Goal: Task Accomplishment & Management: Manage account settings

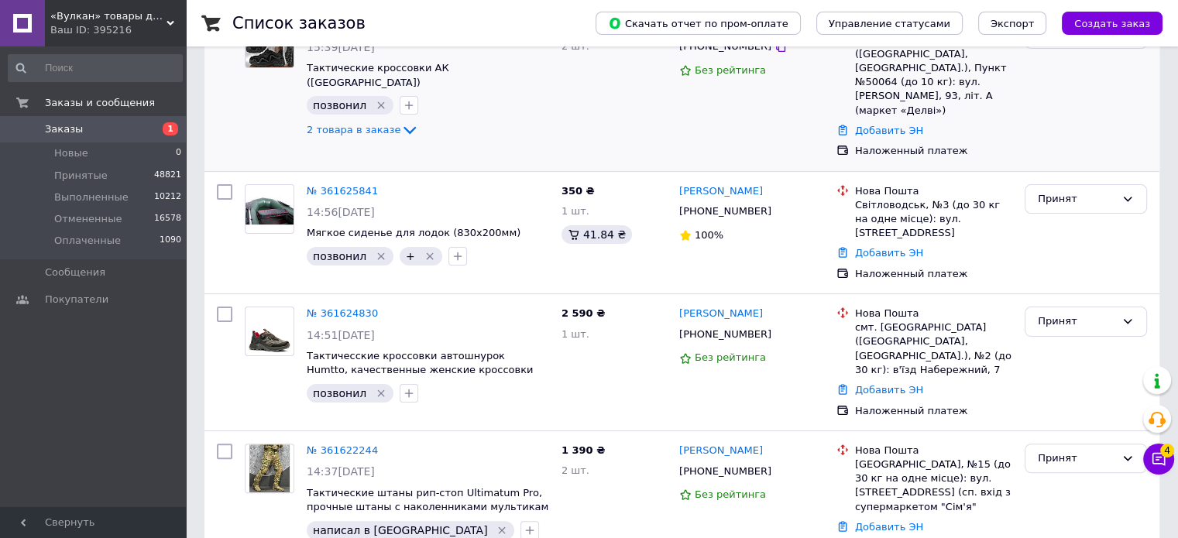
scroll to position [387, 0]
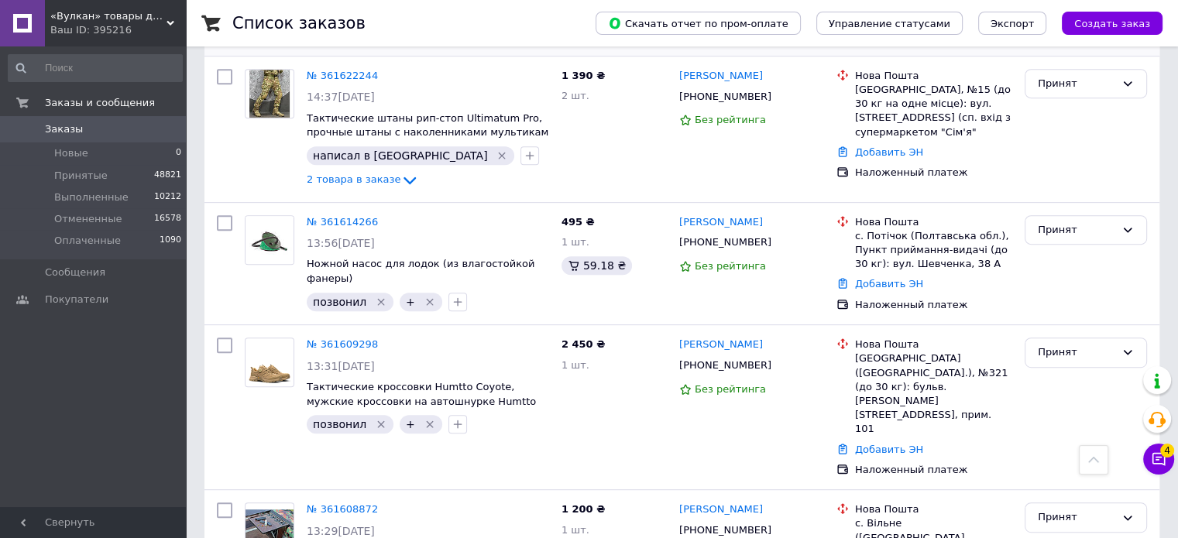
scroll to position [697, 0]
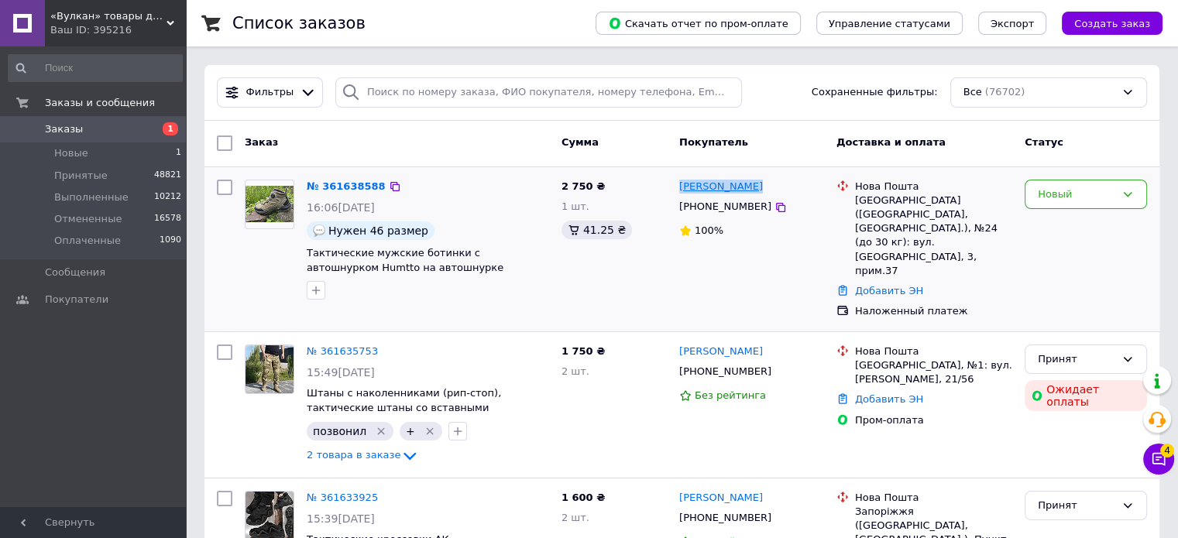
drag, startPoint x: 757, startPoint y: 188, endPoint x: 680, endPoint y: 184, distance: 76.8
click at [680, 184] on div "[PERSON_NAME]" at bounding box center [752, 187] width 148 height 18
copy link "[PERSON_NAME]"
click at [390, 184] on icon at bounding box center [394, 186] width 9 height 9
click at [774, 209] on icon at bounding box center [780, 207] width 12 height 12
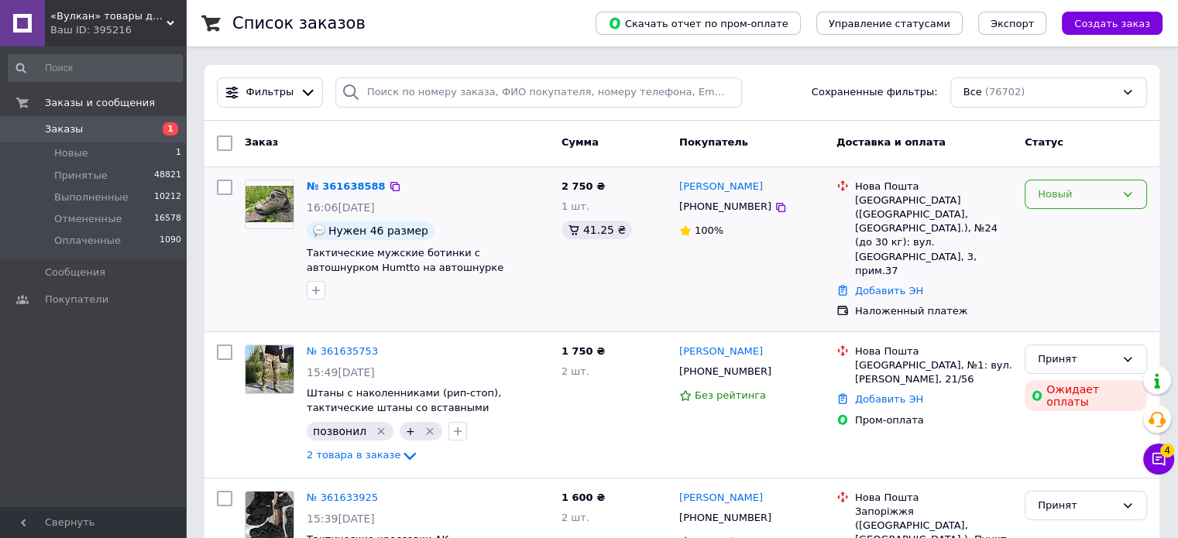
click at [1086, 193] on div "Новый" at bounding box center [1076, 195] width 77 height 16
click at [1073, 225] on li "Принят" at bounding box center [1085, 226] width 121 height 29
click at [761, 198] on div "Егор Дьяконов +380997539006 100%" at bounding box center [751, 249] width 157 height 152
click at [774, 204] on icon at bounding box center [780, 207] width 12 height 12
click at [774, 210] on icon at bounding box center [780, 207] width 12 height 12
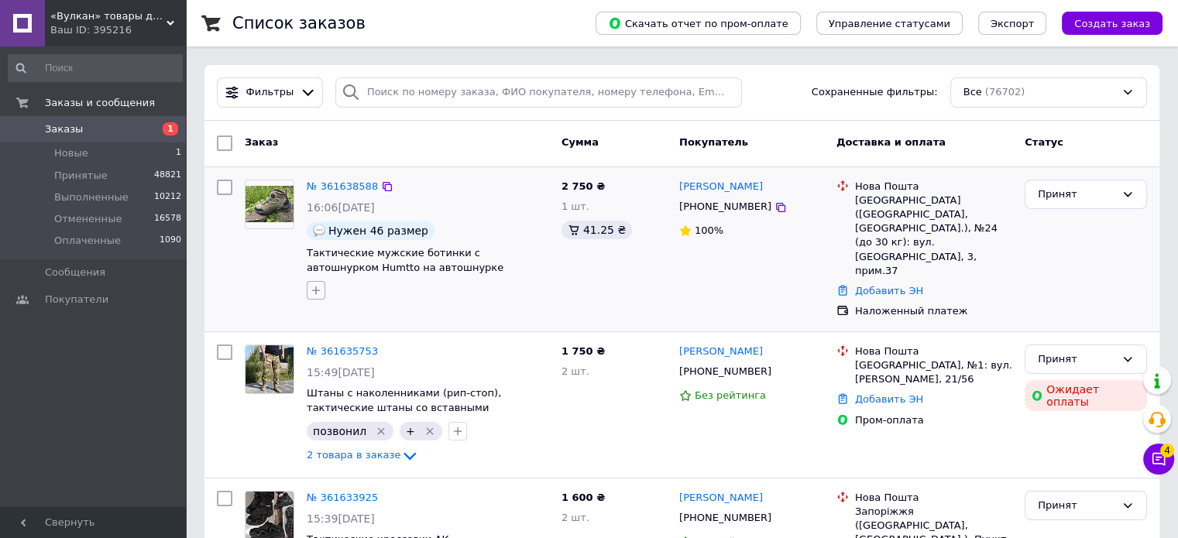
click at [313, 290] on icon "button" at bounding box center [316, 291] width 9 height 9
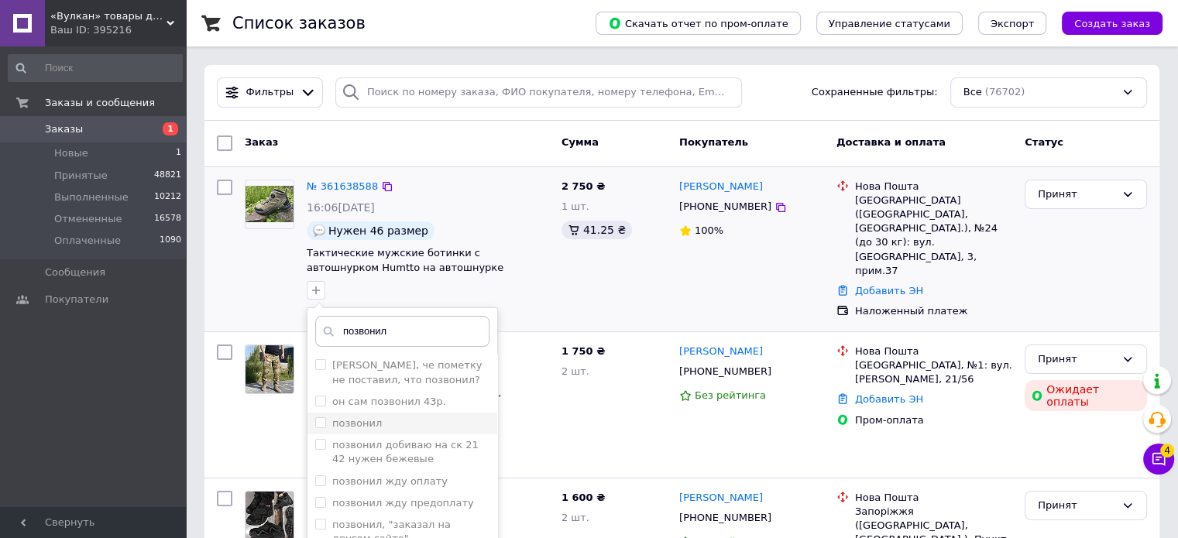
type input "позвонил"
click at [318, 418] on input "позвонил" at bounding box center [320, 422] width 10 height 10
checkbox input "true"
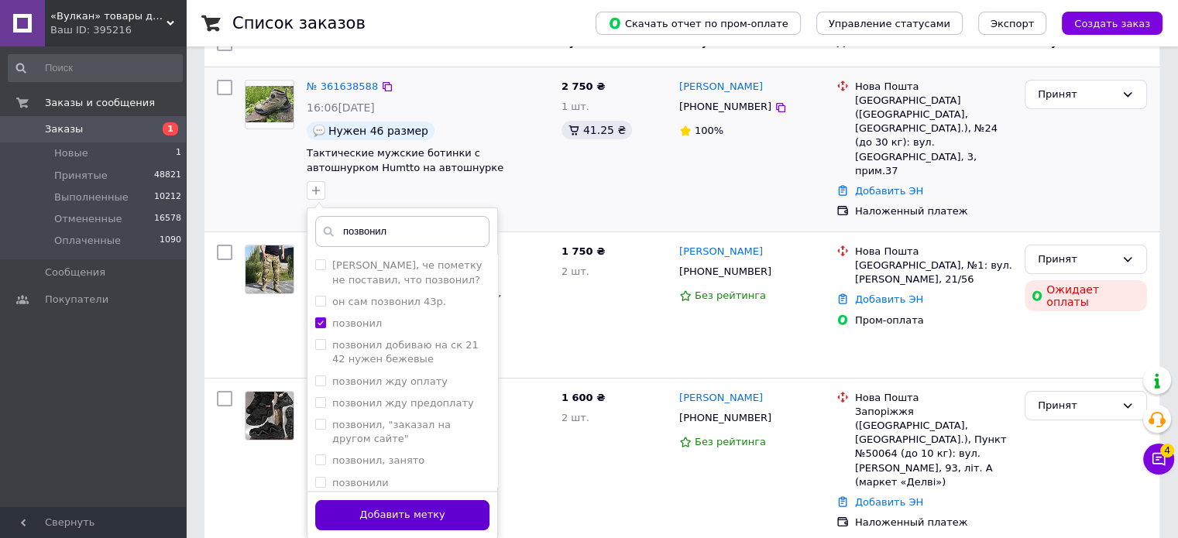
scroll to position [232, 0]
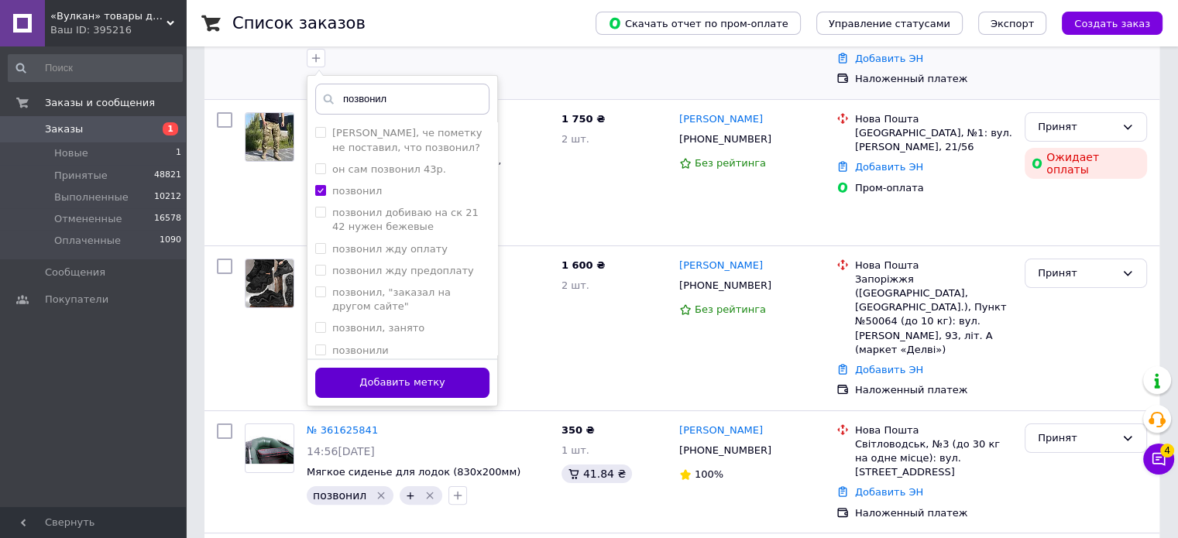
click at [457, 372] on button "Добавить метку" at bounding box center [402, 383] width 174 height 30
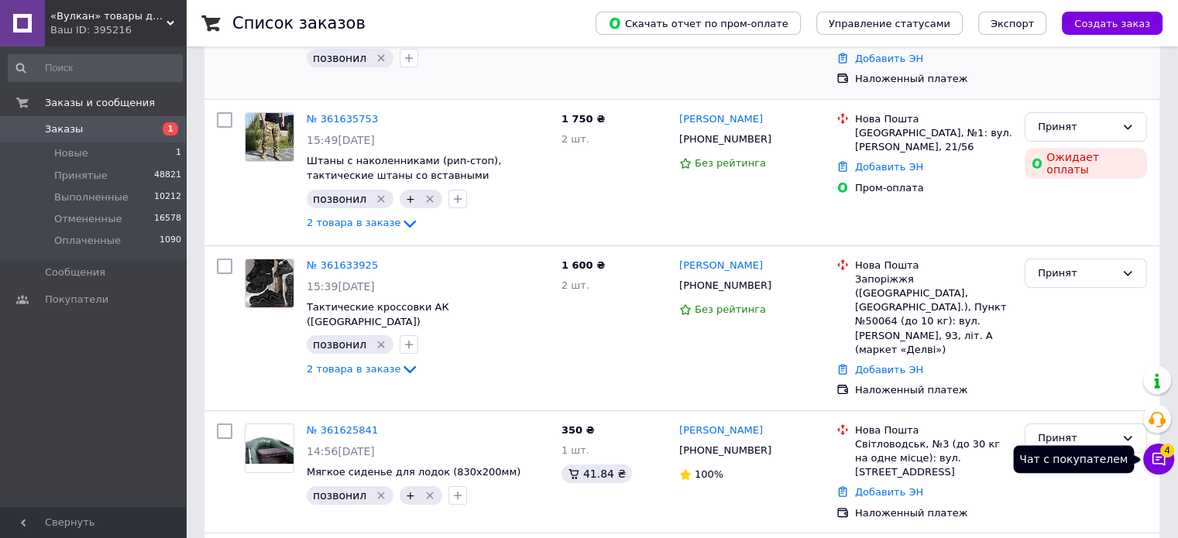
click at [1153, 464] on icon at bounding box center [1158, 459] width 13 height 13
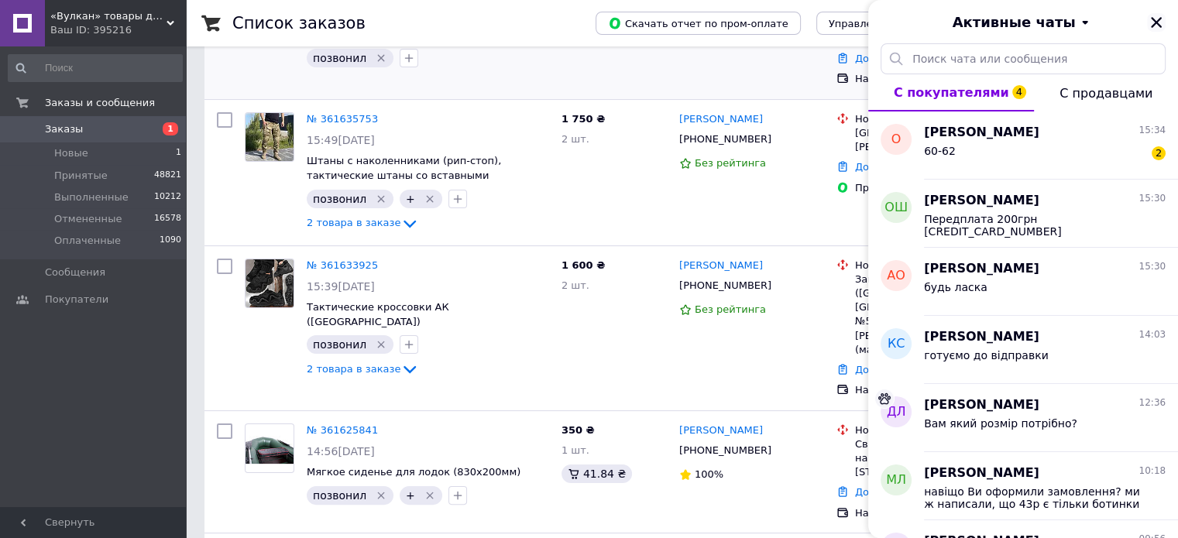
click at [1159, 21] on icon "Закрыть" at bounding box center [1156, 22] width 14 height 14
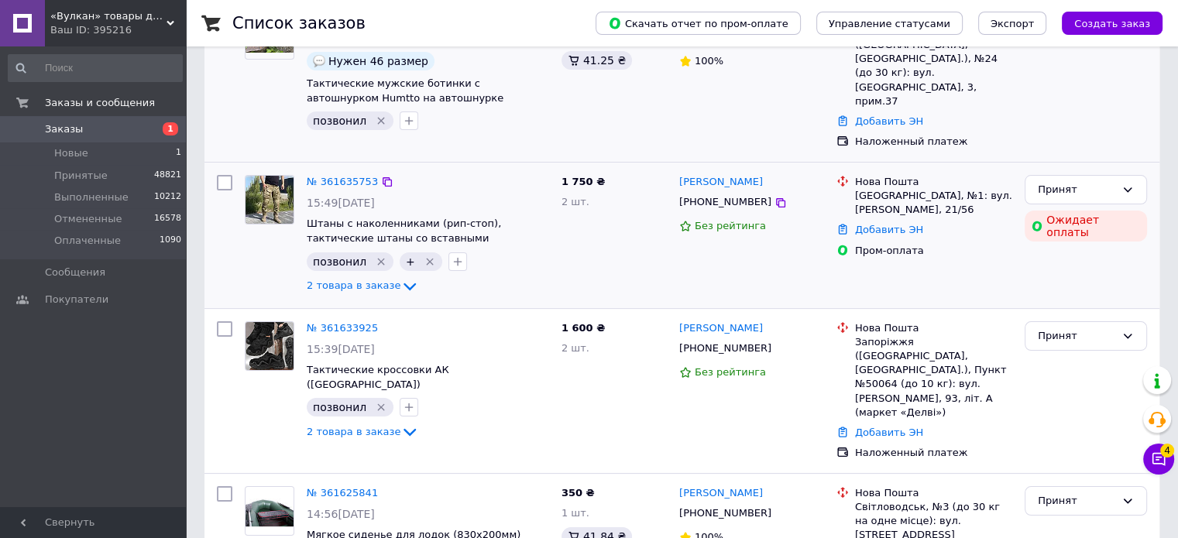
scroll to position [0, 0]
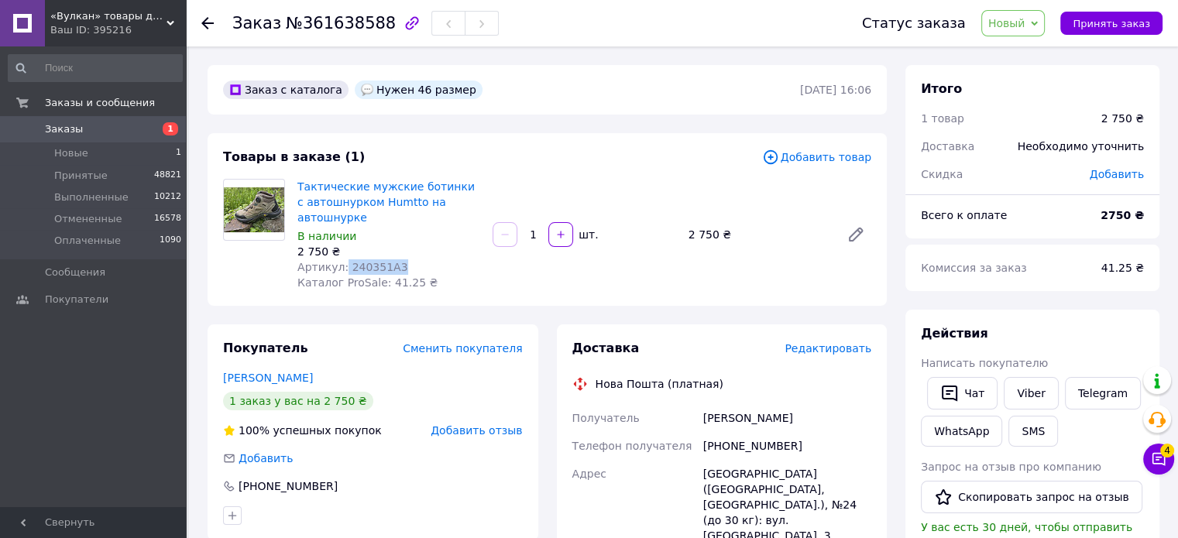
drag, startPoint x: 363, startPoint y: 267, endPoint x: 399, endPoint y: 263, distance: 35.8
click at [399, 263] on div "Артикул: 240351A3" at bounding box center [388, 266] width 183 height 15
copy span "240351A3"
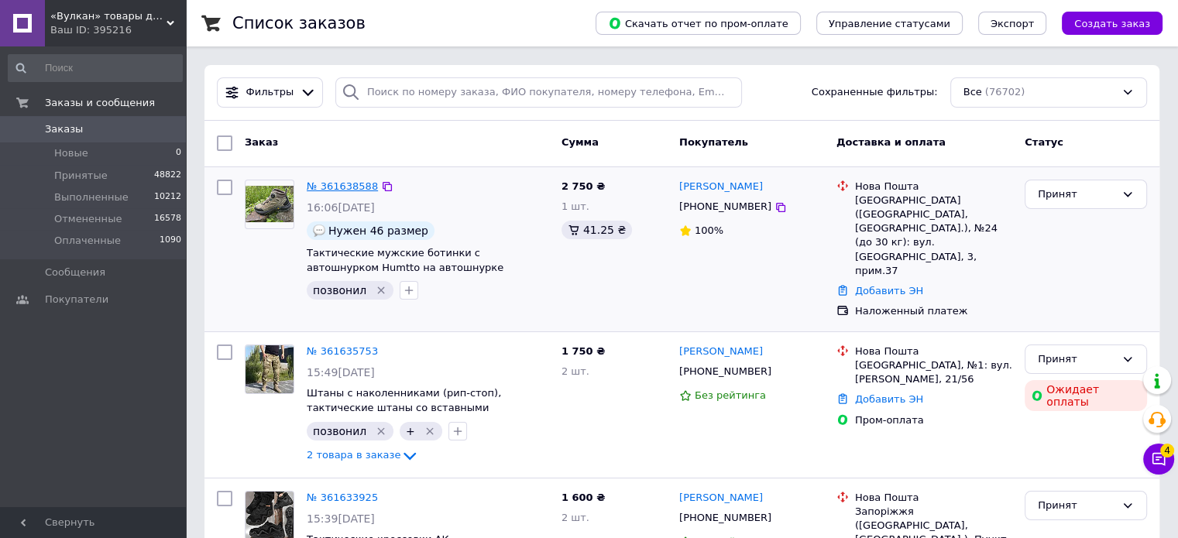
click at [331, 187] on link "№ 361638588" at bounding box center [342, 186] width 71 height 12
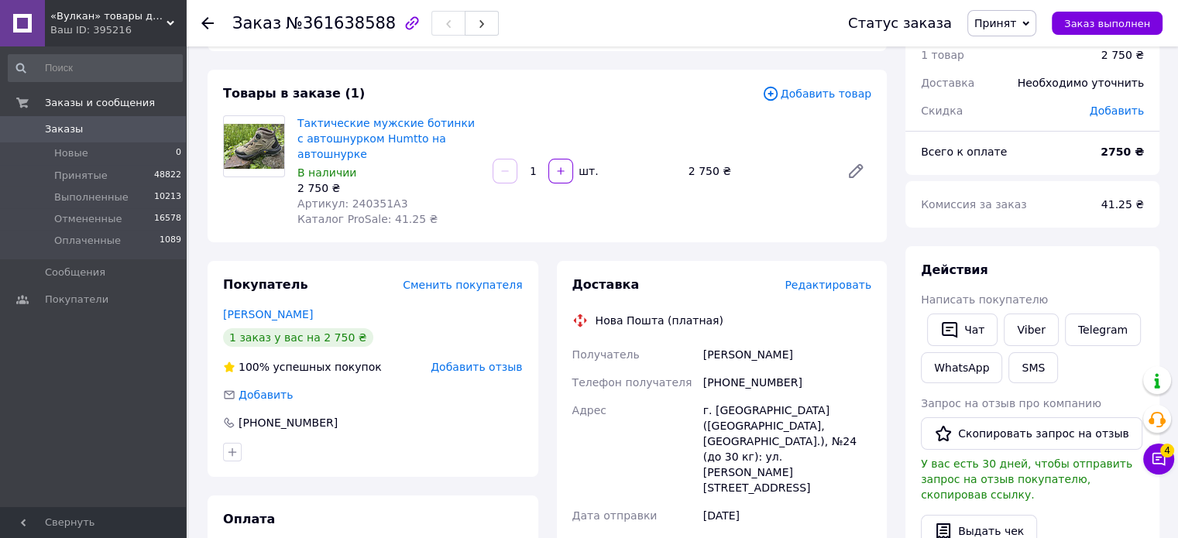
scroll to position [155, 0]
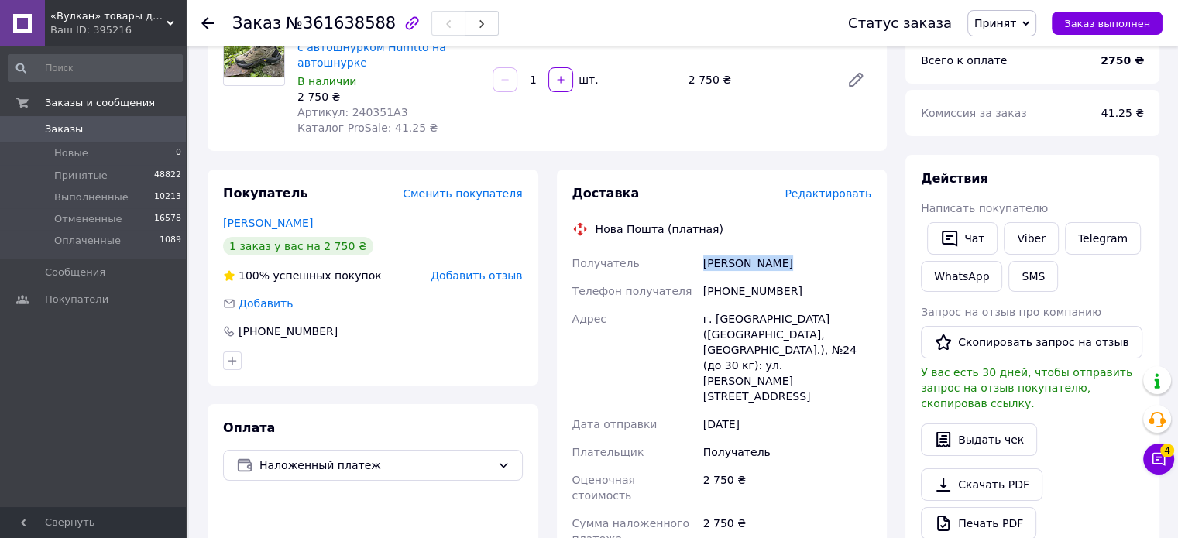
drag, startPoint x: 781, startPoint y: 260, endPoint x: 681, endPoint y: 256, distance: 100.0
click at [681, 256] on div "Получатель Дьяконов Егор Телефон получателя +380997539006 Адрес г. Запорожье (З…" at bounding box center [722, 459] width 306 height 421
copy div "Получатель Дьяконов Егор"
drag, startPoint x: 784, startPoint y: 293, endPoint x: 694, endPoint y: 288, distance: 89.9
click at [694, 288] on div "Получатель Дьяконов Егор Телефон получателя +380997539006 Адрес г. Запорожье (З…" at bounding box center [722, 459] width 306 height 421
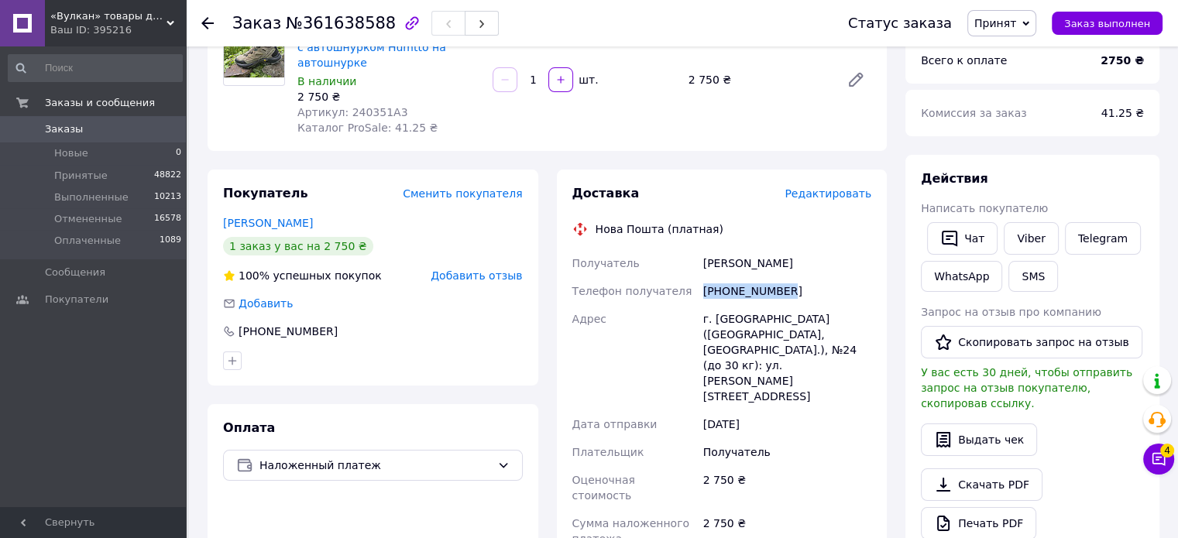
copy div "Телефон получателя +380997539006"
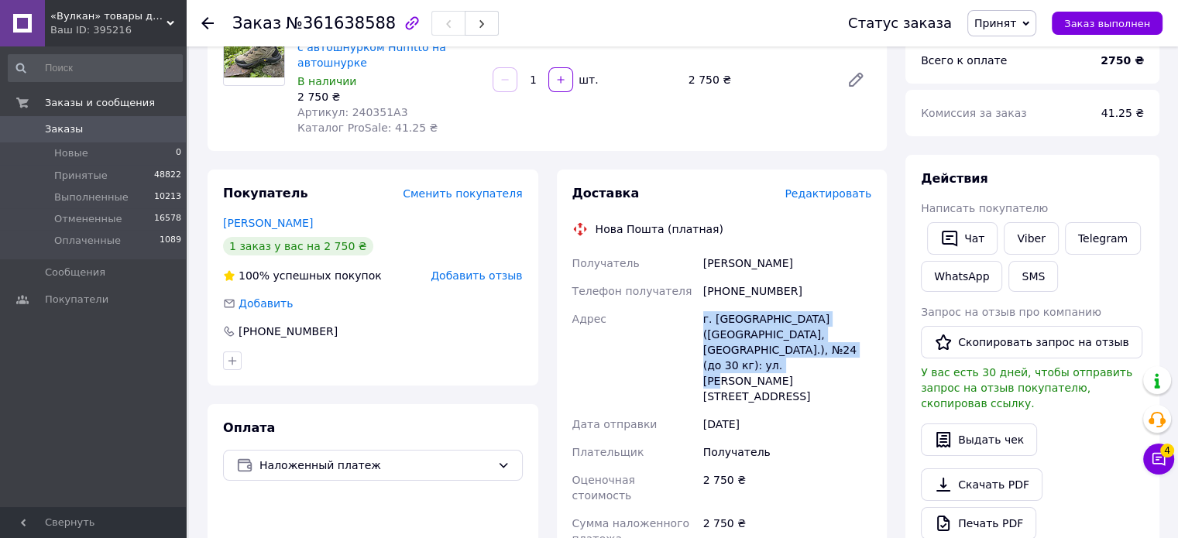
drag, startPoint x: 700, startPoint y: 319, endPoint x: 808, endPoint y: 356, distance: 114.6
click at [808, 356] on div "г. Запорожье (Запорожская обл., Запорожский р-н.), №24 (до 30 кг): ул. Энтузиас…" at bounding box center [787, 357] width 174 height 105
copy div "г. Запорожье (Запорожская обл., Запорожский р-н.), №24 (до 30 кг): ул. Энтузиас…"
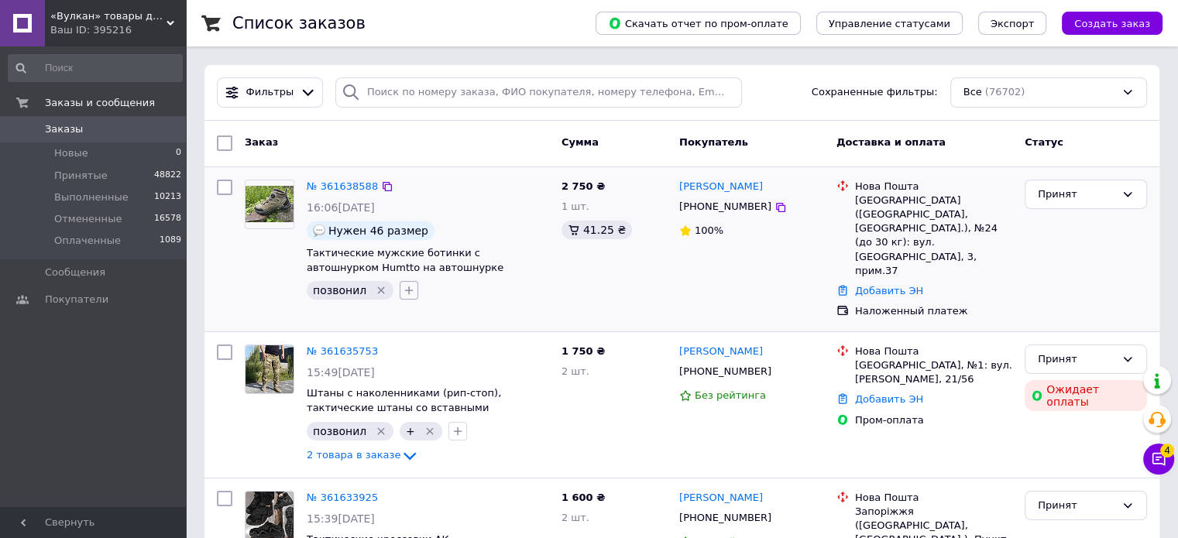
click at [406, 285] on icon "button" at bounding box center [409, 290] width 12 height 12
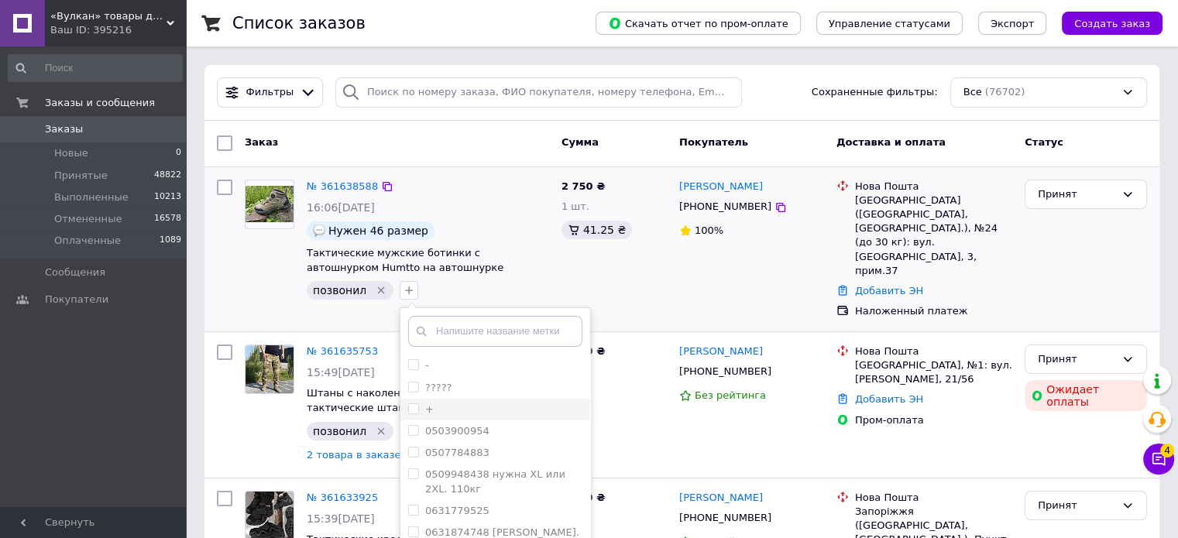
click at [408, 403] on input "+" at bounding box center [413, 408] width 10 height 10
checkbox input "true"
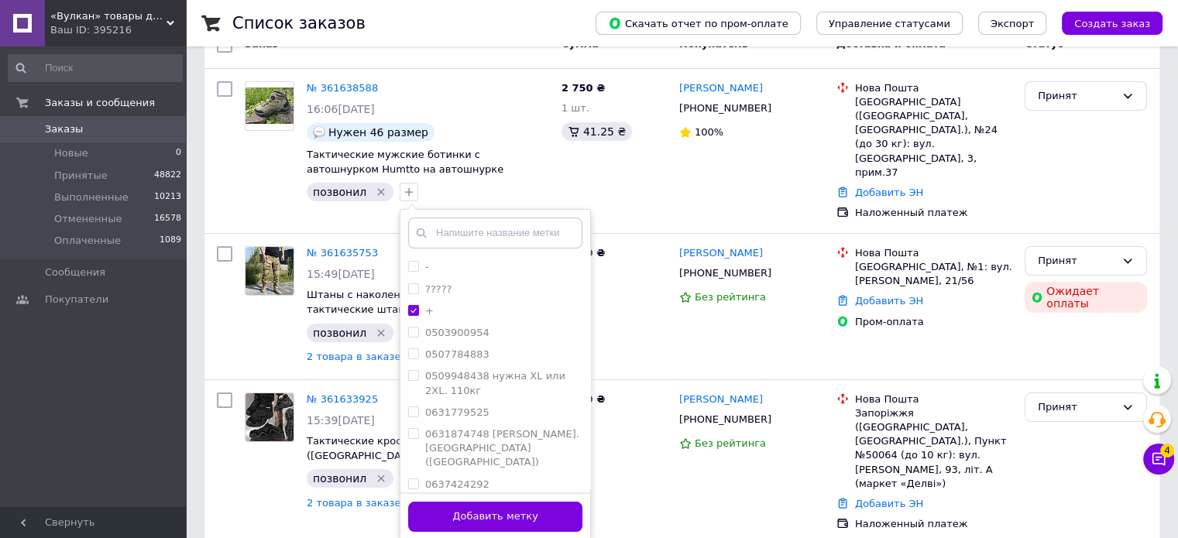
scroll to position [155, 0]
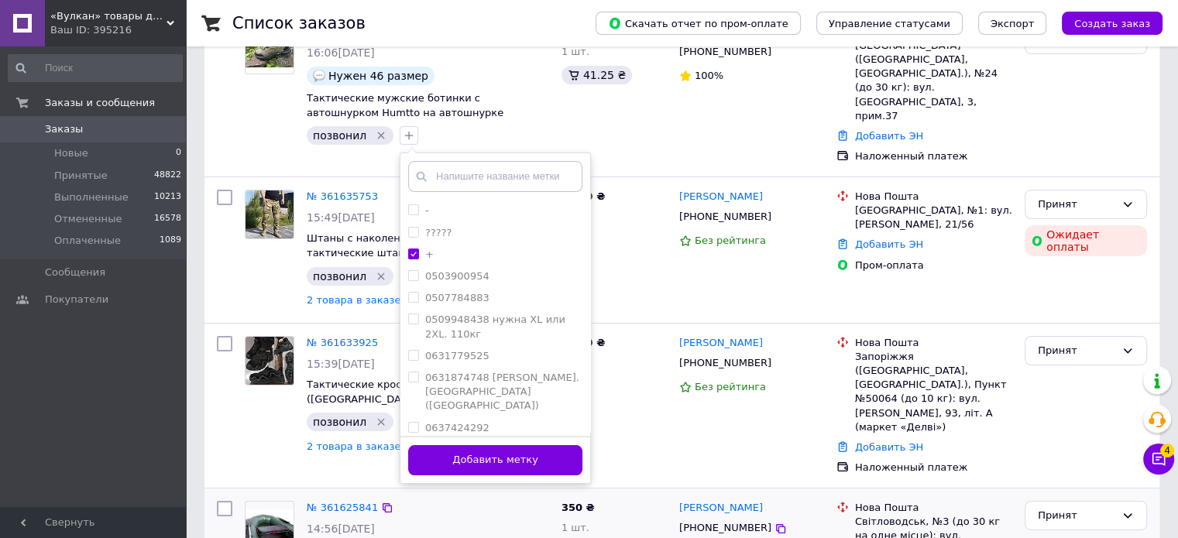
click at [523, 449] on button "Добавить метку" at bounding box center [495, 460] width 174 height 30
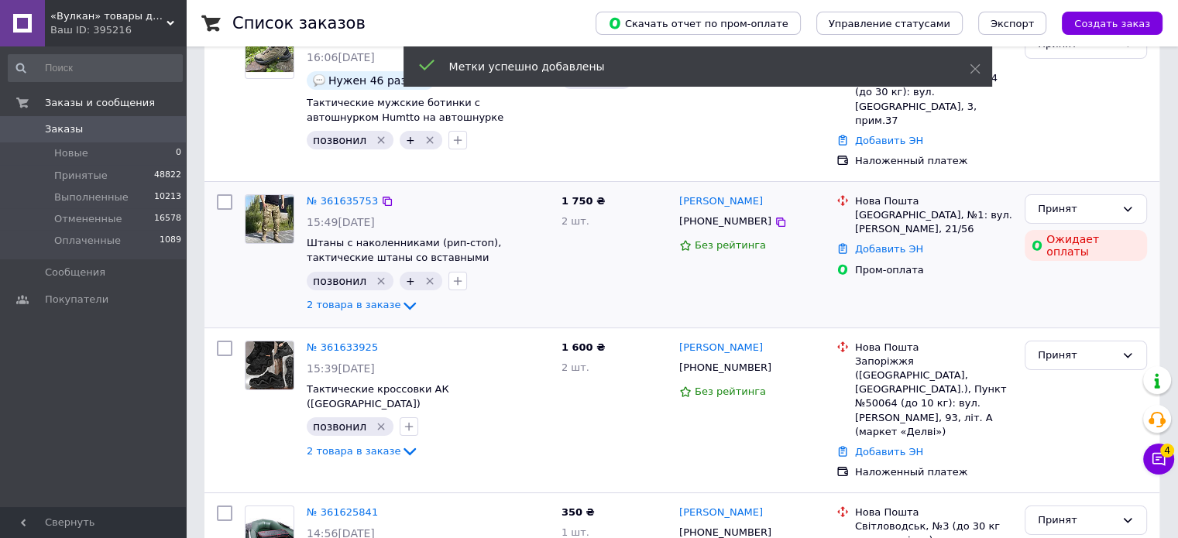
scroll to position [0, 0]
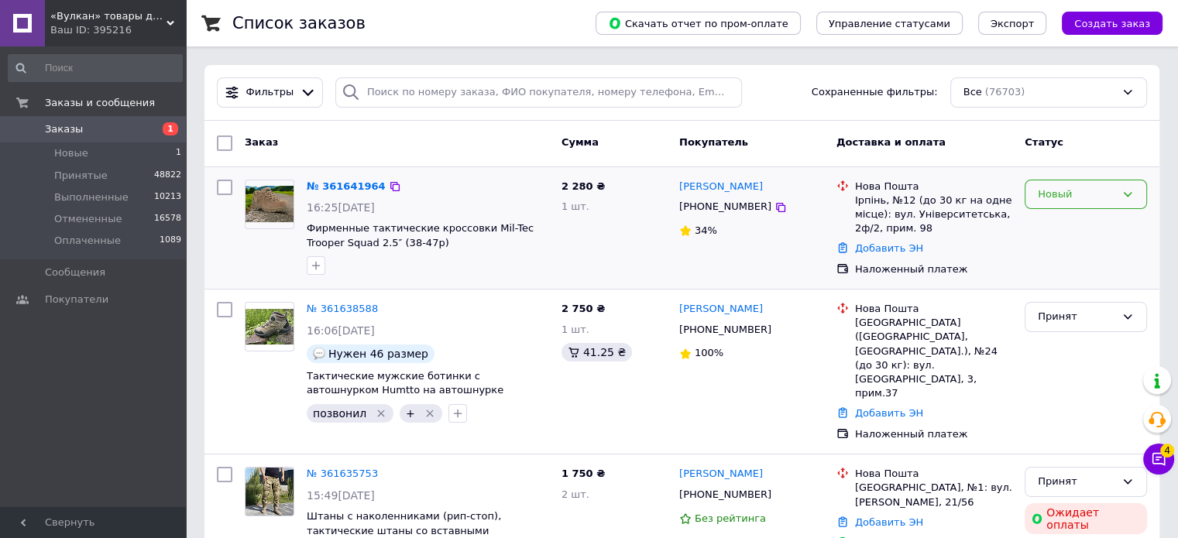
click at [1132, 197] on icon at bounding box center [1127, 194] width 12 height 12
click at [1090, 222] on li "Принят" at bounding box center [1085, 226] width 121 height 29
click at [316, 260] on icon "button" at bounding box center [316, 265] width 12 height 12
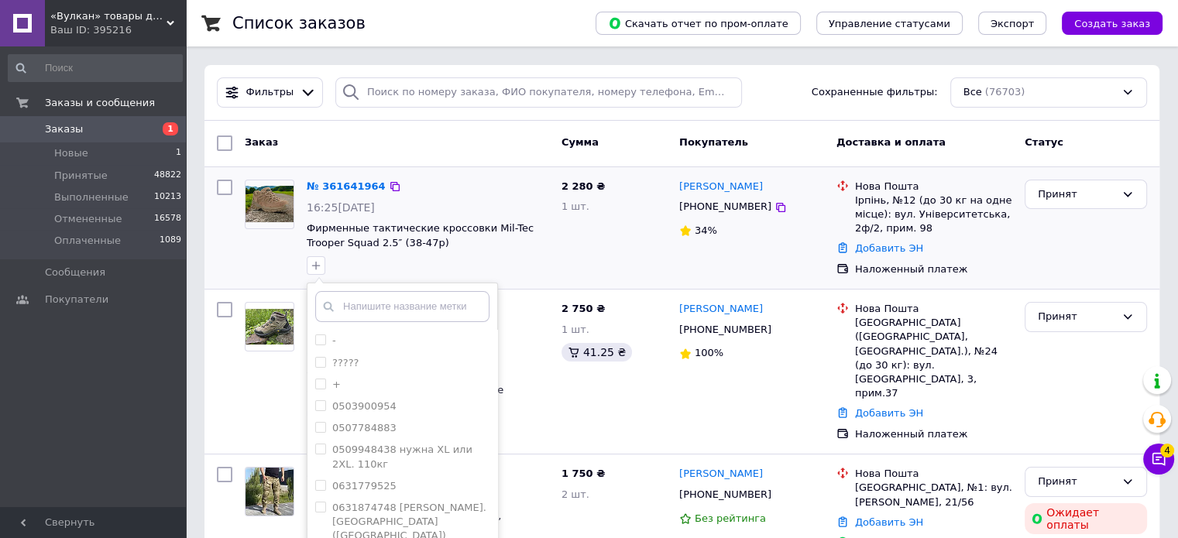
click at [367, 312] on input "text" at bounding box center [402, 306] width 174 height 31
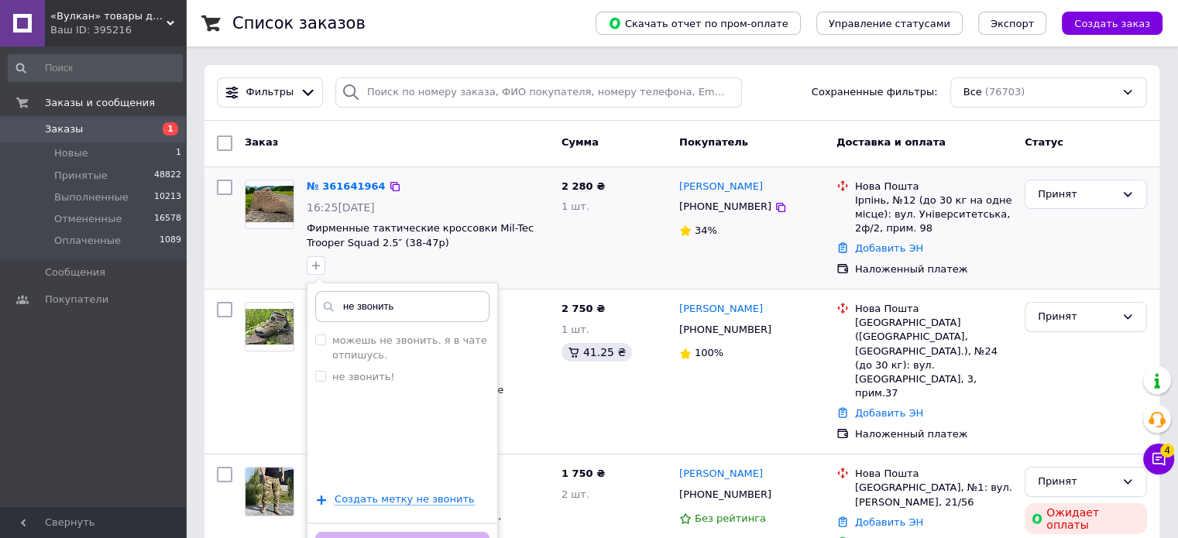
type input "не звонить!"
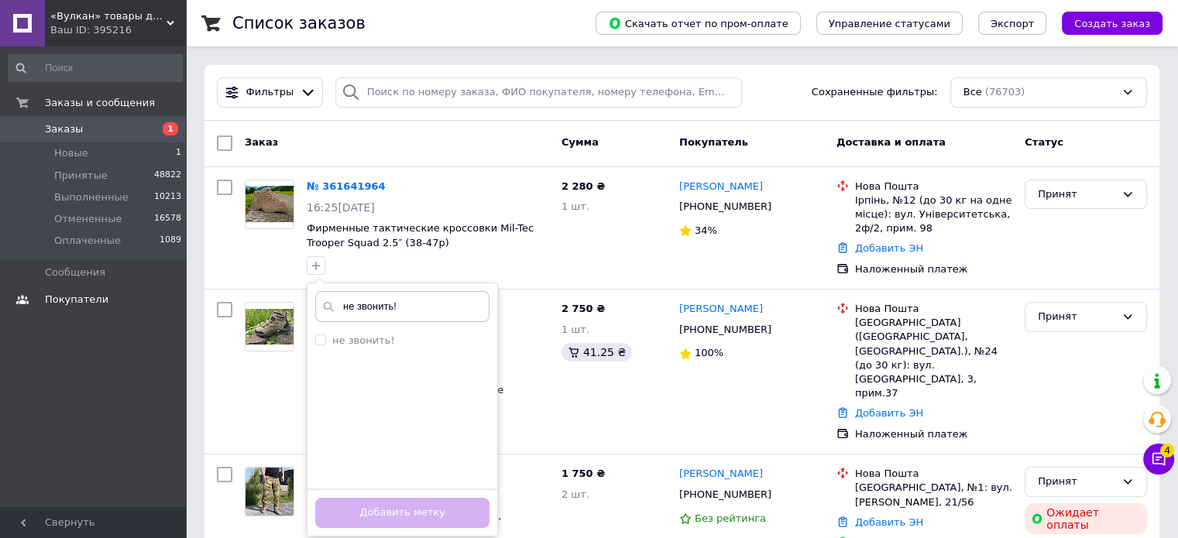
drag, startPoint x: 411, startPoint y: 313, endPoint x: 56, endPoint y: 290, distance: 356.1
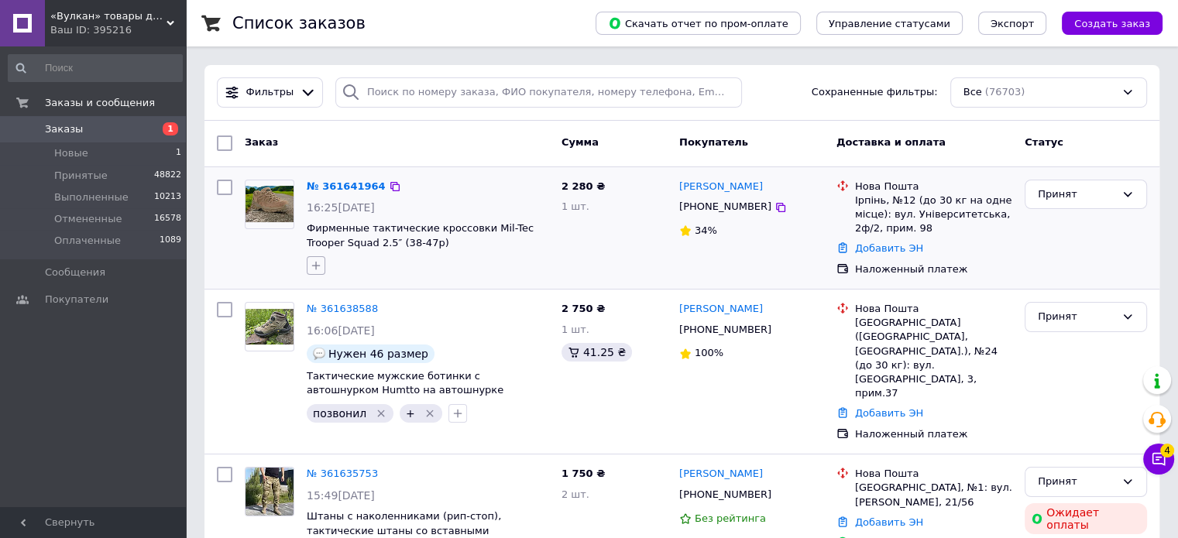
click at [317, 266] on icon "button" at bounding box center [316, 265] width 12 height 12
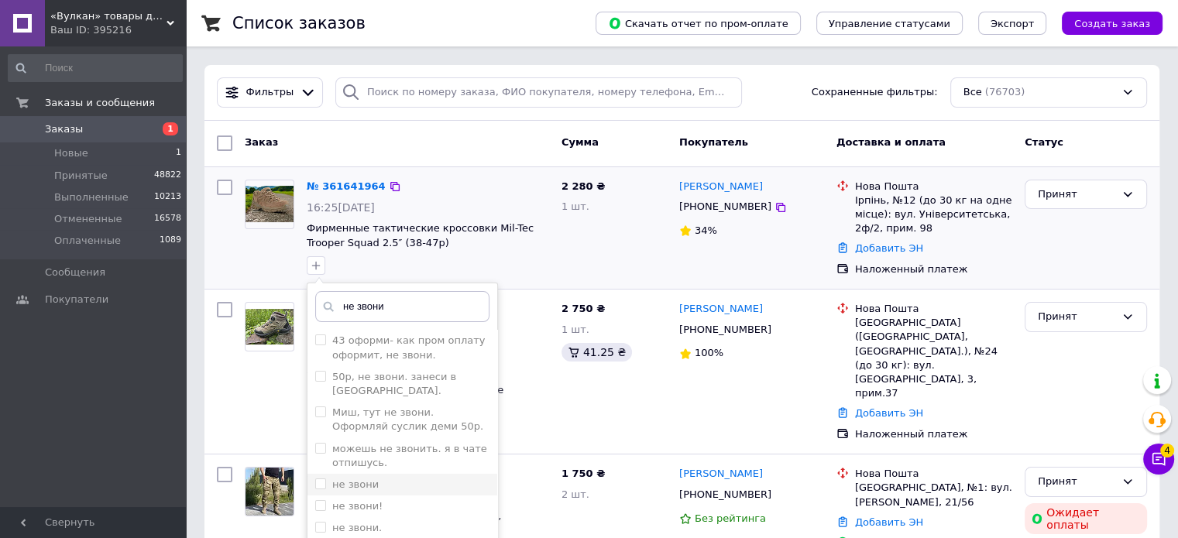
type input "не звони"
click at [320, 479] on input "не звони" at bounding box center [320, 484] width 10 height 10
checkbox input "true"
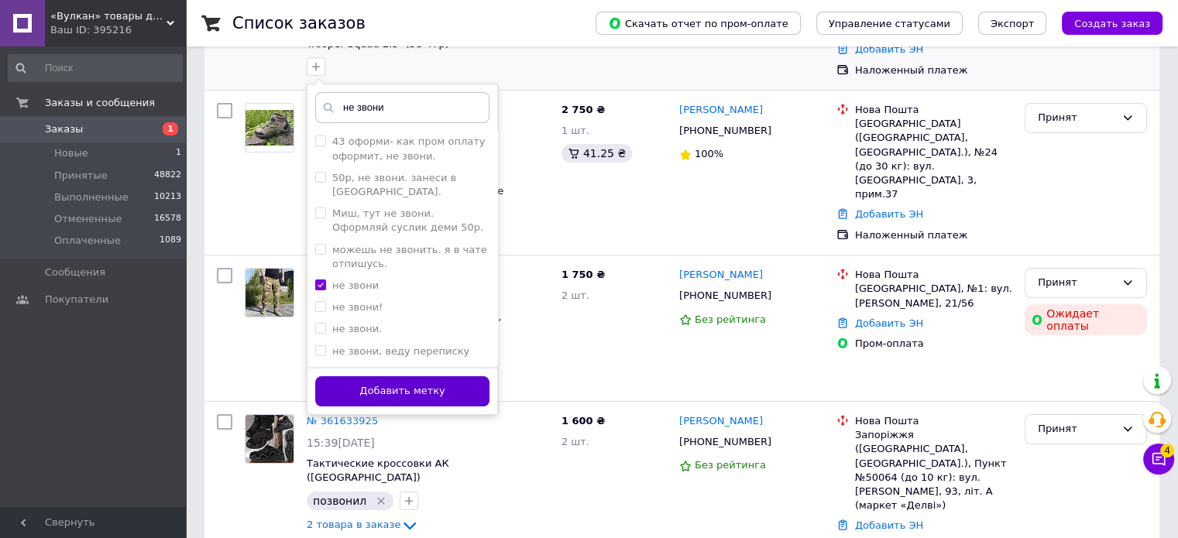
scroll to position [232, 0]
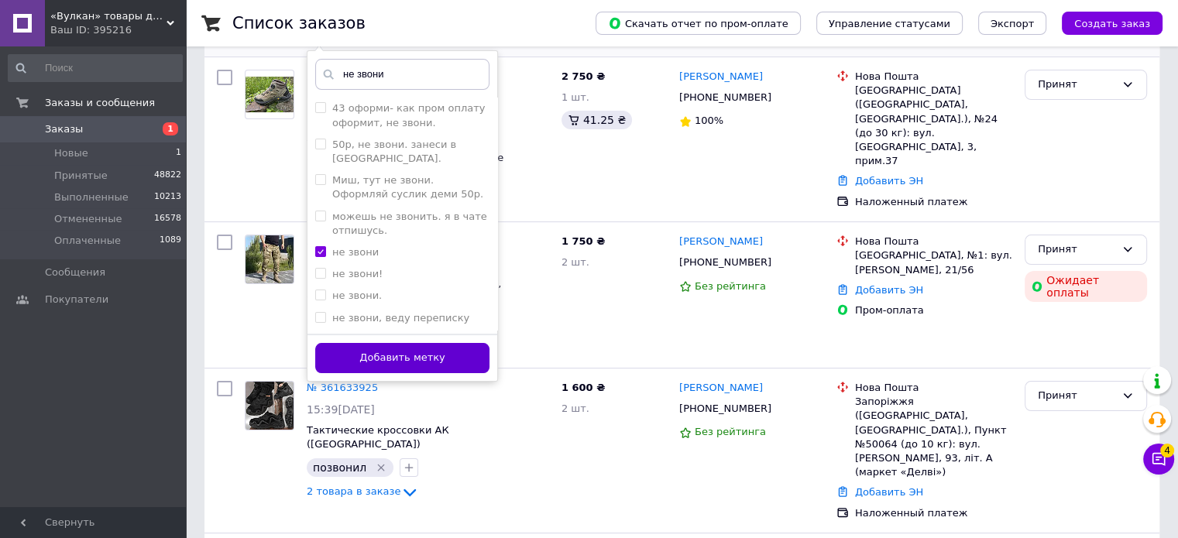
click at [434, 359] on button "Добавить метку" at bounding box center [402, 358] width 174 height 30
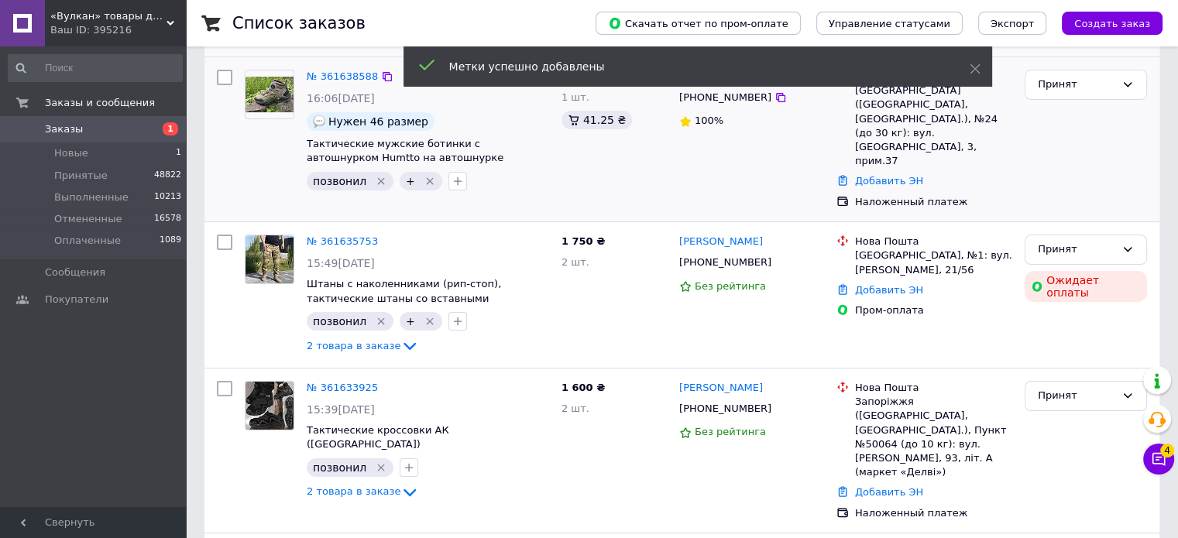
scroll to position [0, 0]
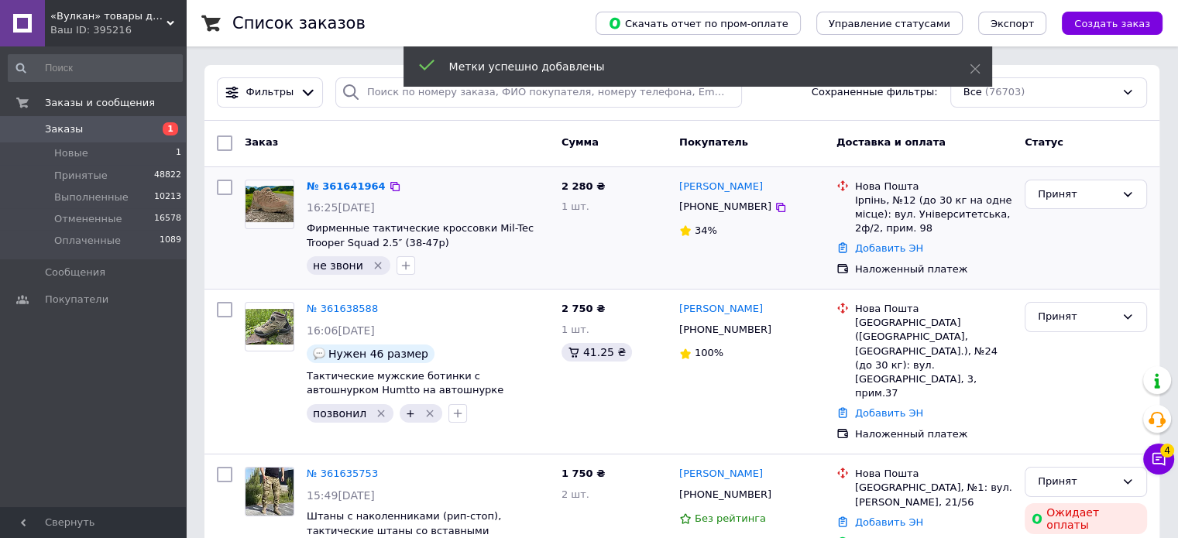
click at [375, 266] on icon "Удалить метку" at bounding box center [378, 265] width 12 height 12
click at [320, 263] on icon "button" at bounding box center [316, 265] width 12 height 12
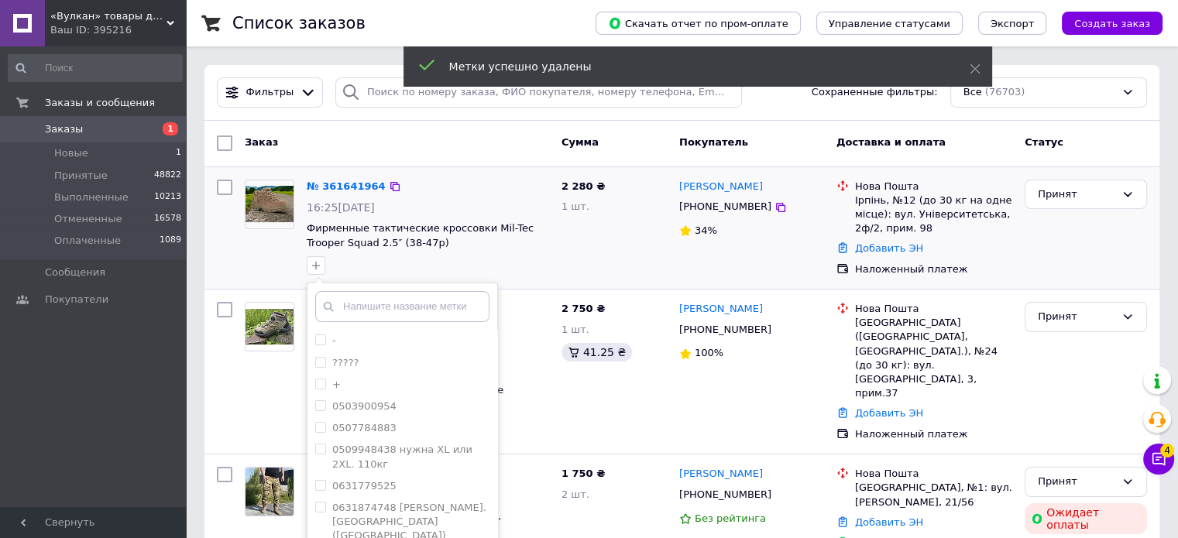
click at [375, 309] on input "text" at bounding box center [402, 306] width 174 height 31
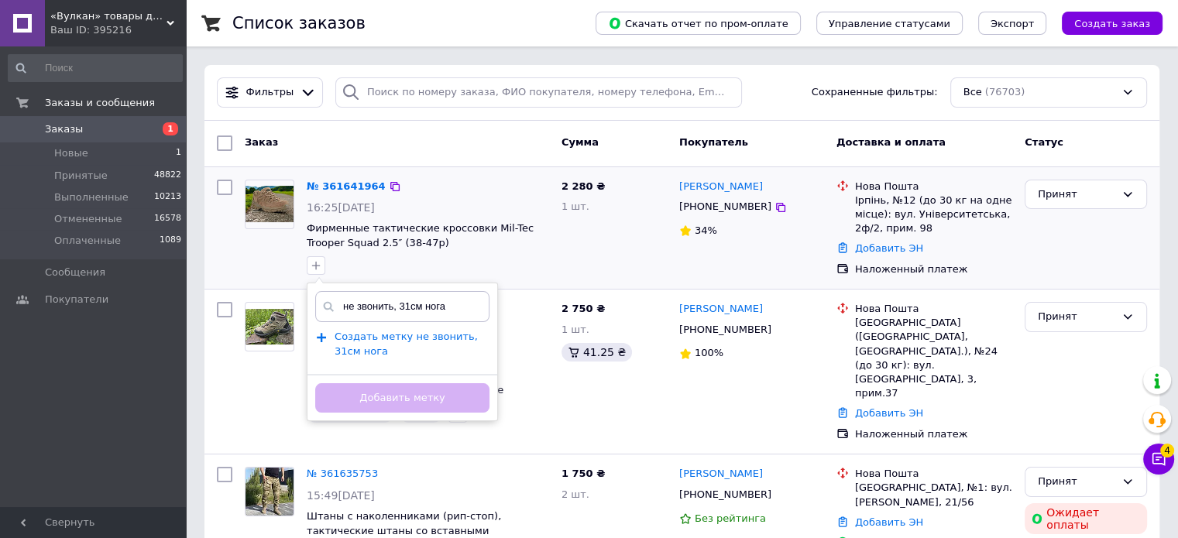
type input "не звонить, 31см нога"
click at [417, 340] on span "Создать метку не звонить, 31см нога" at bounding box center [406, 344] width 143 height 26
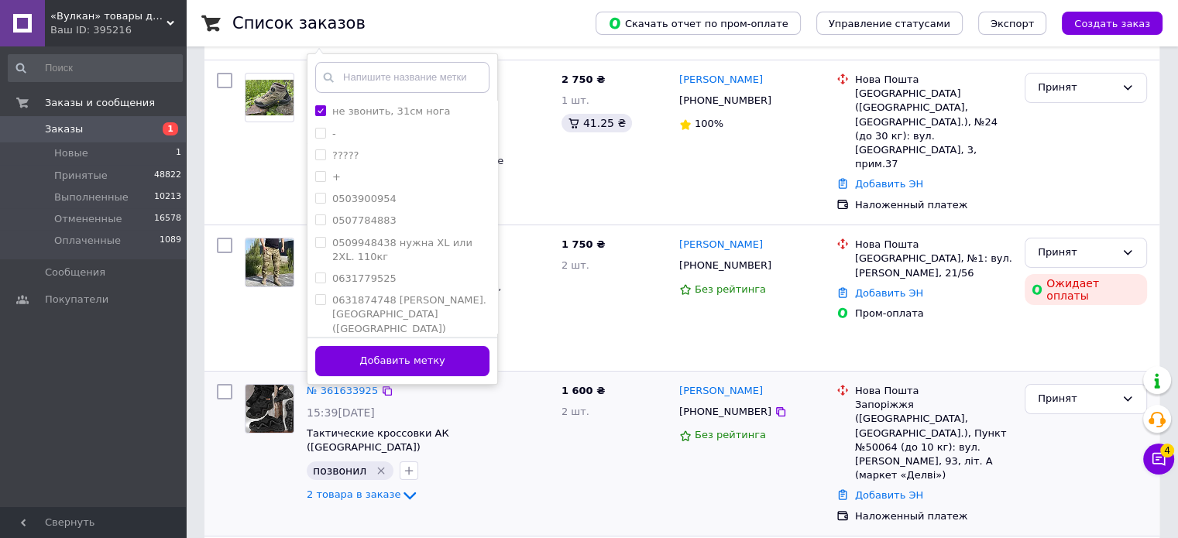
scroll to position [232, 0]
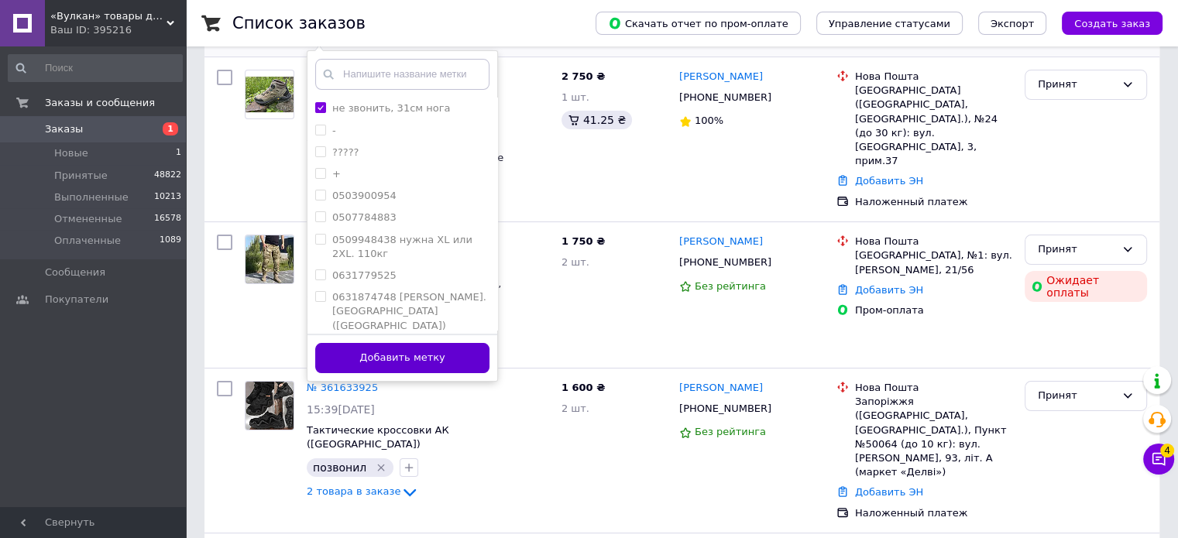
click at [434, 348] on button "Добавить метку" at bounding box center [402, 358] width 174 height 30
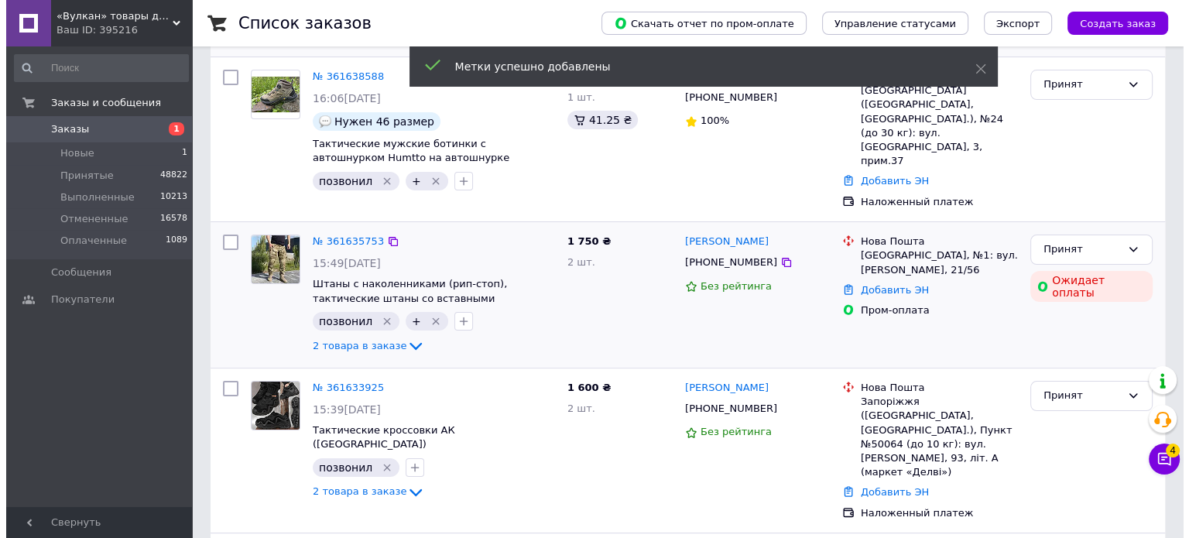
scroll to position [0, 0]
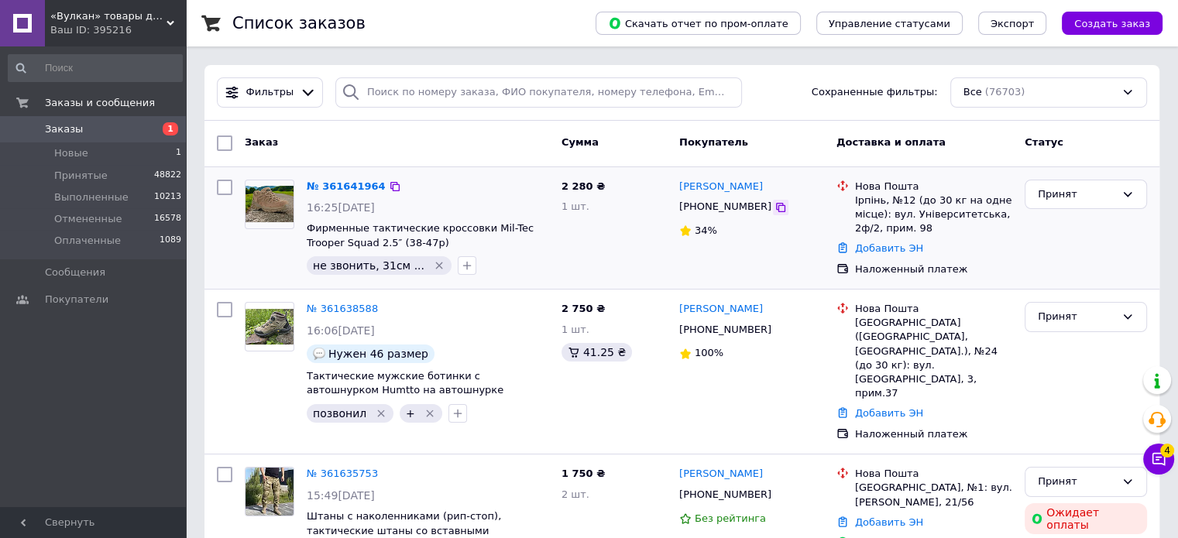
click at [776, 210] on icon at bounding box center [780, 207] width 9 height 9
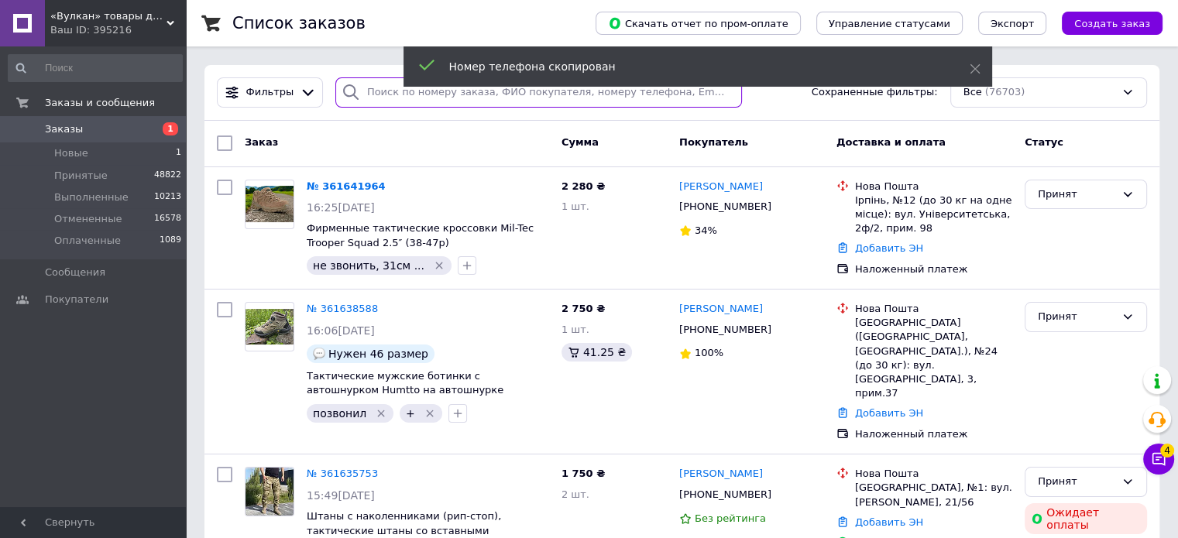
click at [376, 86] on input "search" at bounding box center [538, 92] width 407 height 30
paste input "[PHONE_NUMBER]"
type input "[PHONE_NUMBER]"
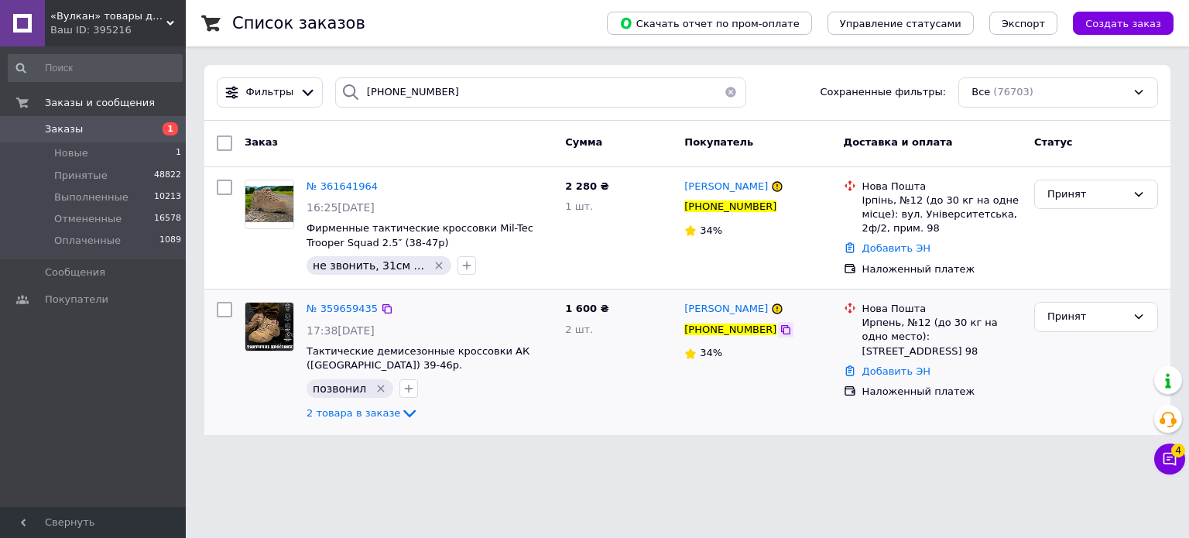
click at [781, 328] on icon at bounding box center [785, 329] width 9 height 9
click at [333, 308] on span "№ 359659435" at bounding box center [342, 309] width 71 height 12
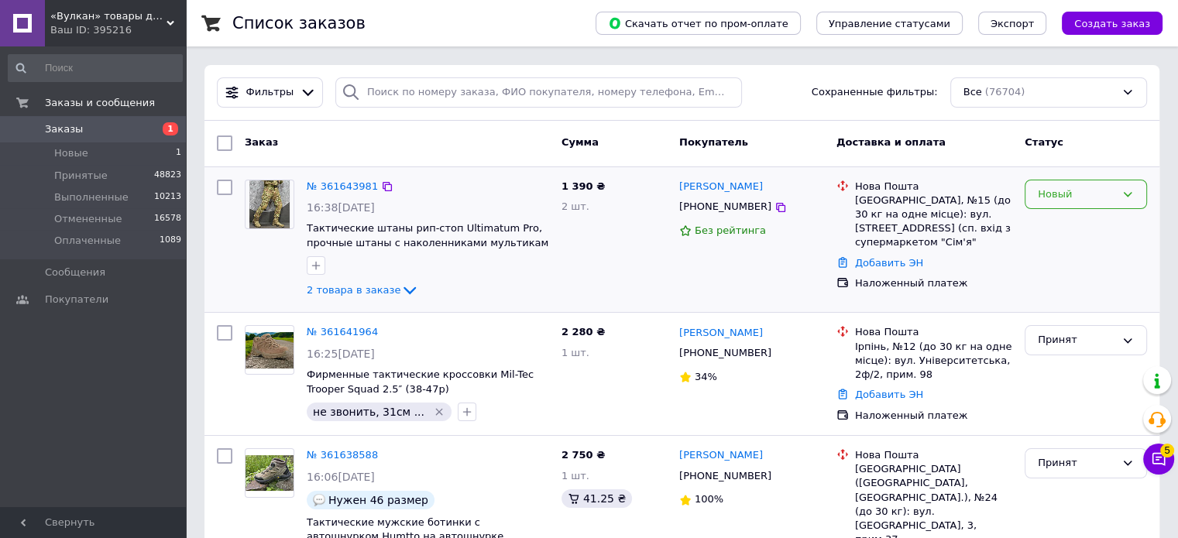
click at [1097, 201] on div "Новый" at bounding box center [1076, 195] width 77 height 16
click at [1073, 219] on li "Принят" at bounding box center [1085, 226] width 121 height 29
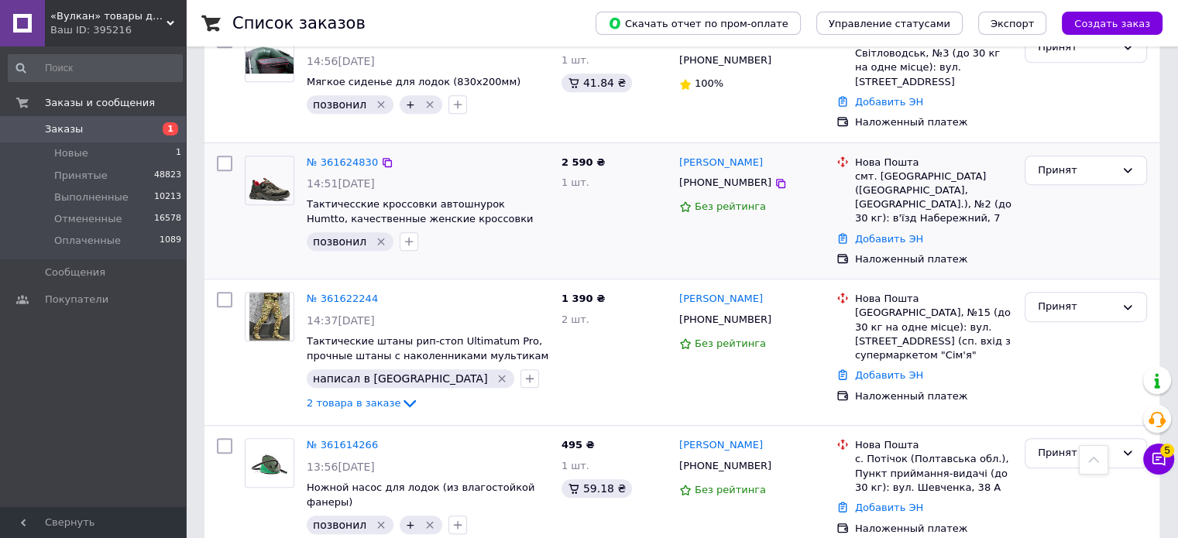
scroll to position [929, 0]
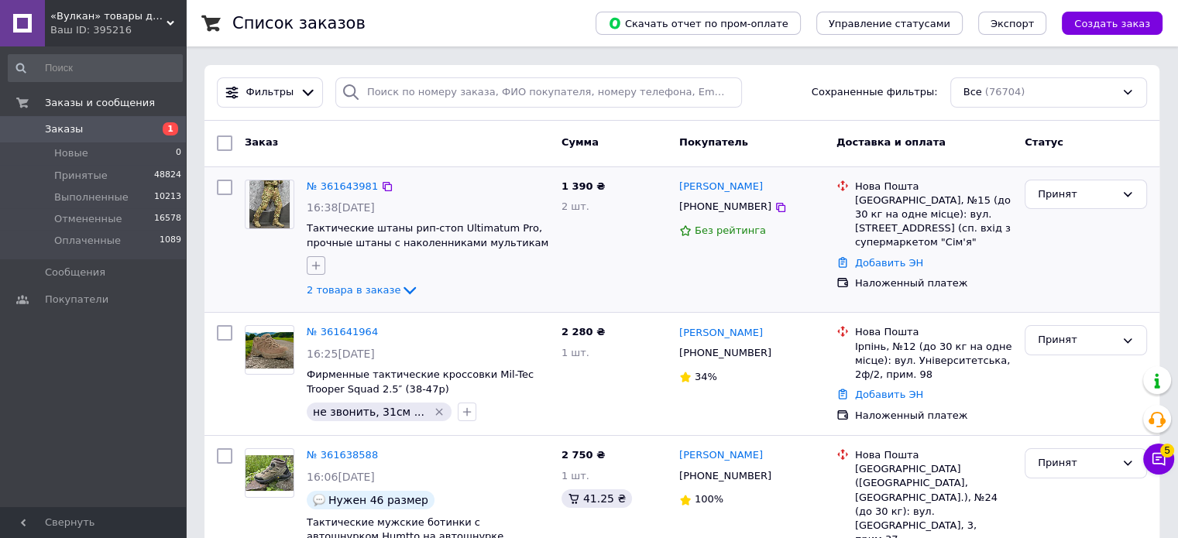
click at [313, 263] on icon "button" at bounding box center [316, 265] width 12 height 12
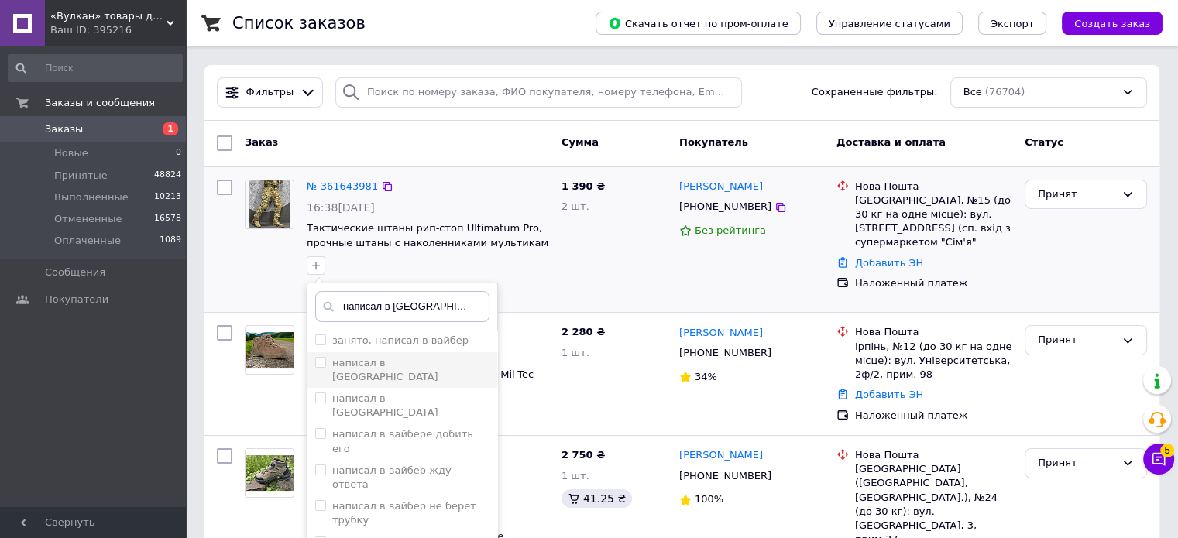
type input "написал в [GEOGRAPHIC_DATA]"
click at [320, 360] on input "написал в [GEOGRAPHIC_DATA]" at bounding box center [320, 362] width 10 height 10
checkbox input "true"
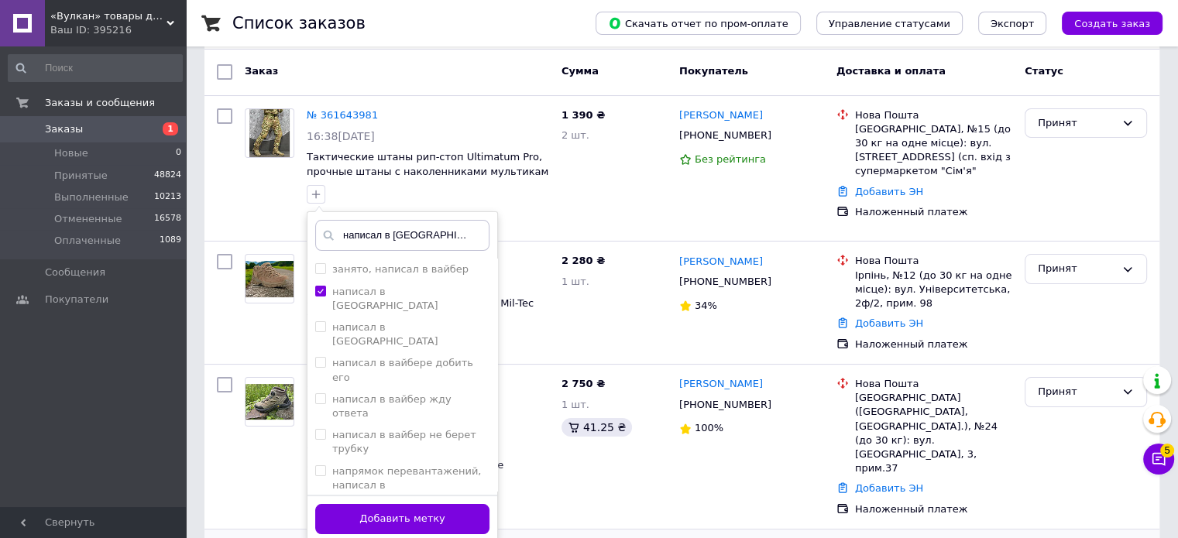
scroll to position [155, 0]
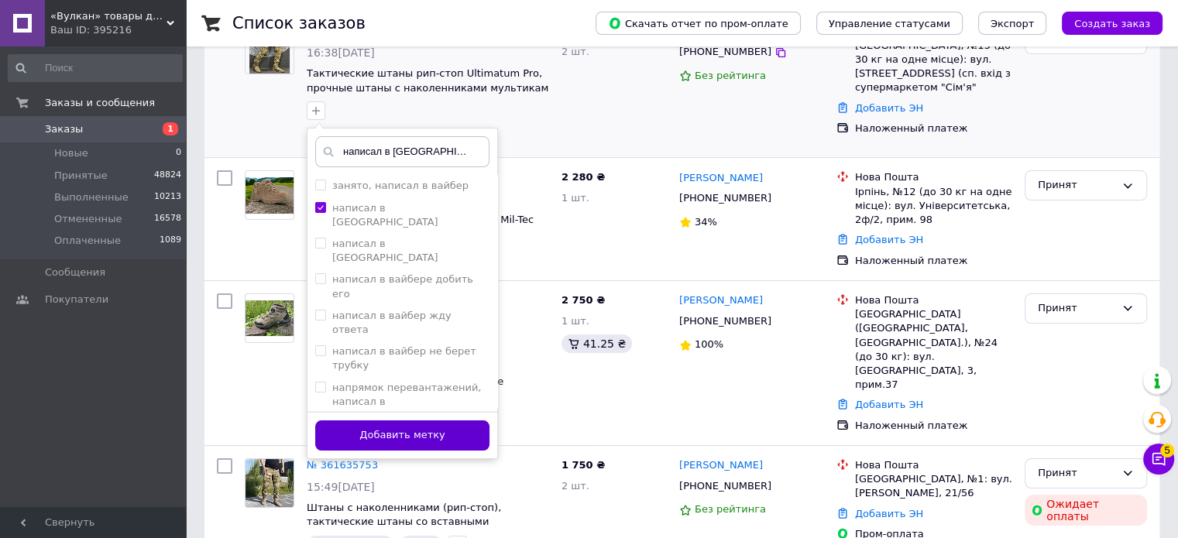
click at [399, 430] on button "Добавить метку" at bounding box center [402, 435] width 174 height 30
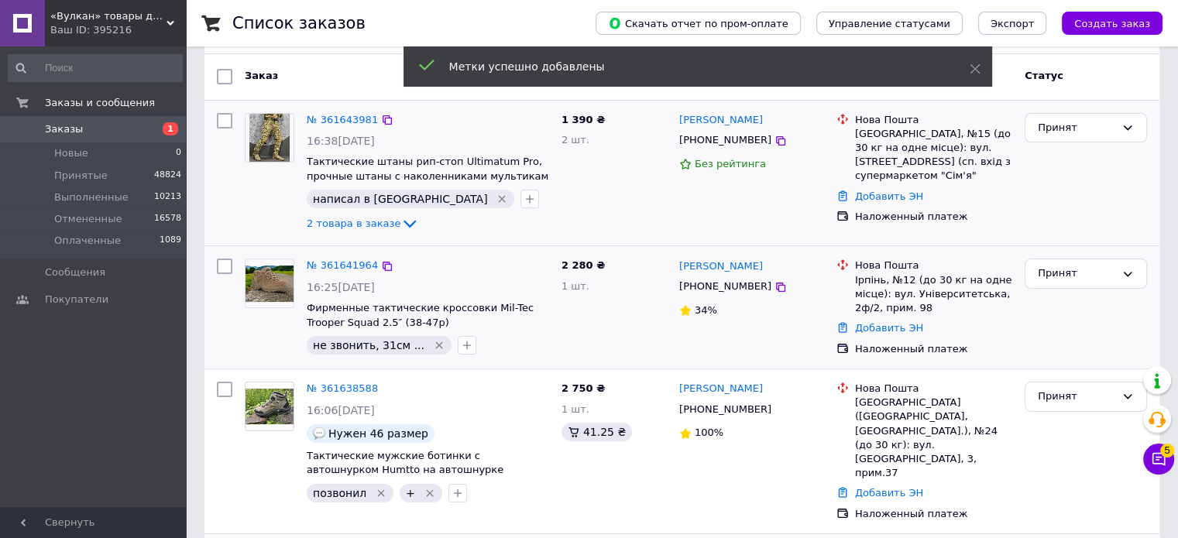
scroll to position [0, 0]
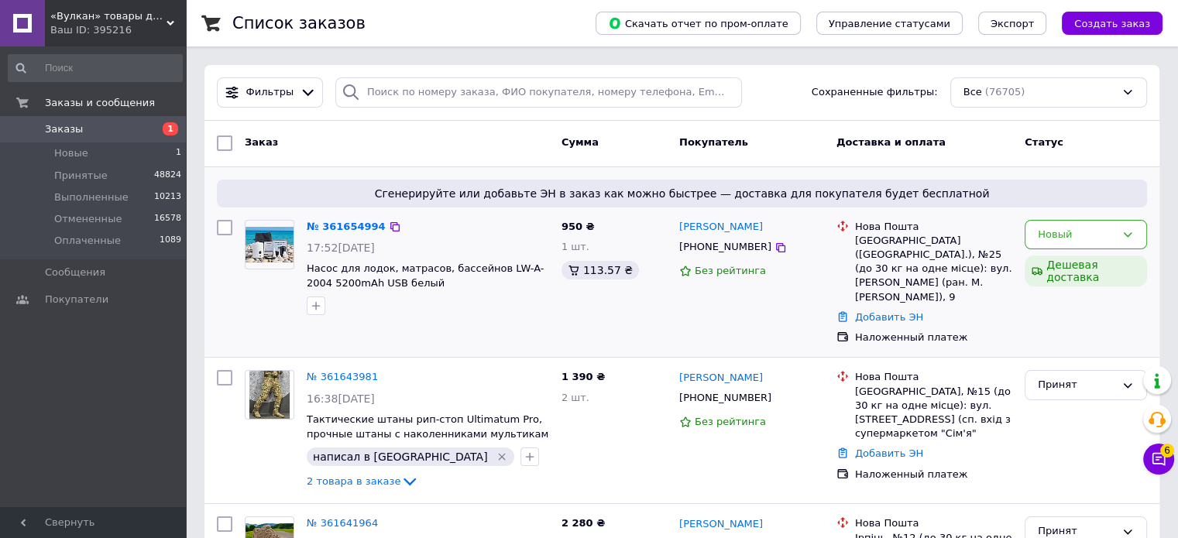
drag, startPoint x: 757, startPoint y: 226, endPoint x: 674, endPoint y: 225, distance: 83.6
click at [674, 225] on div "Ірина Бондарук +380731557054 Без рейтинга" at bounding box center [751, 283] width 157 height 138
copy link "[PERSON_NAME]"
click at [774, 248] on icon at bounding box center [780, 248] width 12 height 12
click at [389, 228] on icon at bounding box center [395, 227] width 12 height 12
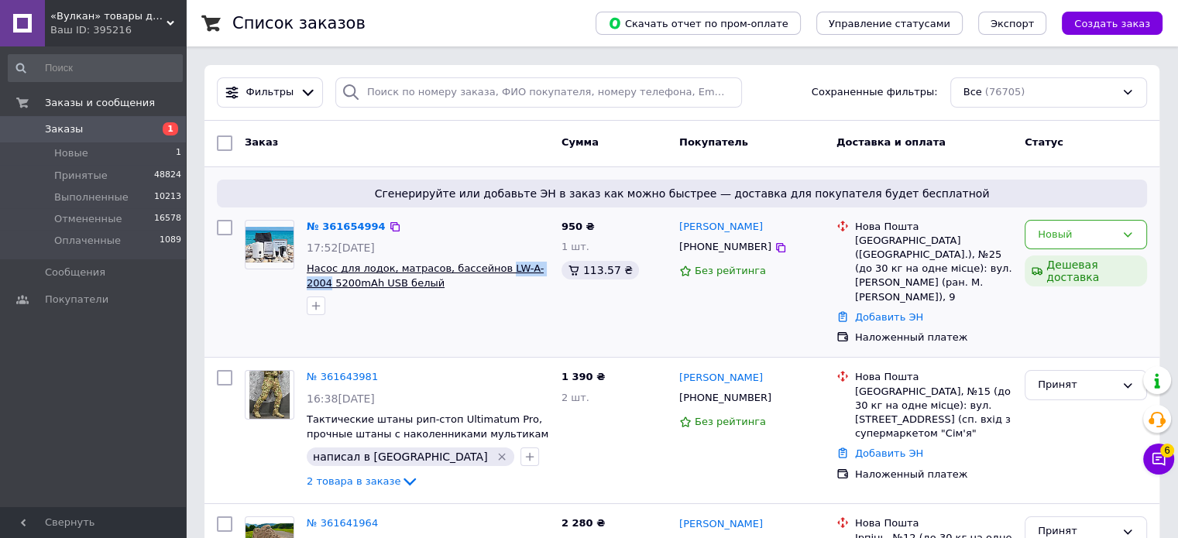
drag, startPoint x: 539, startPoint y: 268, endPoint x: 489, endPoint y: 266, distance: 49.6
click at [488, 266] on span "Насос для лодок, матрасов, бассейнов LW-A-2004 5200mAh USB белый" at bounding box center [428, 276] width 242 height 29
copy span "LW-A-2004"
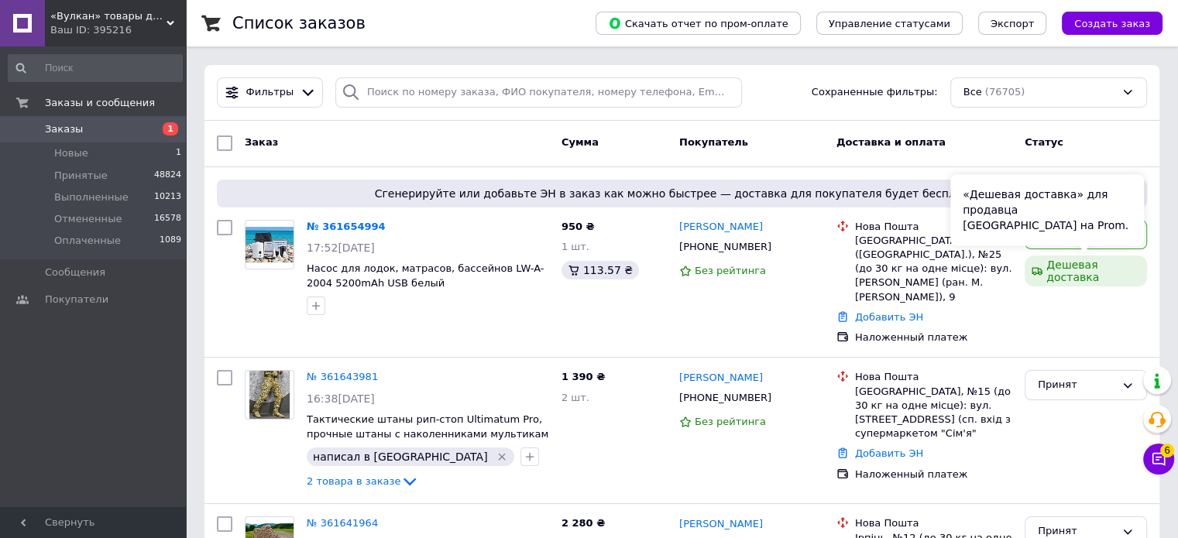
click at [1106, 221] on div "«Дешевая доставка» для продавца Новой Почтой на Prom." at bounding box center [1047, 209] width 194 height 71
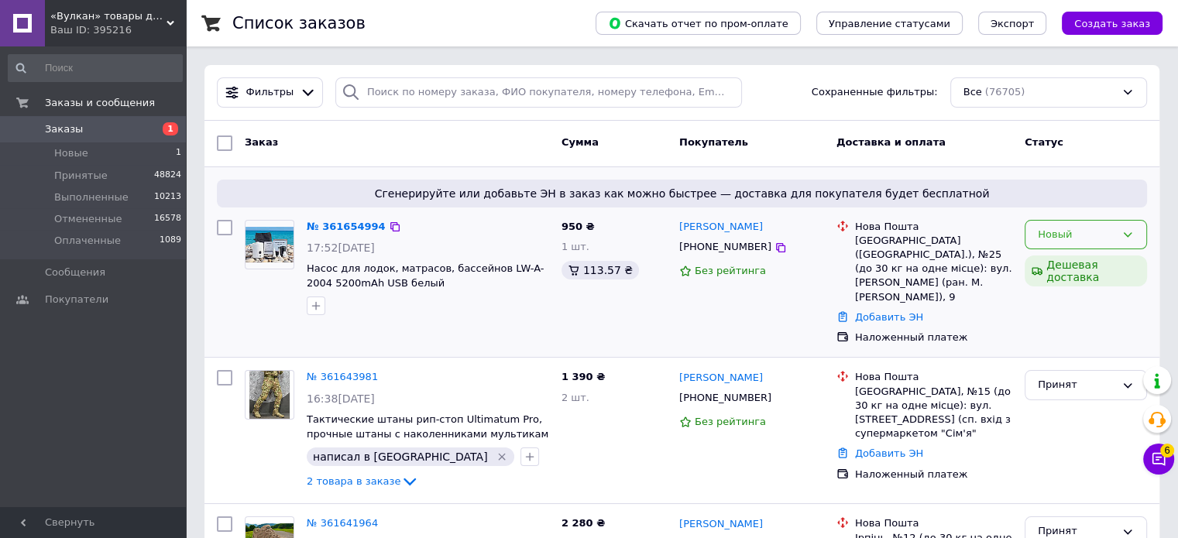
click at [1138, 234] on div "Новый" at bounding box center [1085, 235] width 122 height 30
click at [1096, 263] on li "Принят" at bounding box center [1085, 266] width 121 height 29
click at [774, 249] on icon at bounding box center [780, 248] width 12 height 12
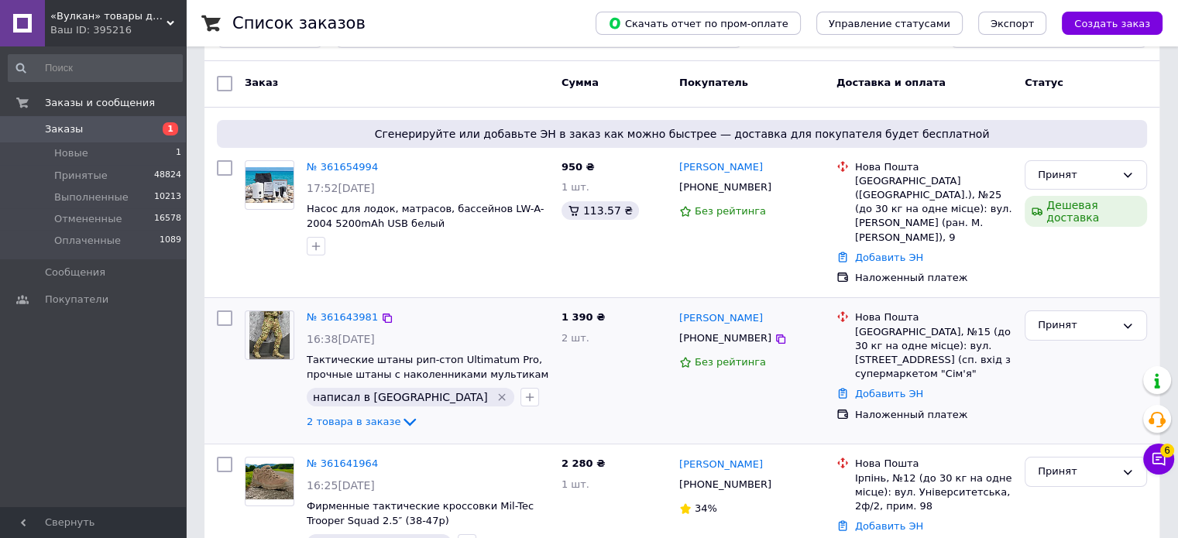
scroll to position [155, 0]
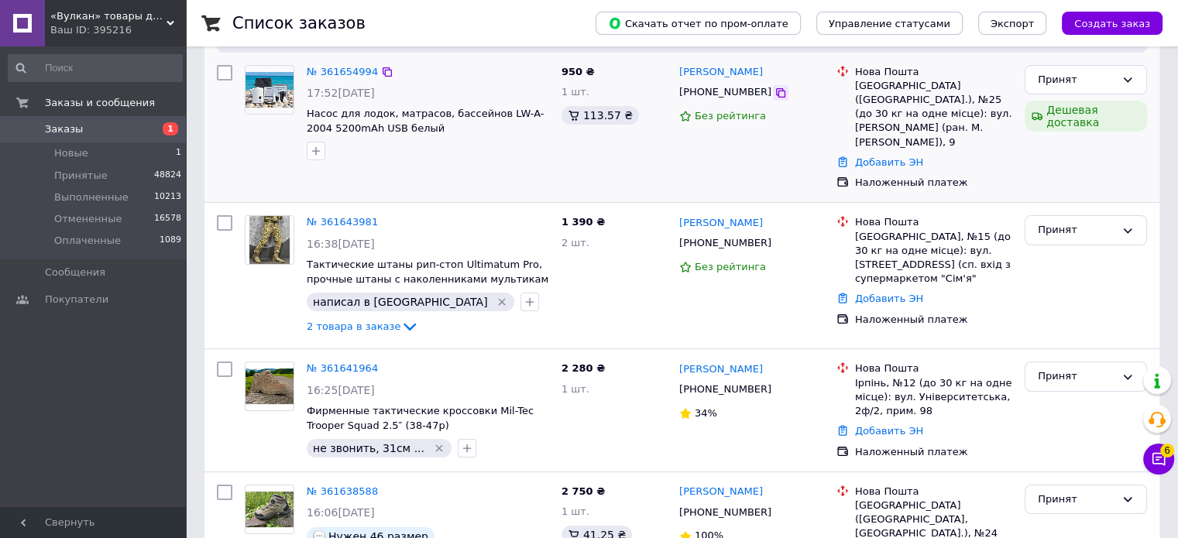
click at [776, 92] on icon at bounding box center [780, 92] width 9 height 9
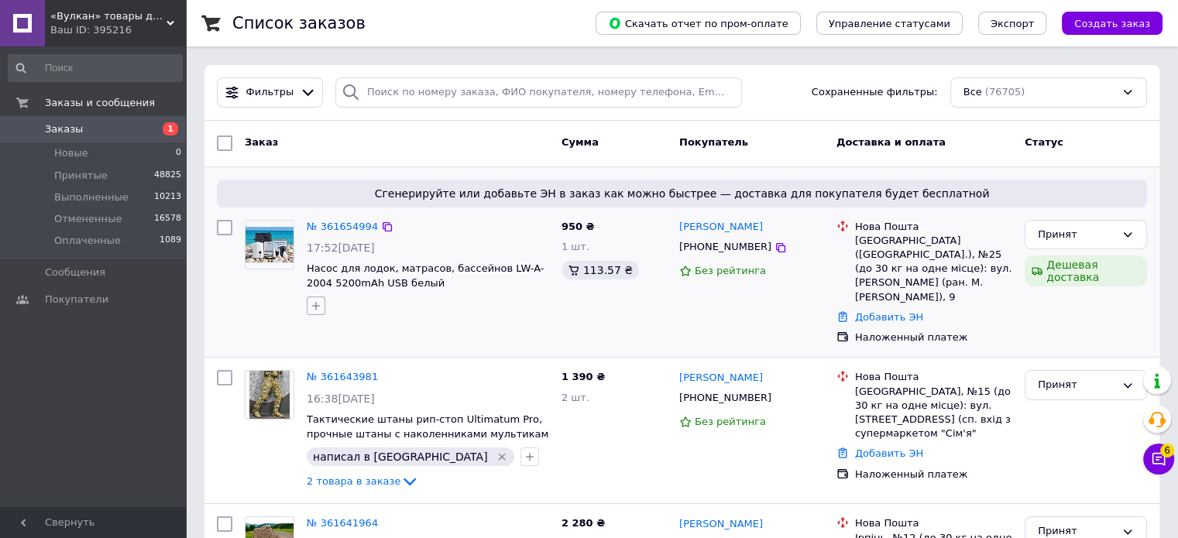
click at [313, 307] on icon "button" at bounding box center [316, 306] width 12 height 12
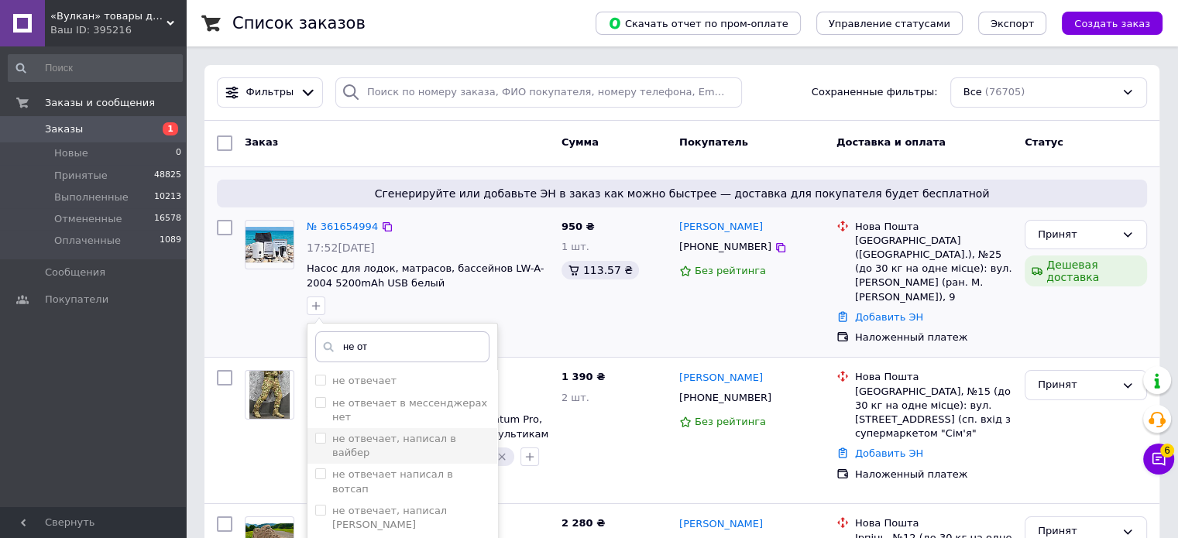
type input "не от"
click at [311, 428] on li "не отвечает, написал в вайбер" at bounding box center [402, 446] width 190 height 36
checkbox input "true"
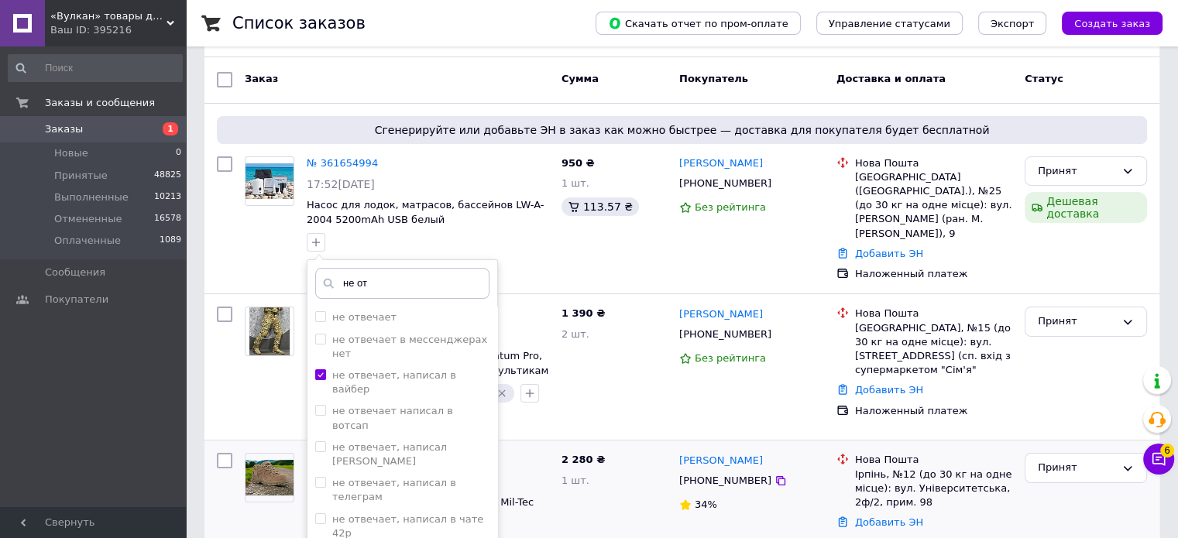
scroll to position [155, 0]
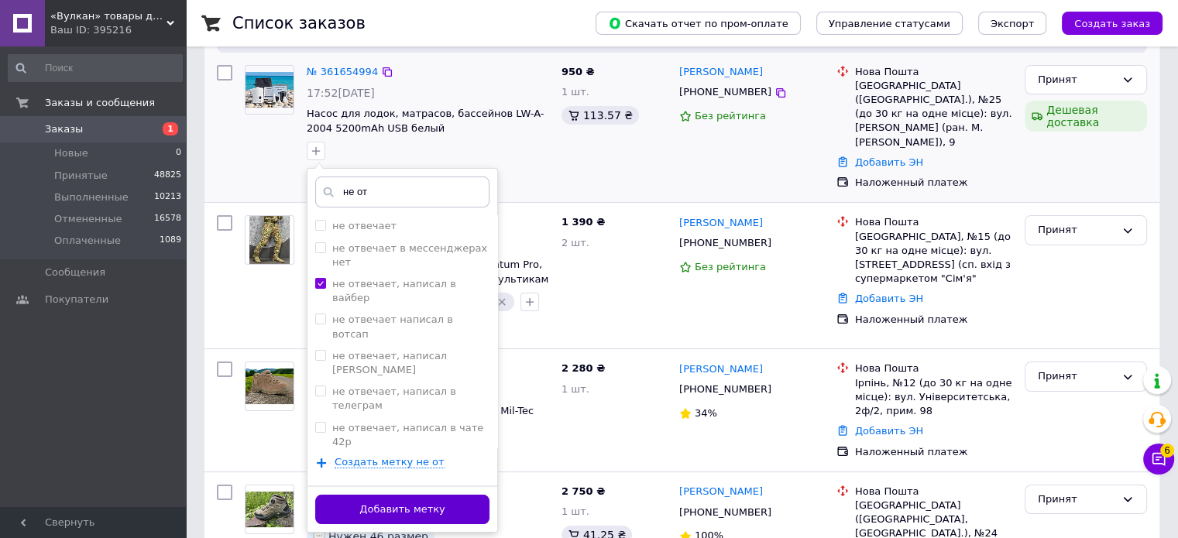
click at [443, 500] on button "Добавить метку" at bounding box center [402, 510] width 174 height 30
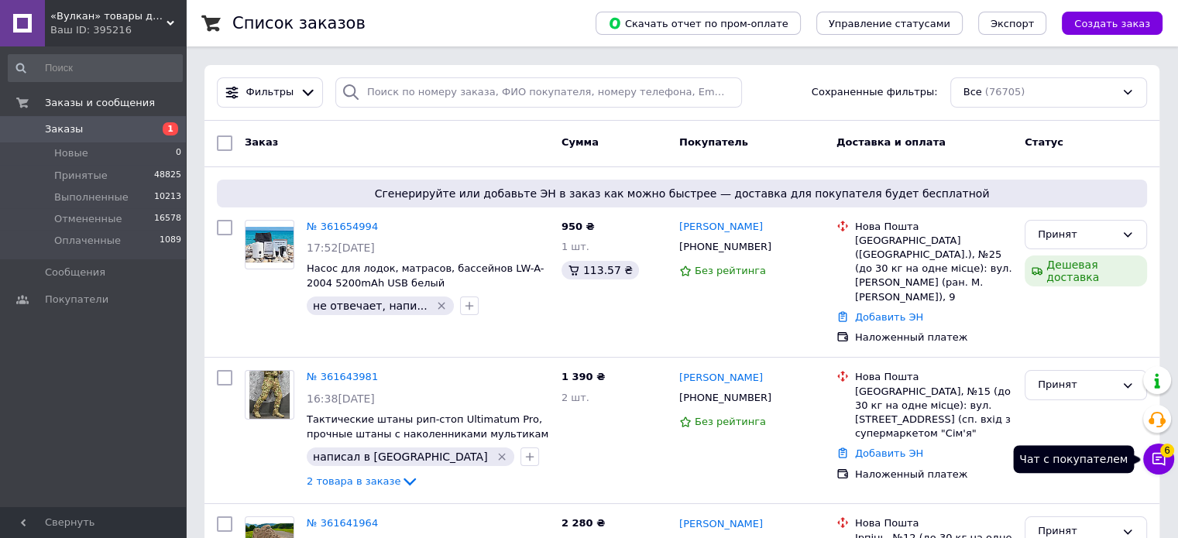
click at [1162, 463] on icon at bounding box center [1158, 458] width 15 height 15
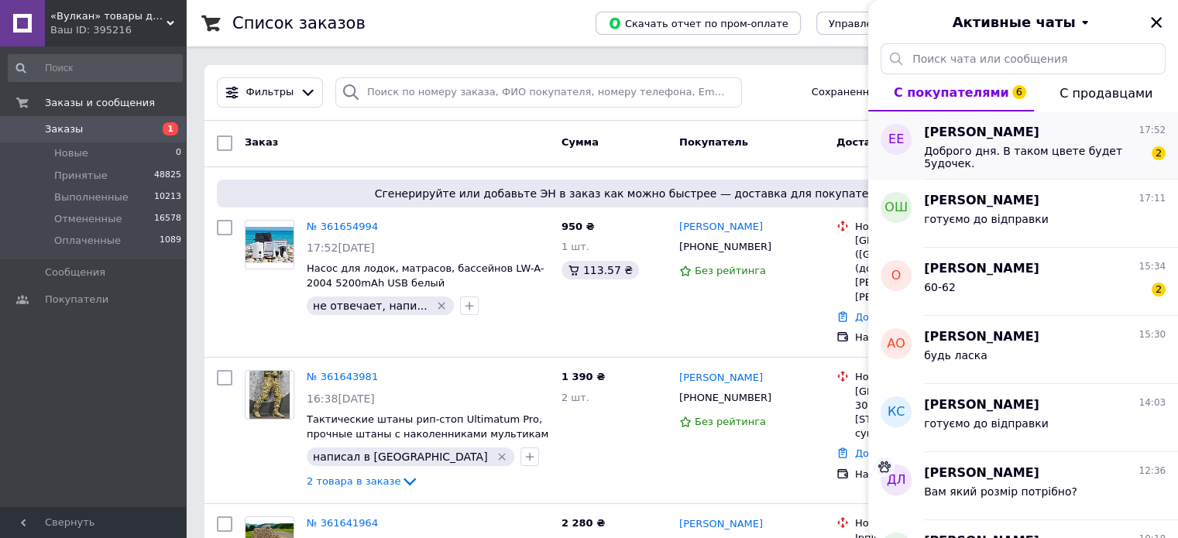
click at [1004, 142] on div "Доброго дня. В таком цвете будет 5удочек. 2" at bounding box center [1045, 156] width 242 height 28
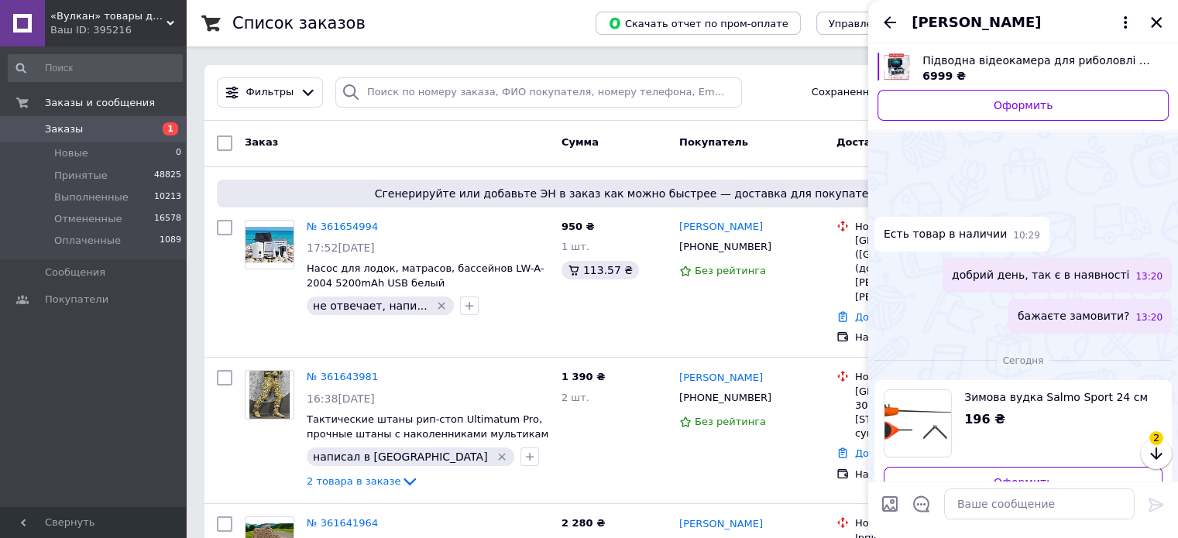
scroll to position [116, 0]
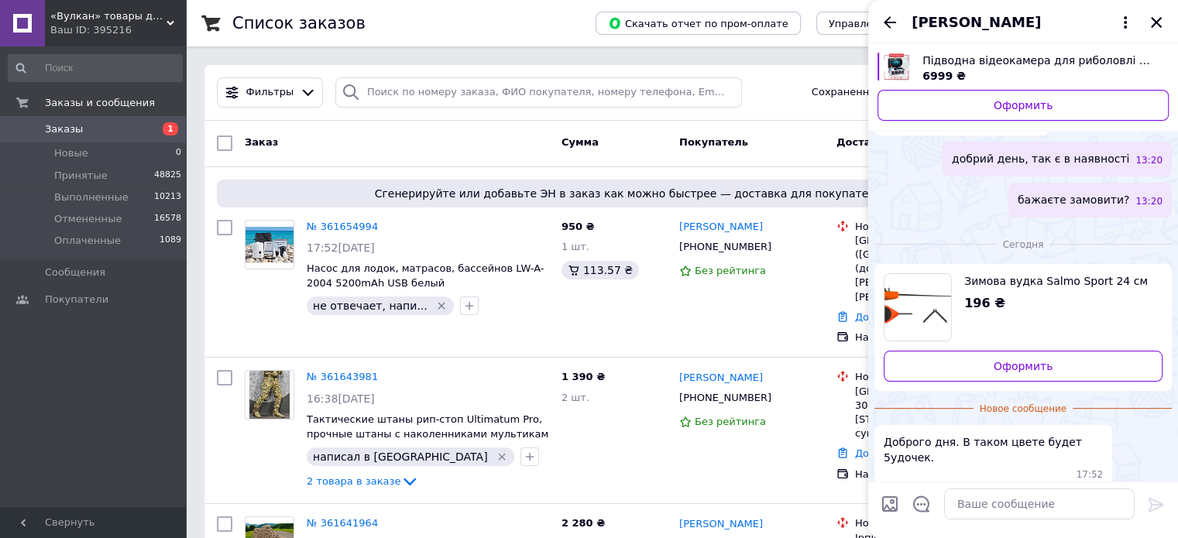
click at [1023, 287] on span "Зимова вудка Salmo Sport 24 см" at bounding box center [1057, 280] width 186 height 15
click at [990, 504] on textarea at bounding box center [1039, 504] width 190 height 31
type textarea "[PERSON_NAME]"
click at [983, 508] on textarea "Доброго, ны 5 штук не буде" at bounding box center [1023, 504] width 221 height 31
type textarea "Доброго, ні 5 штук не буде"
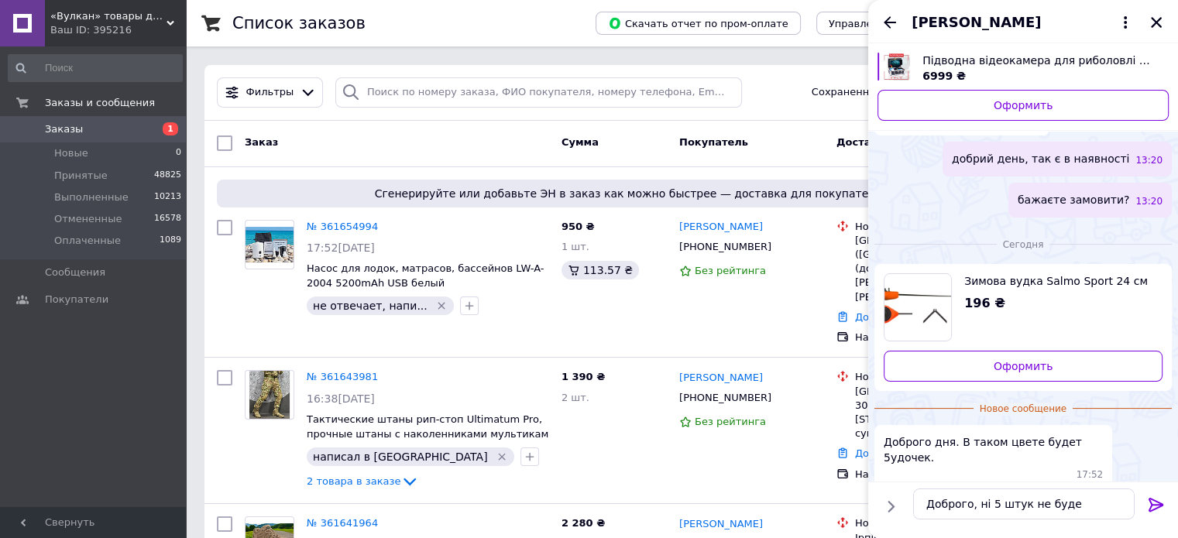
click at [1151, 499] on icon at bounding box center [1155, 505] width 15 height 14
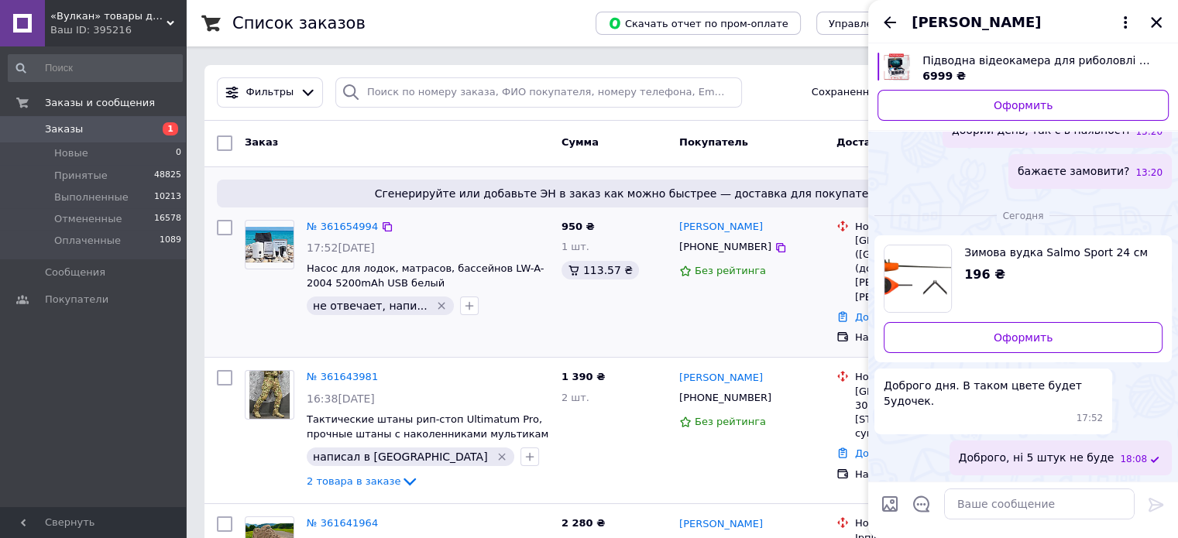
scroll to position [90, 0]
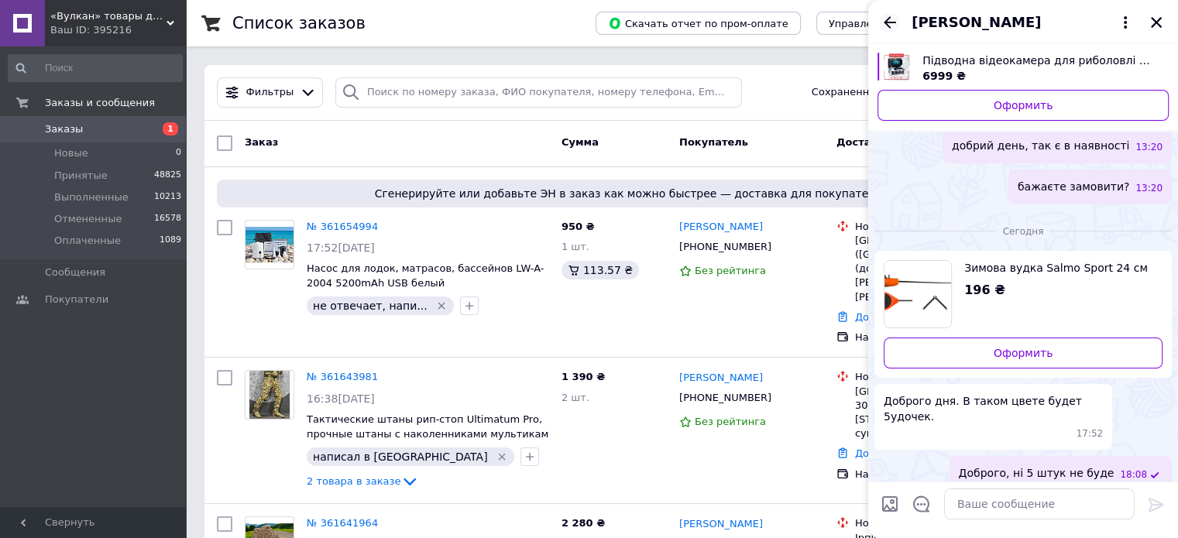
click at [887, 13] on icon "Назад" at bounding box center [889, 22] width 19 height 19
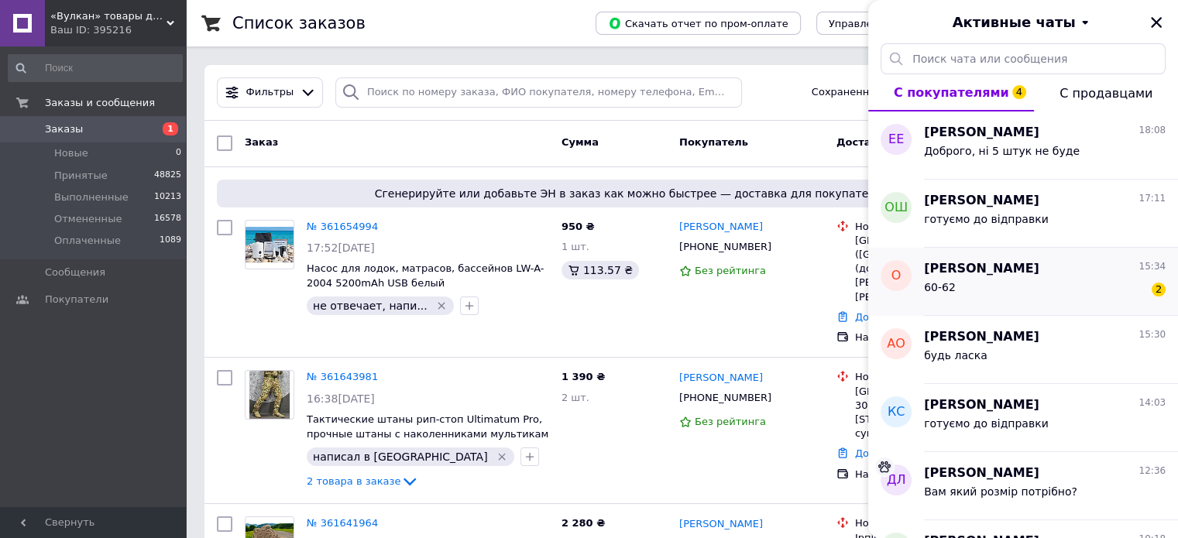
click at [990, 287] on div "60-62 2" at bounding box center [1045, 290] width 242 height 25
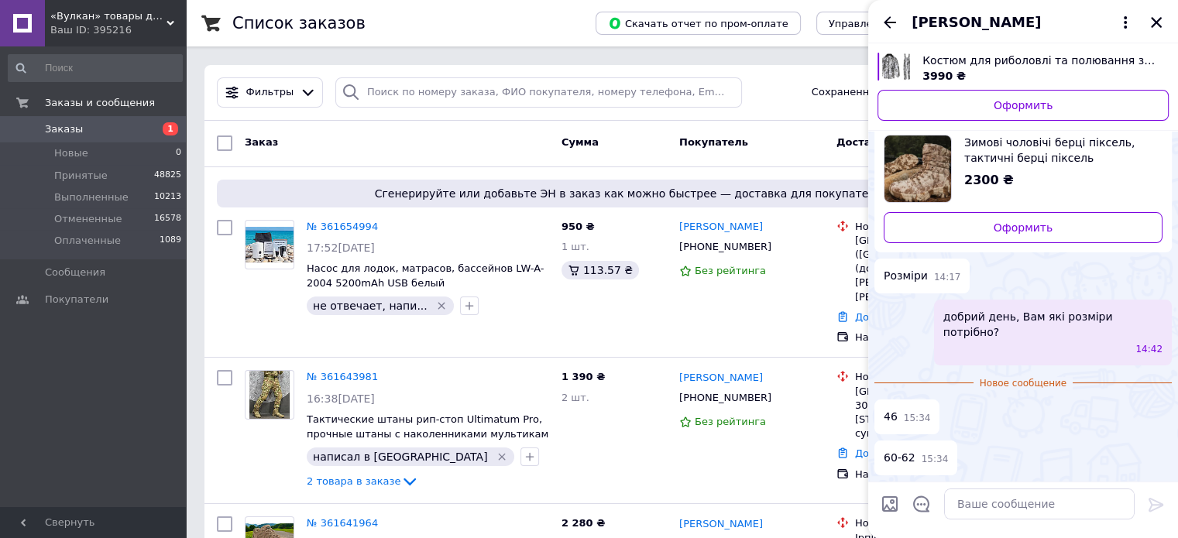
scroll to position [0, 0]
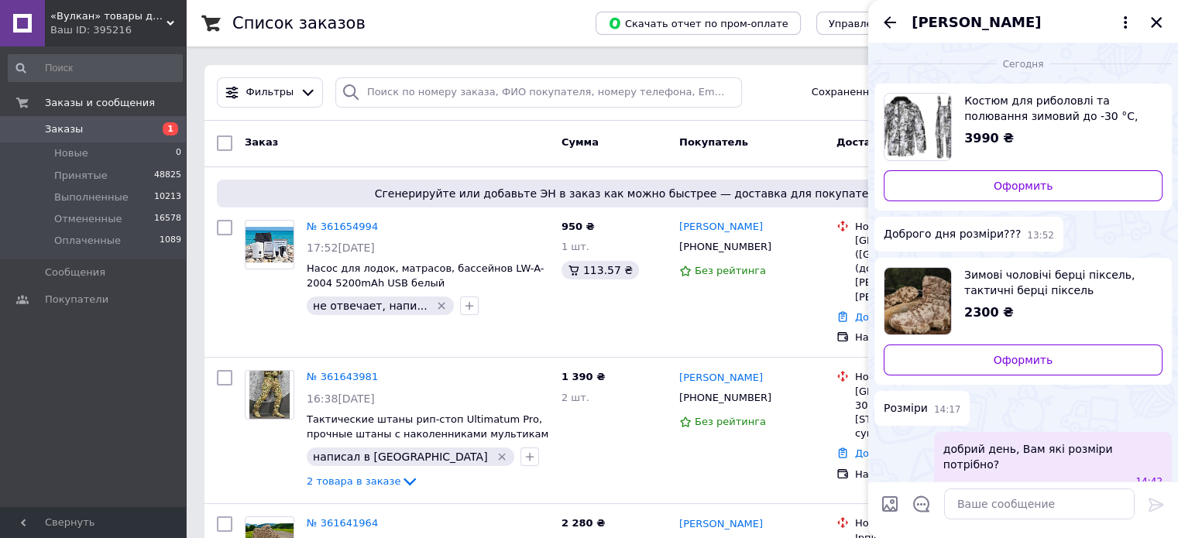
click at [990, 114] on span "Костюм для риболовлі та полювання зимовий до -30 °C, зимові костюми для риболов…" at bounding box center [1057, 108] width 186 height 31
click at [1007, 287] on span "Зимові чоловічі берці піксель, тактичні берці піксель" at bounding box center [1057, 282] width 186 height 31
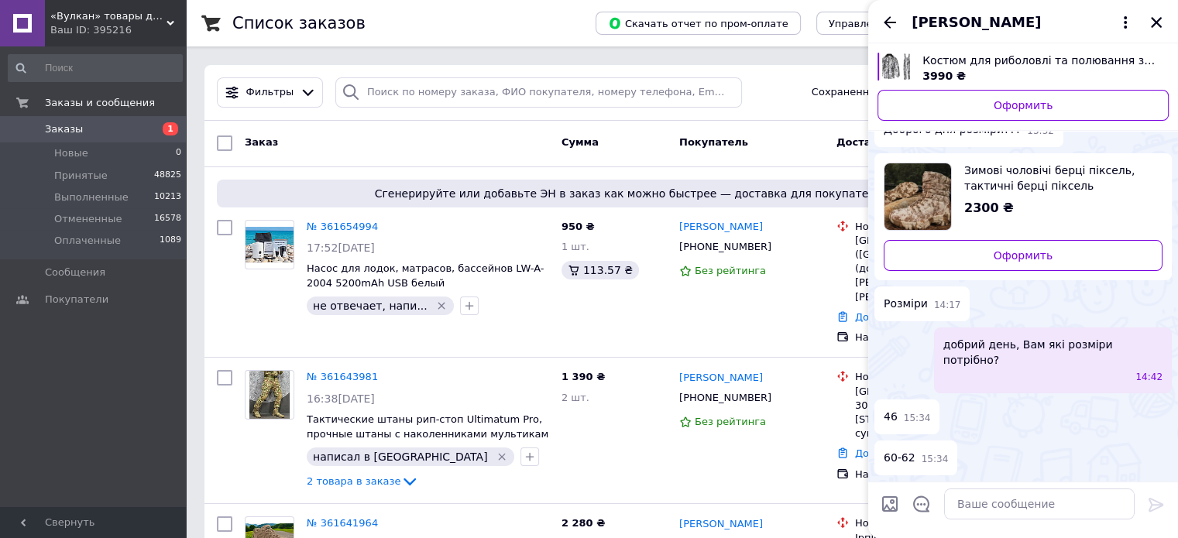
scroll to position [50, 0]
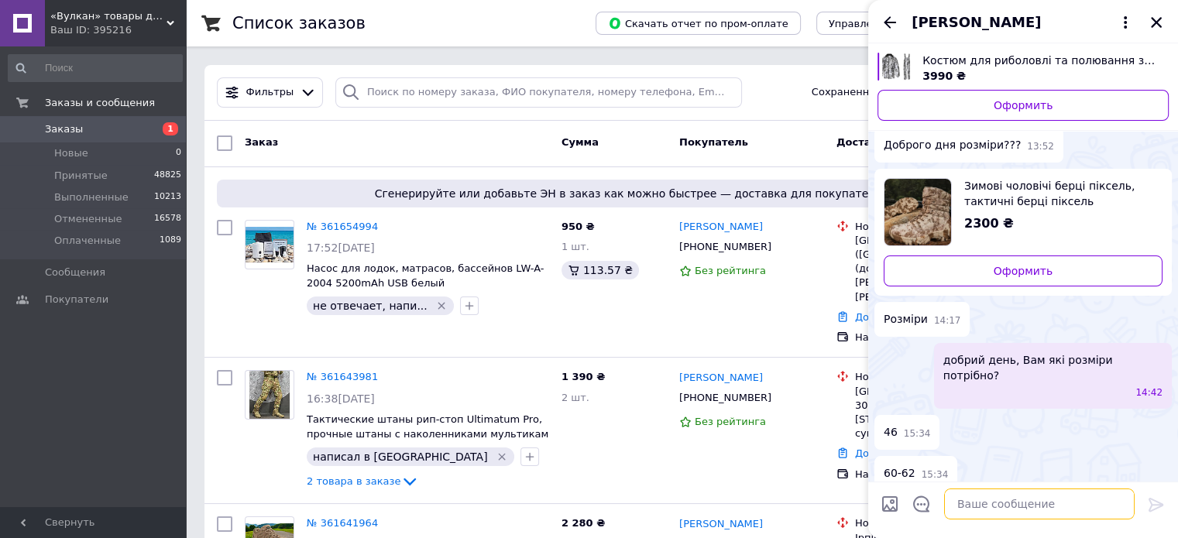
click at [991, 503] on textarea at bounding box center [1039, 504] width 190 height 31
type textarea "t"
click at [973, 502] on textarea "Костюм є в роз" at bounding box center [1023, 504] width 221 height 31
click at [983, 507] on textarea "Костюм є в роз" at bounding box center [1023, 504] width 221 height 31
drag, startPoint x: 1069, startPoint y: 510, endPoint x: 1043, endPoint y: 510, distance: 25.6
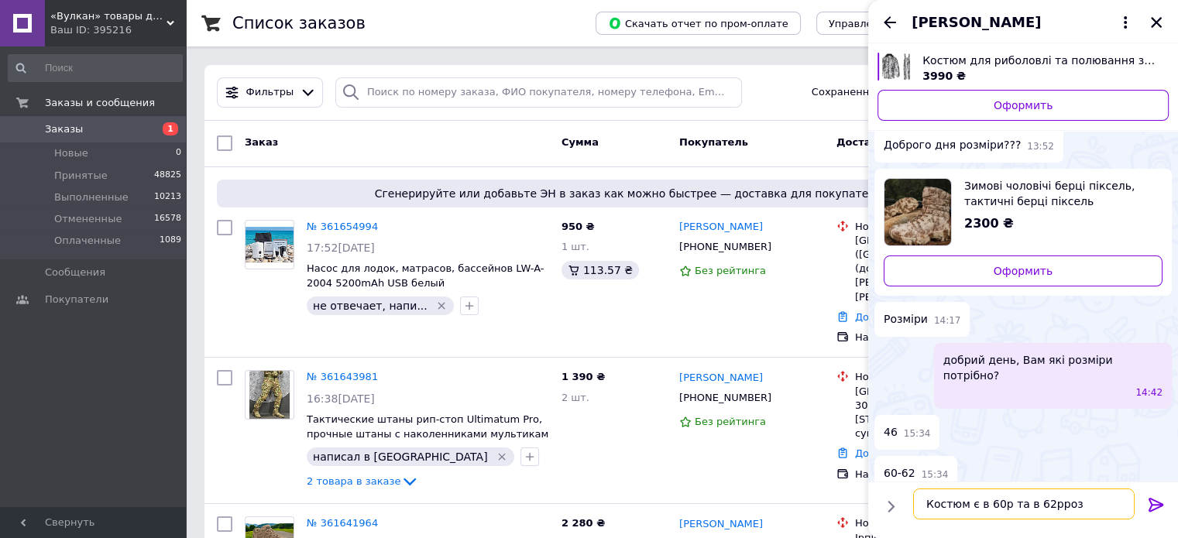
click at [1043, 510] on textarea "Костюм є в 60р та в 62рроз" at bounding box center [1023, 504] width 221 height 31
type textarea "Костюм є в 60р та в 62р"
click at [1152, 499] on icon at bounding box center [1155, 505] width 15 height 14
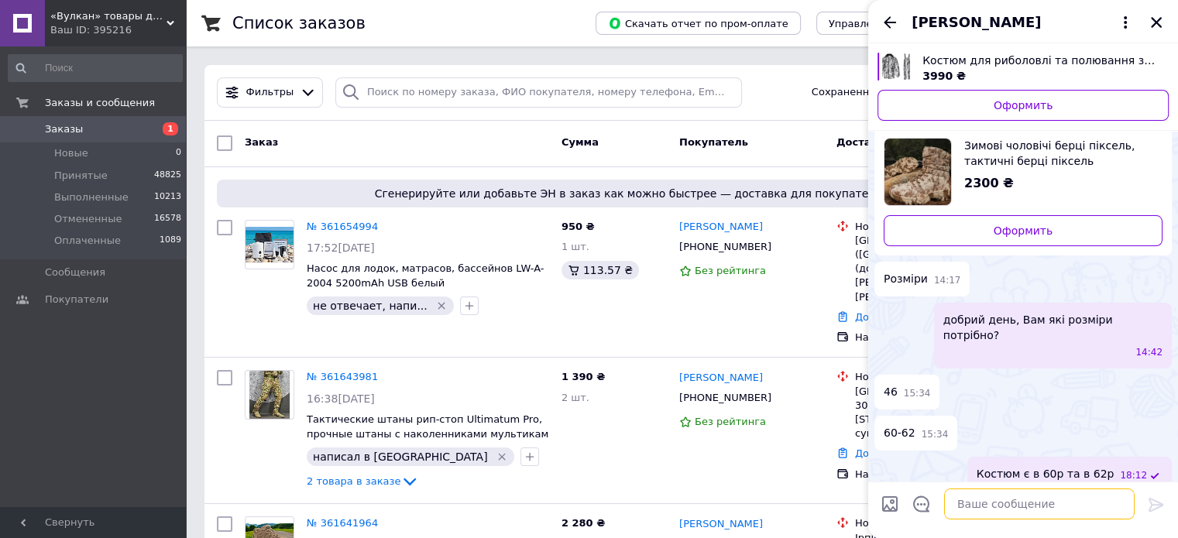
click at [1056, 505] on textarea at bounding box center [1039, 504] width 190 height 31
type textarea "Берцы є в 46р в іншому кольорі"
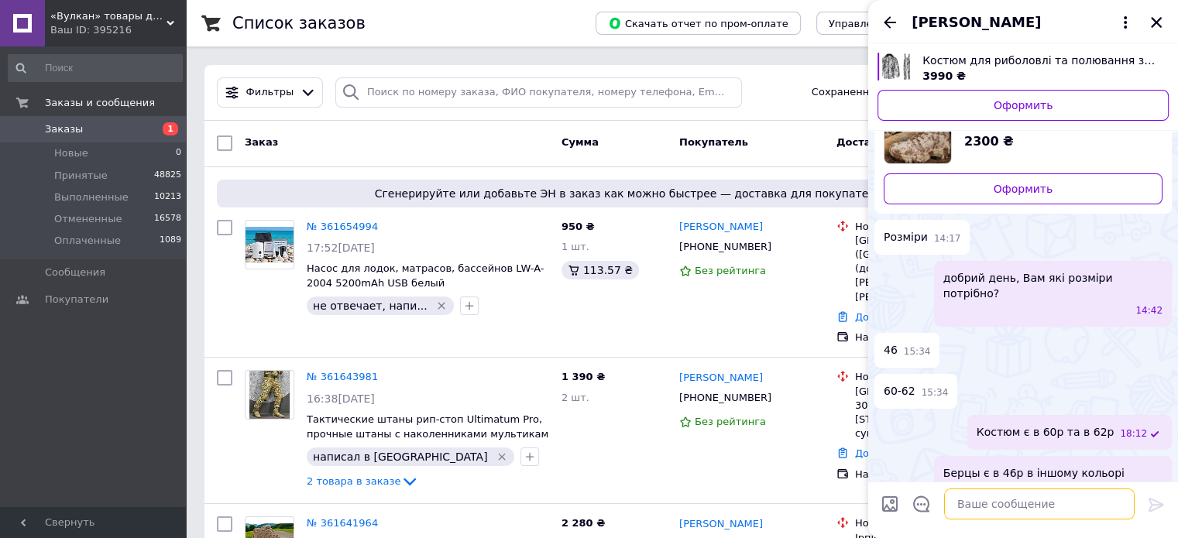
paste textarea "[URL][DOMAIN_NAME]"
type textarea "[URL][DOMAIN_NAME]"
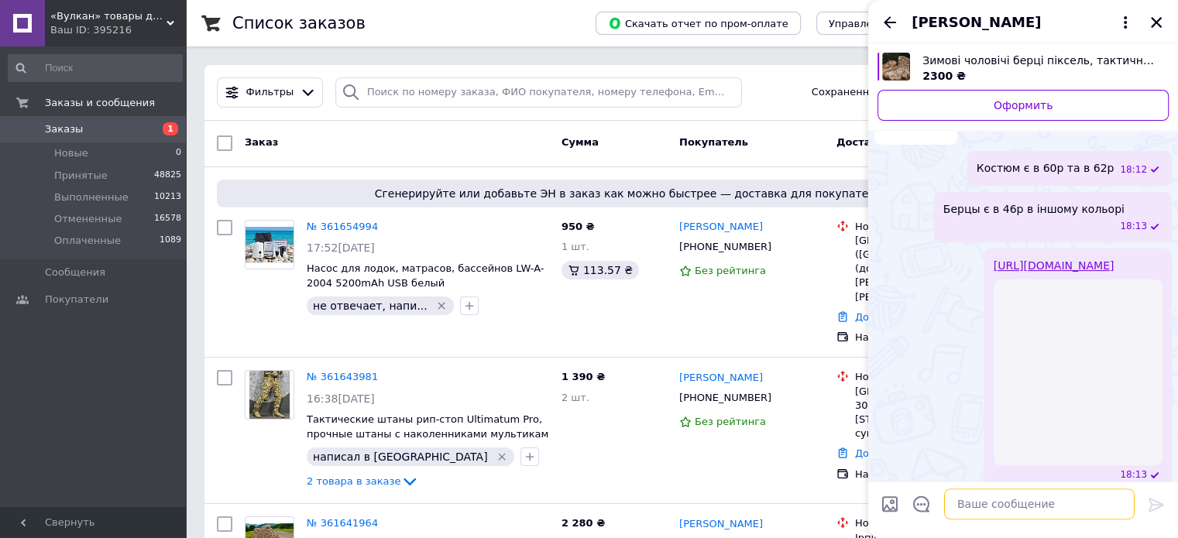
scroll to position [353, 0]
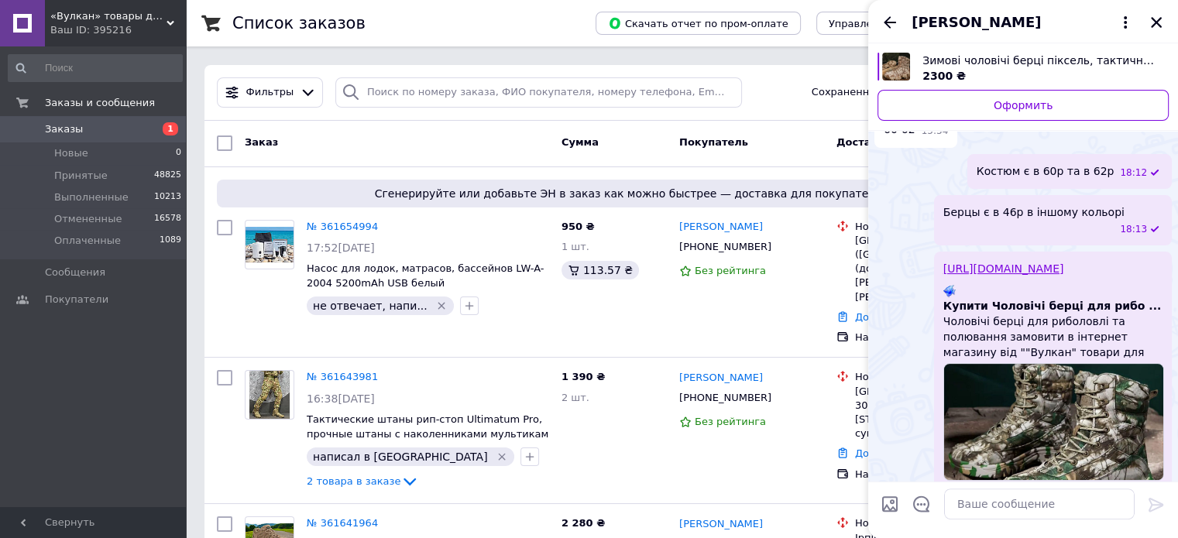
drag, startPoint x: 988, startPoint y: 199, endPoint x: 1025, endPoint y: 181, distance: 41.2
click at [1025, 195] on div "Берцы є в 46р в іншому кольорі 18:13" at bounding box center [1053, 220] width 238 height 50
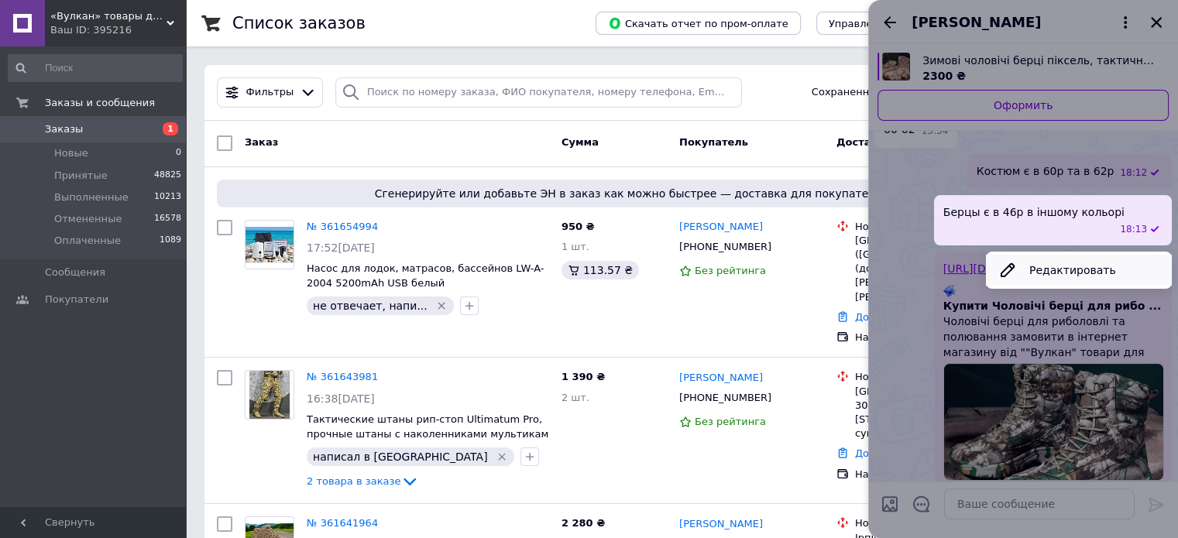
click at [1041, 255] on button "Редактировать" at bounding box center [1079, 270] width 186 height 31
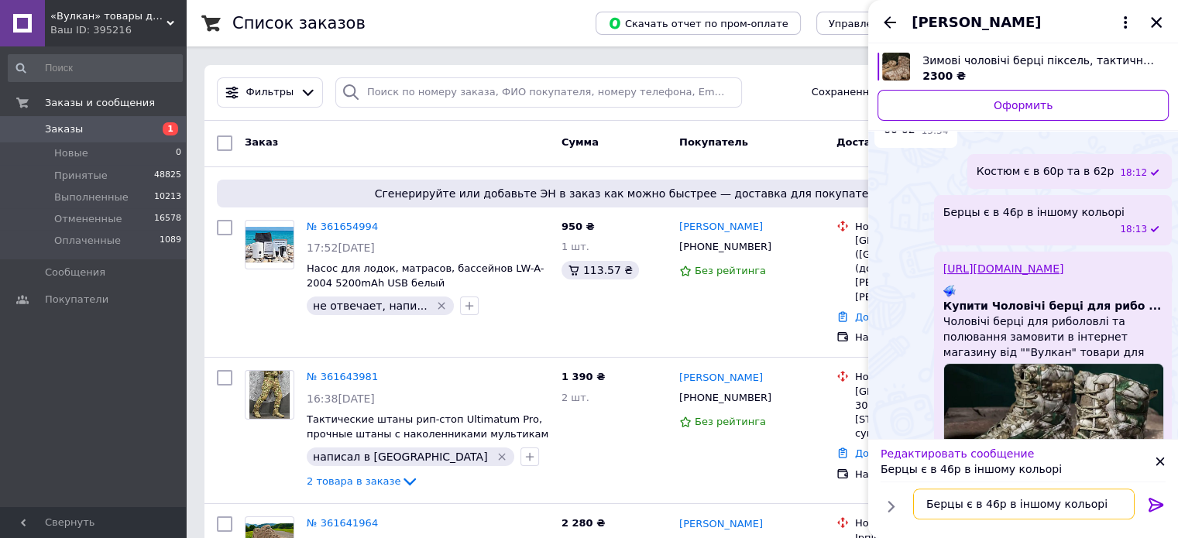
click at [952, 504] on textarea "Берцы є в 46р в іншому кольорі" at bounding box center [1023, 504] width 221 height 31
type textarea "Берци є в 46р в іншому кольорі"
click at [1158, 500] on icon at bounding box center [1156, 505] width 19 height 19
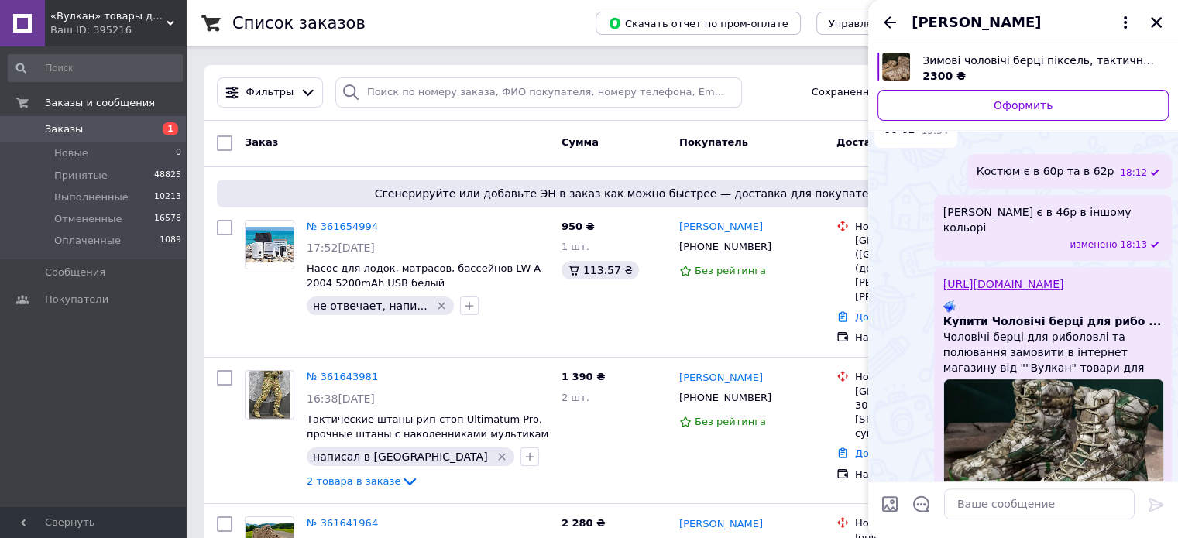
click at [886, 6] on div "Олександр Кіцела" at bounding box center [1023, 21] width 310 height 43
click at [887, 19] on icon "Назад" at bounding box center [890, 22] width 12 height 12
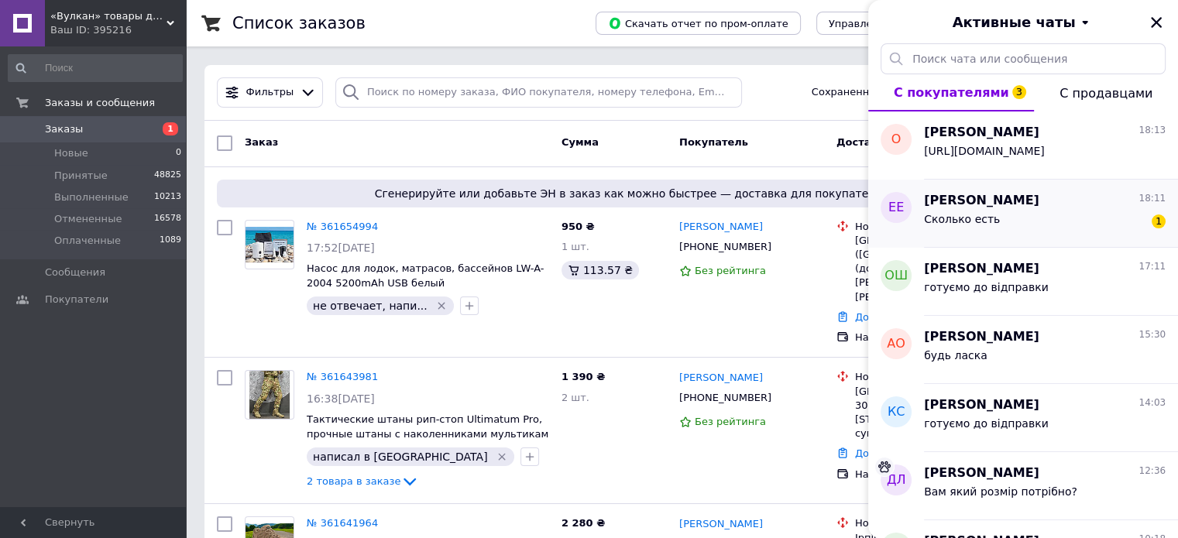
click at [1010, 204] on span "[PERSON_NAME]" at bounding box center [981, 201] width 115 height 18
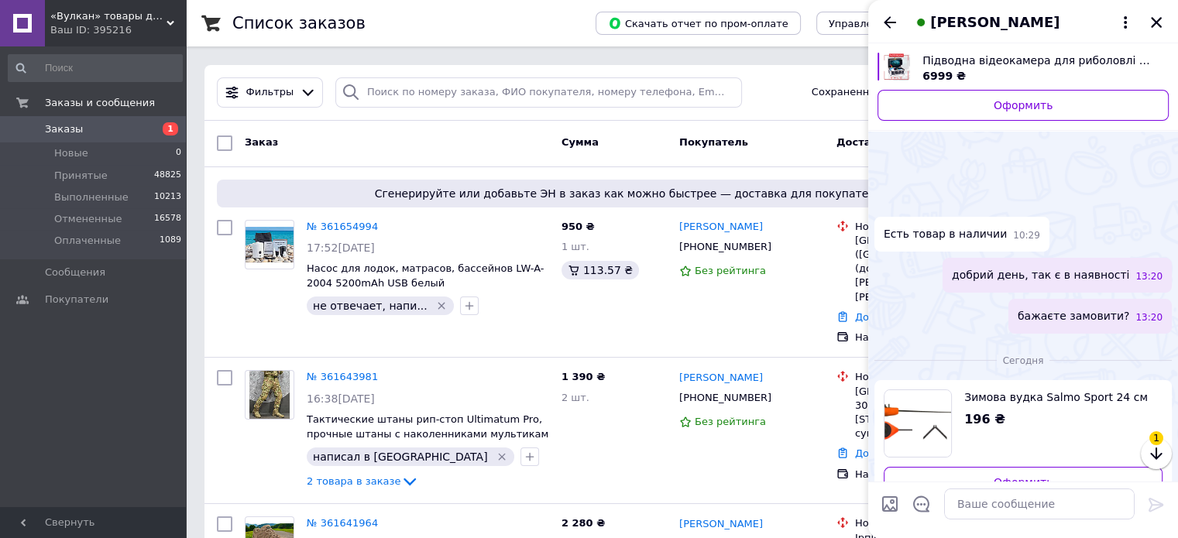
scroll to position [198, 0]
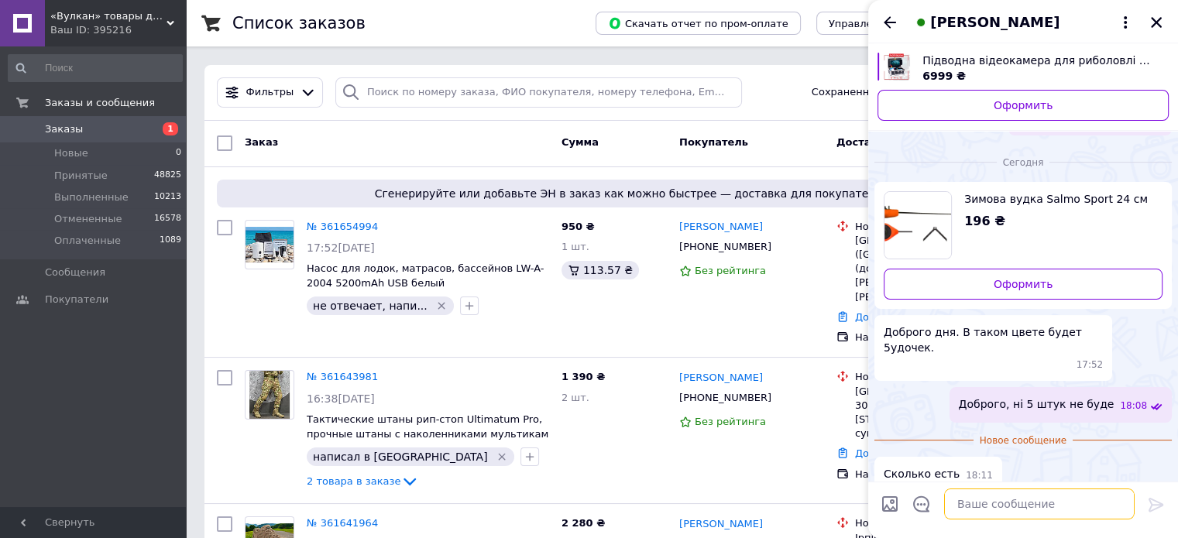
click at [1042, 515] on textarea at bounding box center [1039, 504] width 190 height 31
type textarea "Залишились по 1шт червона та зелена"
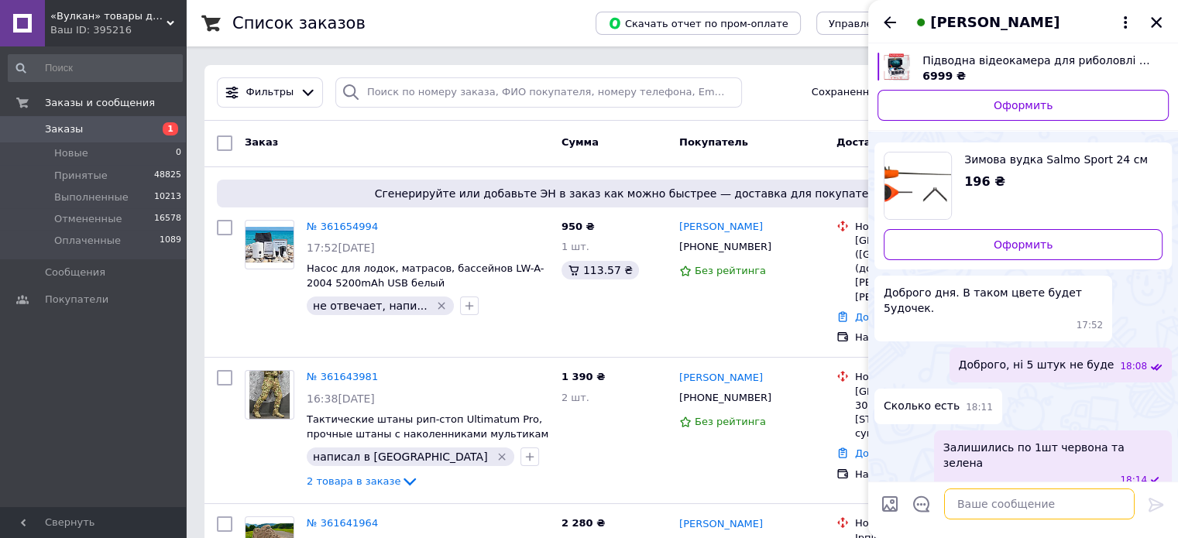
scroll to position [187, 0]
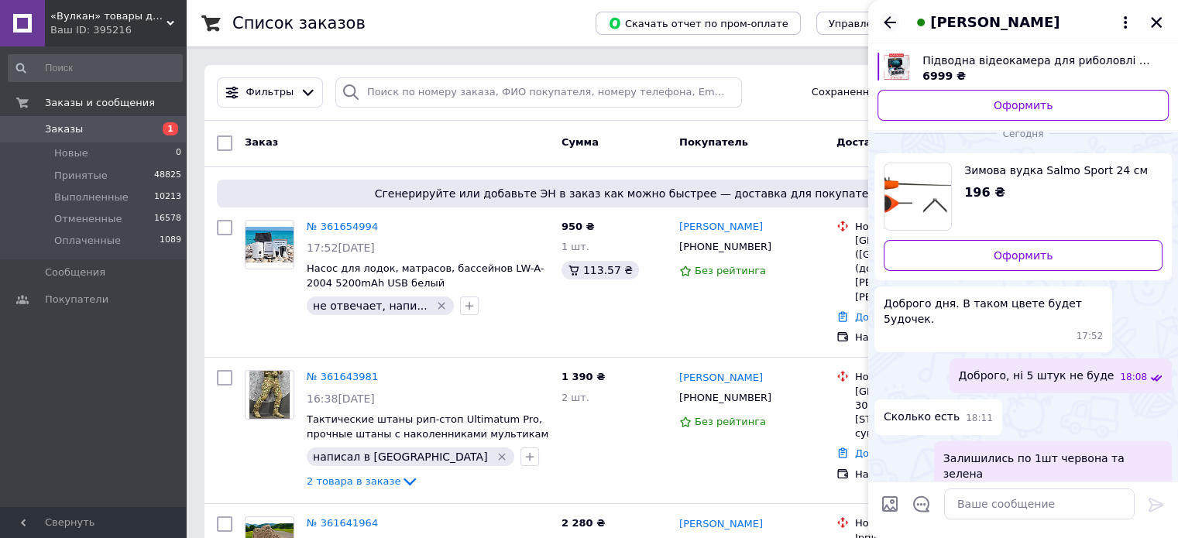
click at [889, 19] on icon "Назад" at bounding box center [889, 22] width 19 height 19
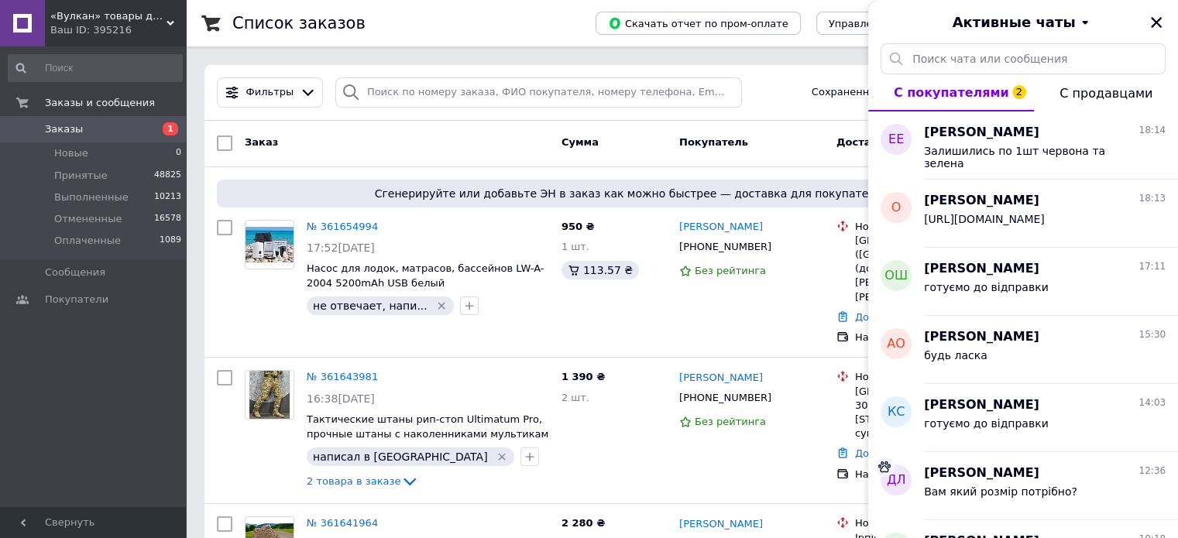
click at [1165, 18] on div "Активные чаты" at bounding box center [1023, 21] width 310 height 43
click at [1162, 17] on icon "Закрыть" at bounding box center [1156, 22] width 14 height 14
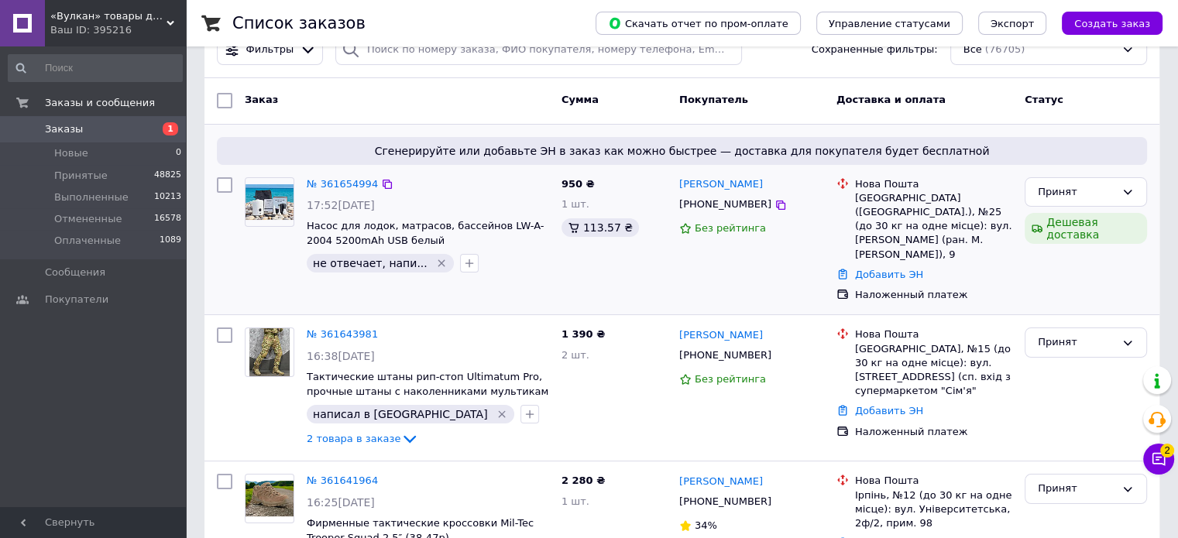
scroll to position [0, 0]
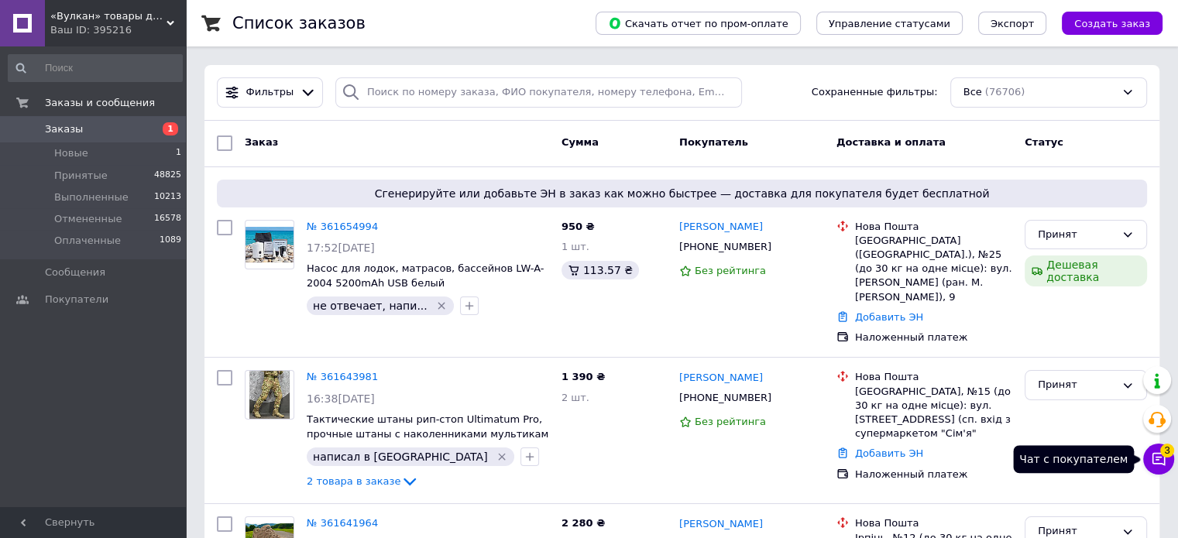
click at [1168, 467] on button "Чат с покупателем 3" at bounding box center [1158, 459] width 31 height 31
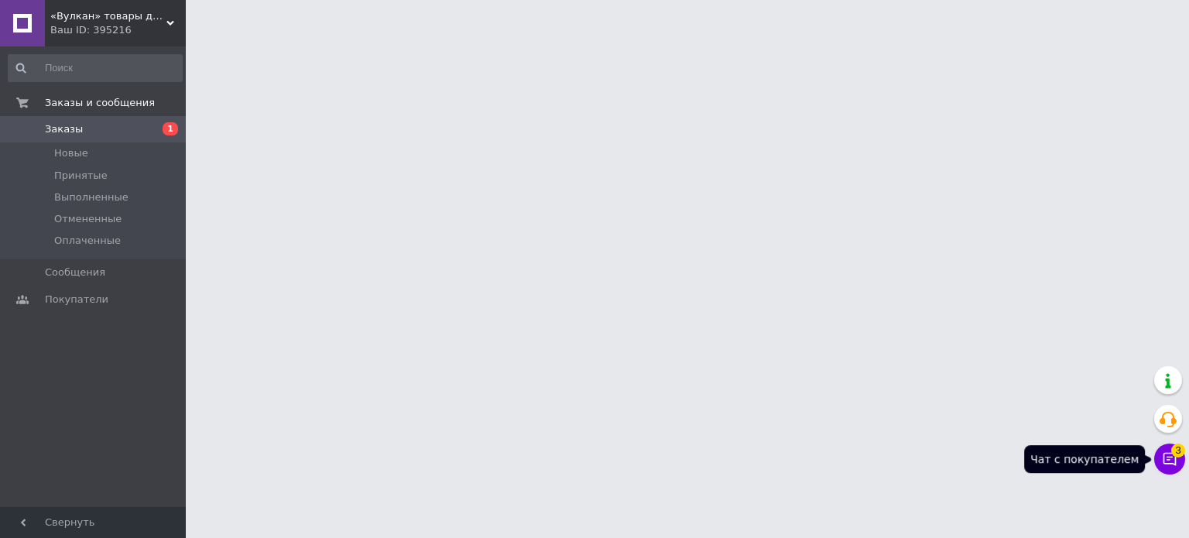
click at [1168, 461] on icon at bounding box center [1169, 458] width 15 height 15
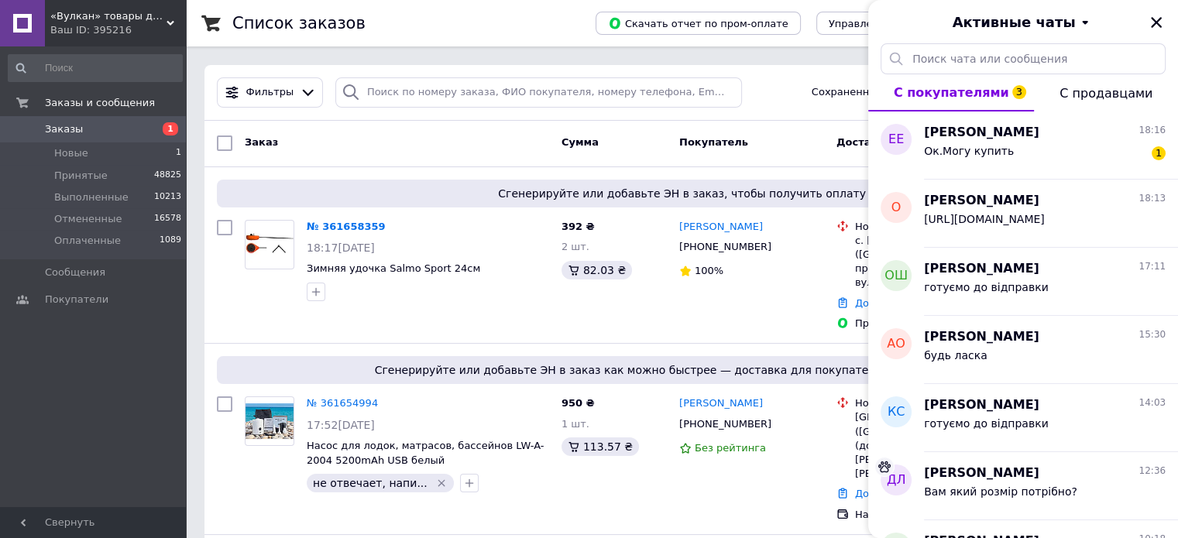
click at [1168, 24] on div "Активные чаты" at bounding box center [1023, 21] width 310 height 43
click at [1163, 23] on button "Закрыть" at bounding box center [1156, 22] width 19 height 19
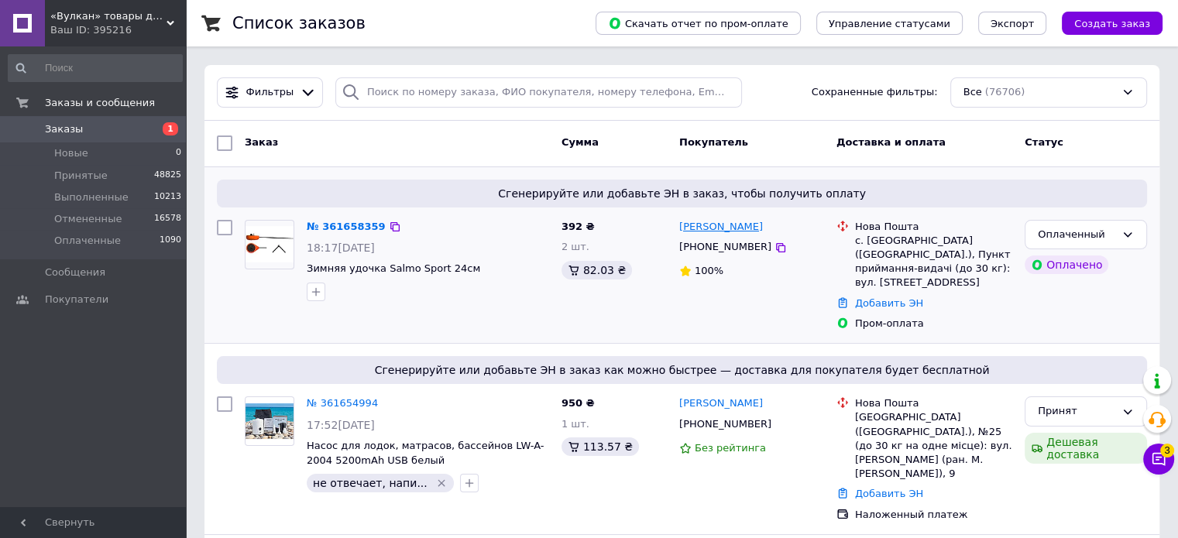
drag, startPoint x: 764, startPoint y: 225, endPoint x: 678, endPoint y: 225, distance: 85.2
click at [678, 225] on div "[PERSON_NAME]" at bounding box center [752, 227] width 148 height 18
copy link "[PERSON_NAME]"
click at [389, 222] on icon at bounding box center [395, 227] width 12 height 12
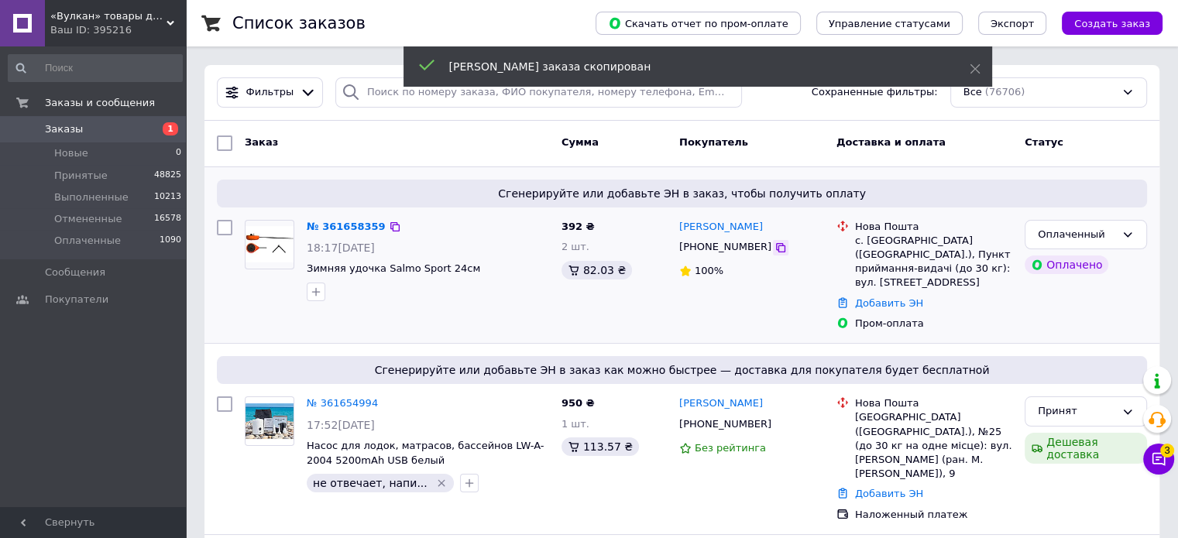
click at [774, 244] on icon at bounding box center [780, 248] width 12 height 12
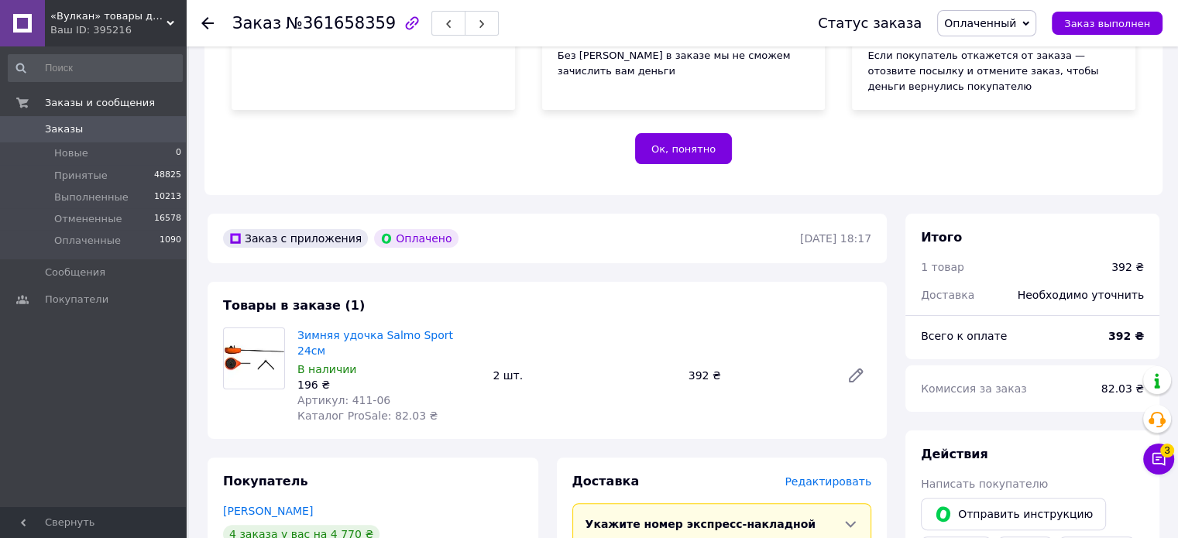
scroll to position [310, 0]
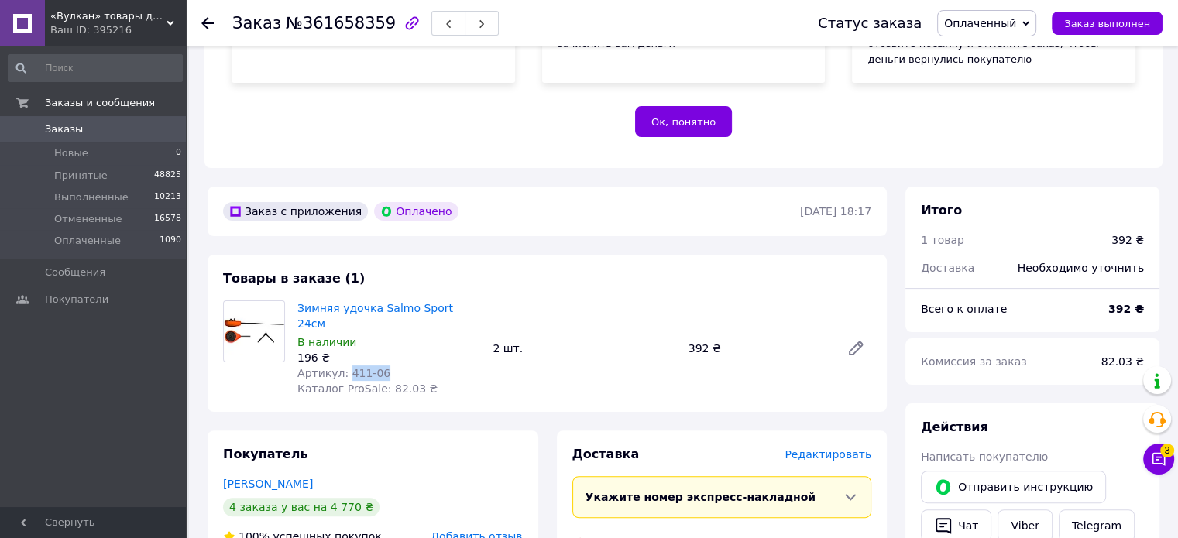
drag, startPoint x: 375, startPoint y: 361, endPoint x: 344, endPoint y: 359, distance: 31.1
click at [344, 367] on span "Артикул: 411-06" at bounding box center [343, 373] width 93 height 12
copy span "411-06"
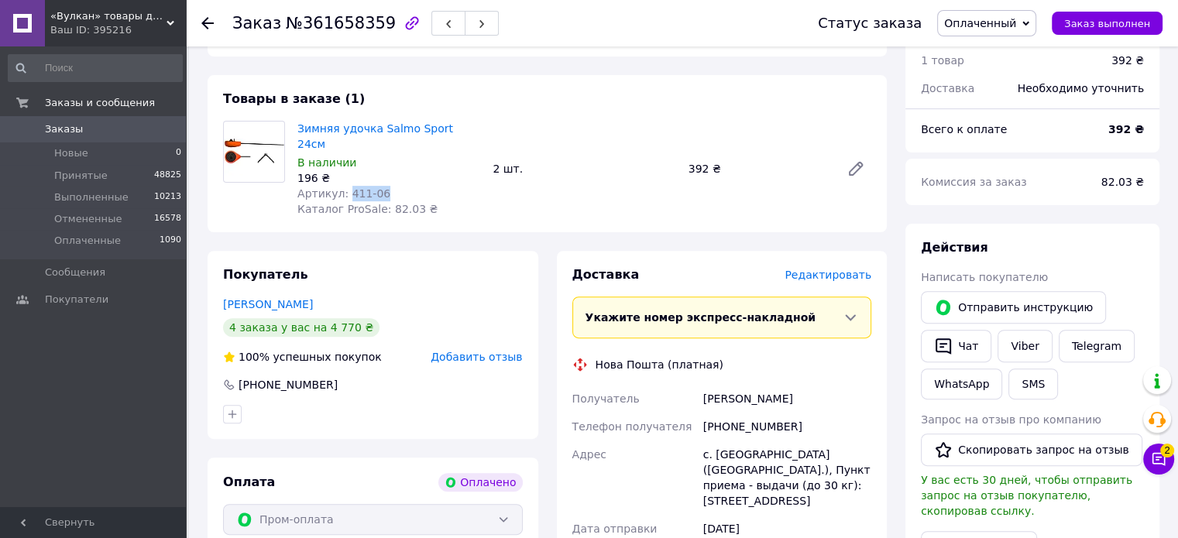
scroll to position [465, 0]
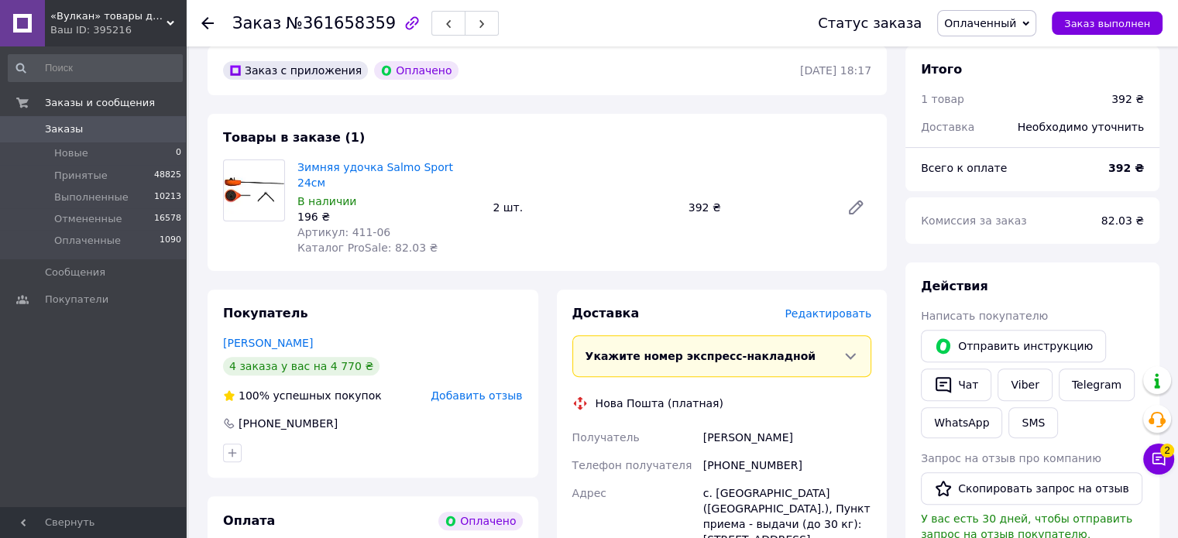
scroll to position [542, 0]
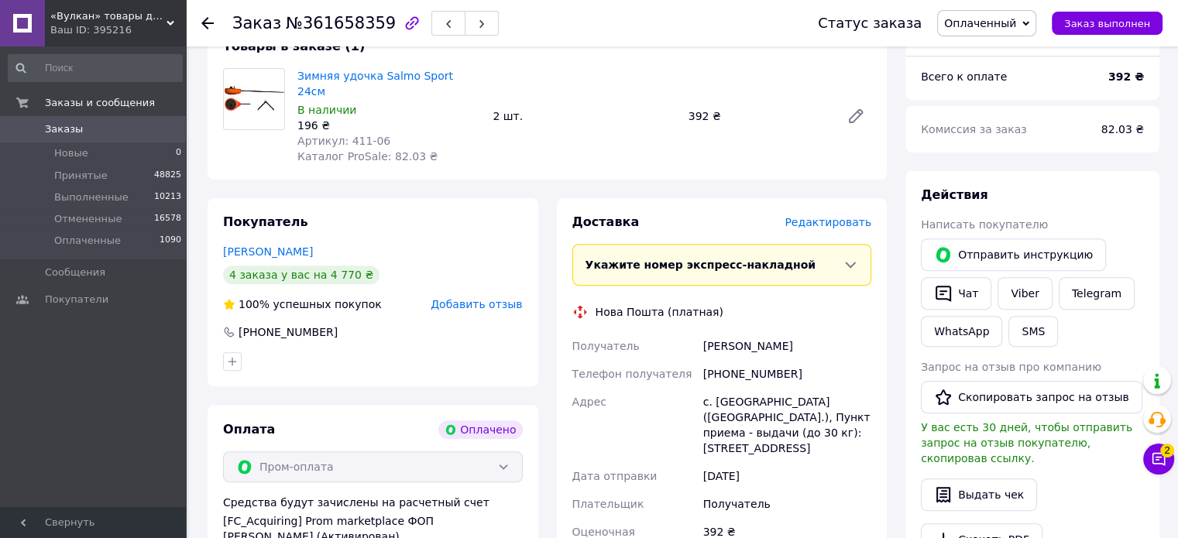
drag, startPoint x: 746, startPoint y: 331, endPoint x: 682, endPoint y: 325, distance: 64.5
click at [682, 332] on div "Получатель [PERSON_NAME] Телефон получателя [PHONE_NUMBER] Адрес с. [GEOGRAPHIC…" at bounding box center [722, 446] width 306 height 229
copy div "Получатель [PERSON_NAME]"
drag, startPoint x: 786, startPoint y: 359, endPoint x: 697, endPoint y: 359, distance: 89.1
click at [697, 359] on div "Получатель [PERSON_NAME] Телефон получателя [PHONE_NUMBER] Адрес с. [GEOGRAPHIC…" at bounding box center [722, 446] width 306 height 229
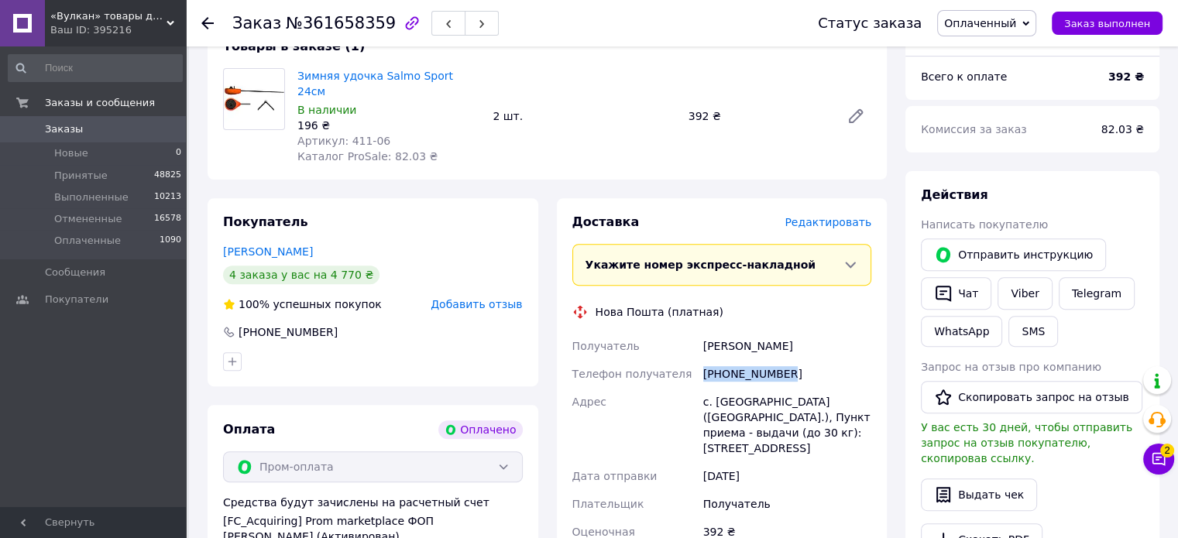
copy div "Телефон получателя [PHONE_NUMBER]"
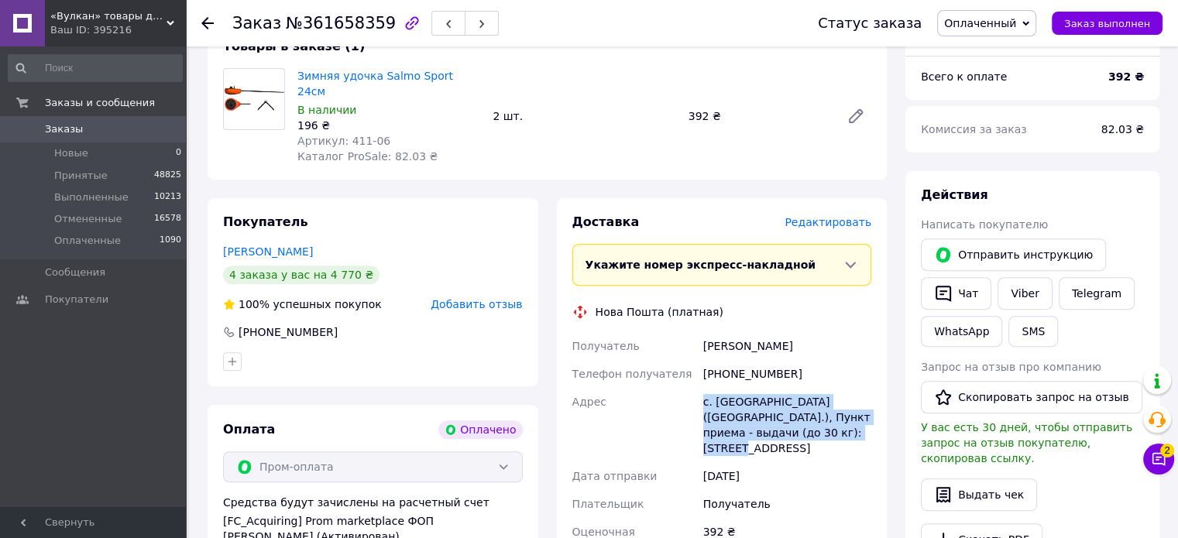
drag, startPoint x: 712, startPoint y: 387, endPoint x: 826, endPoint y: 417, distance: 118.3
click at [826, 417] on div "с. [GEOGRAPHIC_DATA] ([GEOGRAPHIC_DATA].), Пункт приема - выдачи (до 30 кг): [S…" at bounding box center [787, 425] width 174 height 74
copy div "с. [GEOGRAPHIC_DATA] ([GEOGRAPHIC_DATA].), Пункт приема - выдачи (до 30 кг): [S…"
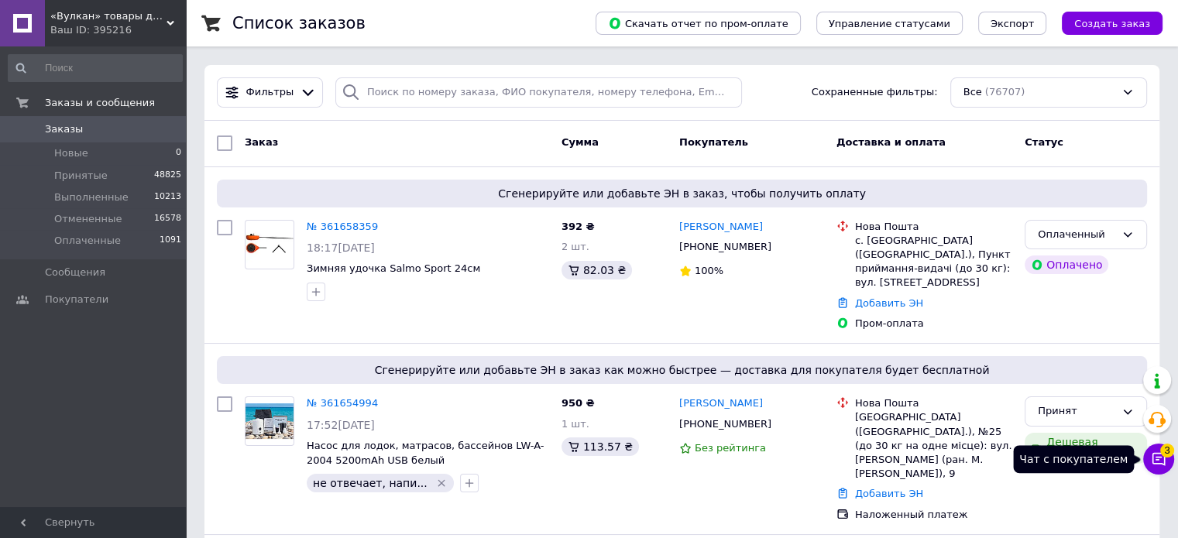
click at [1158, 462] on icon at bounding box center [1158, 458] width 15 height 15
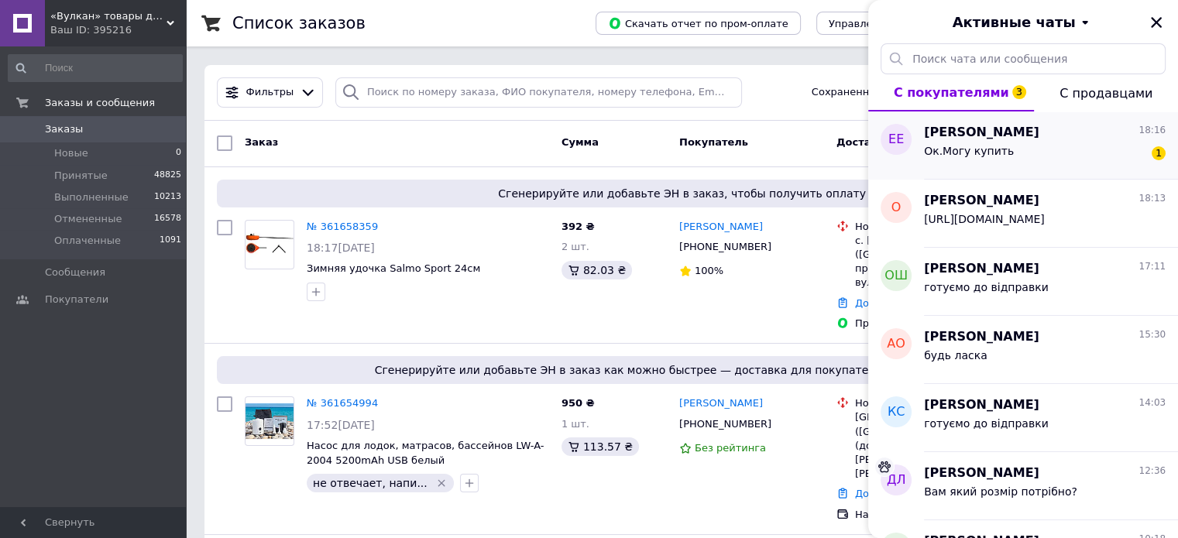
click at [976, 159] on div "Ок.Могу купить" at bounding box center [969, 156] width 90 height 22
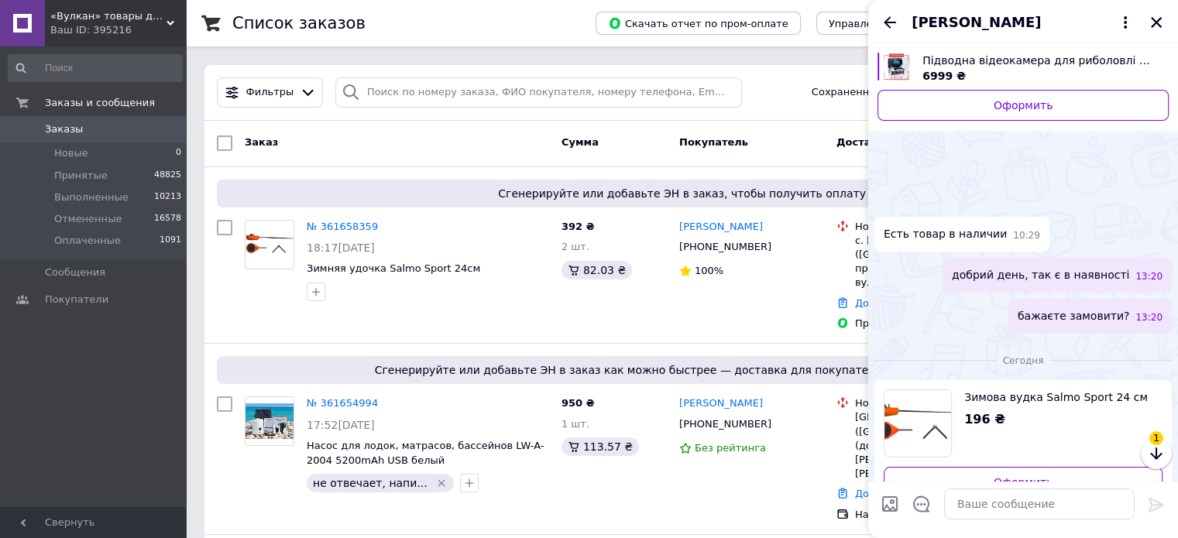
scroll to position [297, 0]
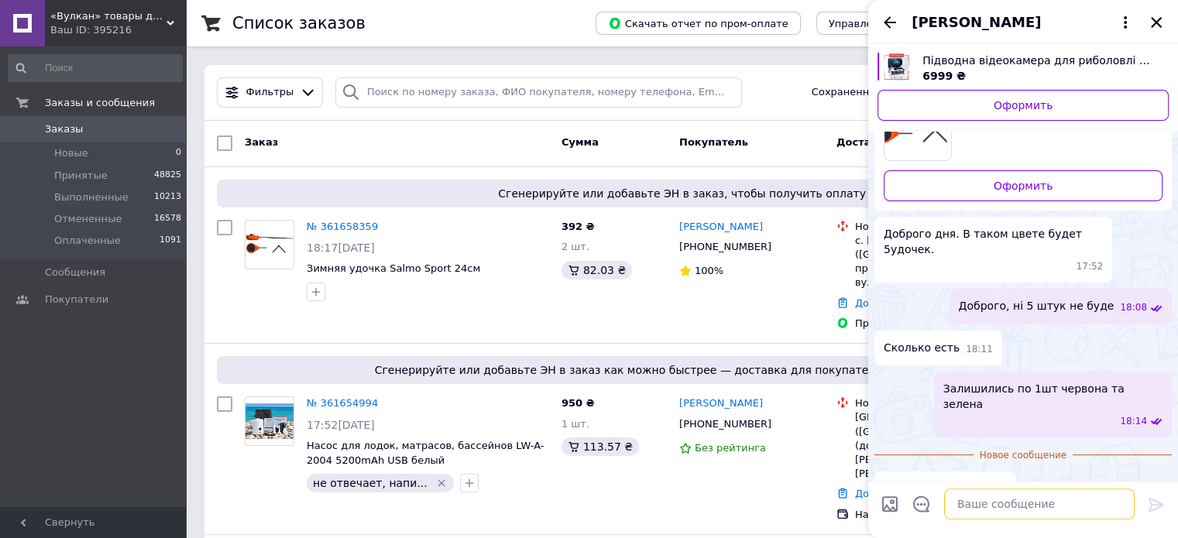
click at [980, 507] on textarea at bounding box center [1039, 504] width 190 height 31
type textarea "Т"
click at [991, 503] on textarea "Добре, замволення ваше бачу" at bounding box center [1023, 504] width 221 height 31
drag, startPoint x: 1078, startPoint y: 506, endPoint x: 965, endPoint y: 507, distance: 113.1
click at [965, 507] on textarea "Добре, замлення ваше бачу" at bounding box center [1023, 504] width 221 height 31
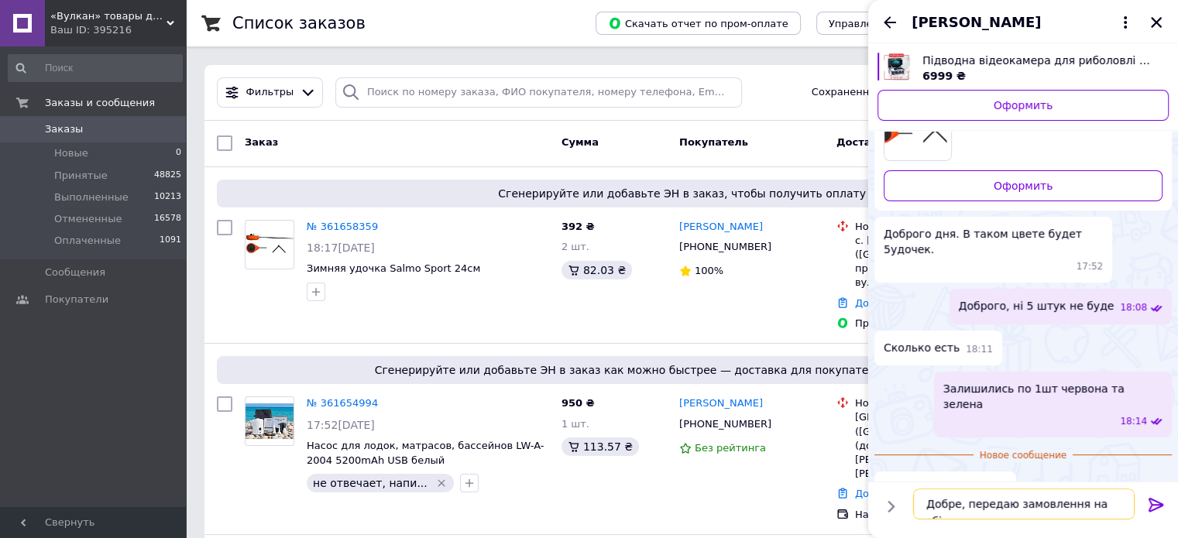
type textarea "Добре, передаю замовлення на збір"
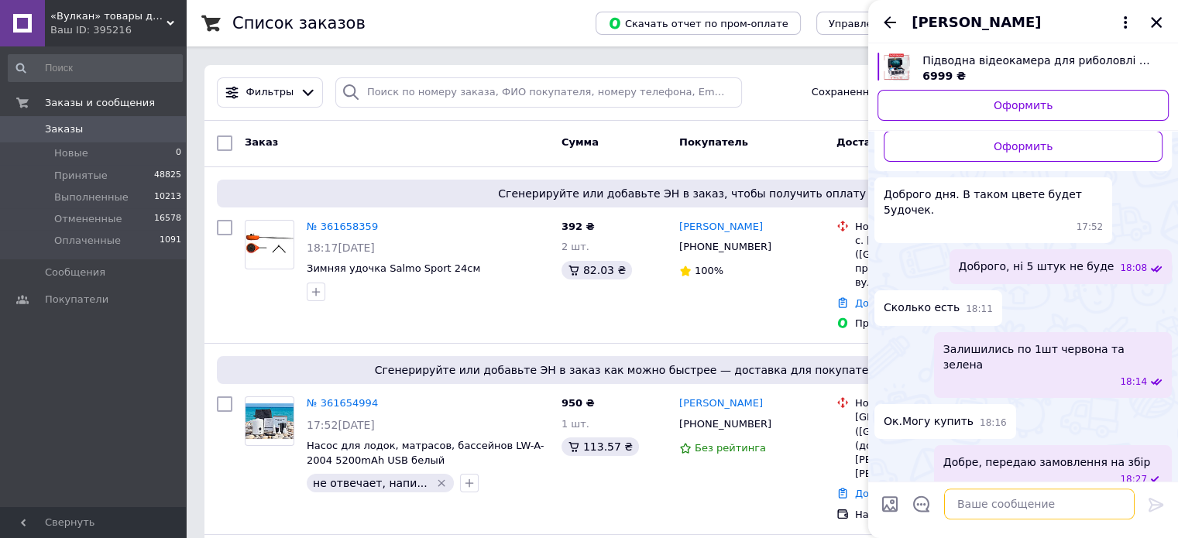
scroll to position [285, 0]
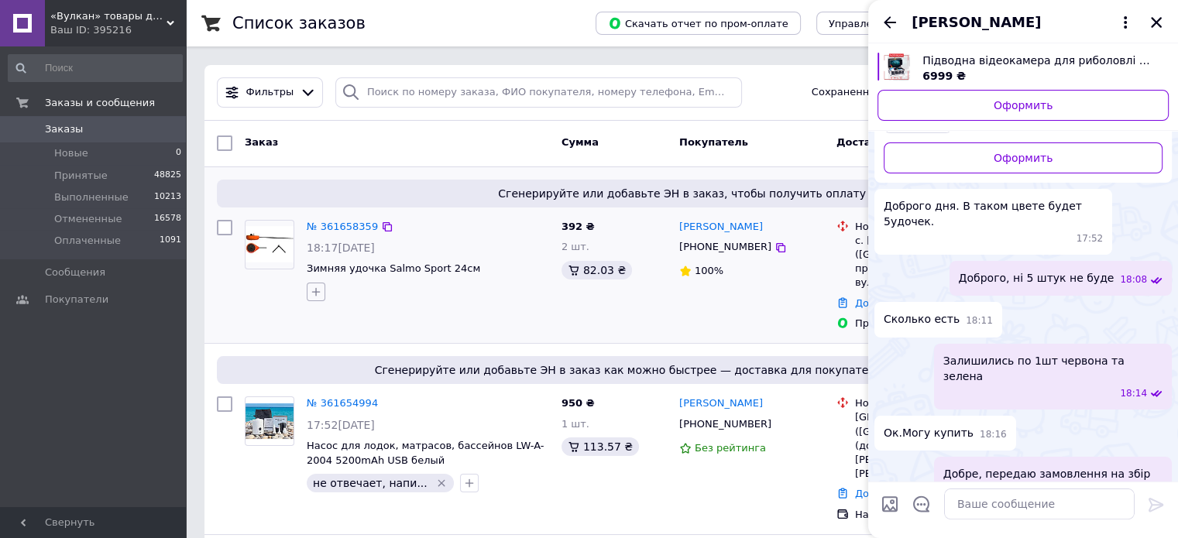
click at [312, 290] on icon "button" at bounding box center [316, 292] width 12 height 12
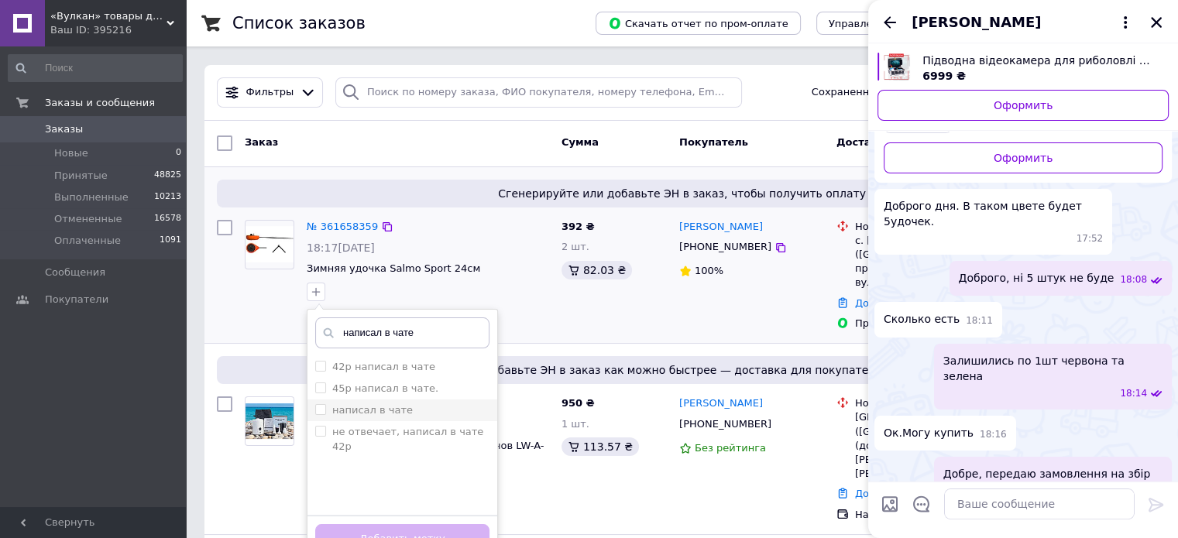
type input "написал в чате"
click at [321, 408] on input "написал в чате" at bounding box center [320, 409] width 10 height 10
checkbox input "true"
click at [417, 527] on button "Добавить метку" at bounding box center [402, 539] width 174 height 30
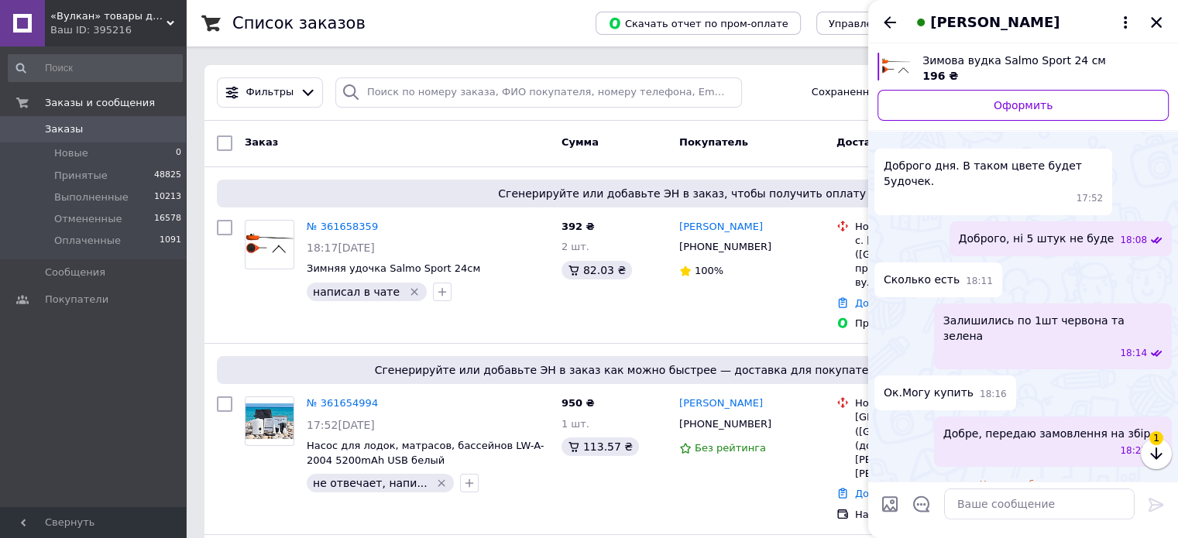
scroll to position [315, 0]
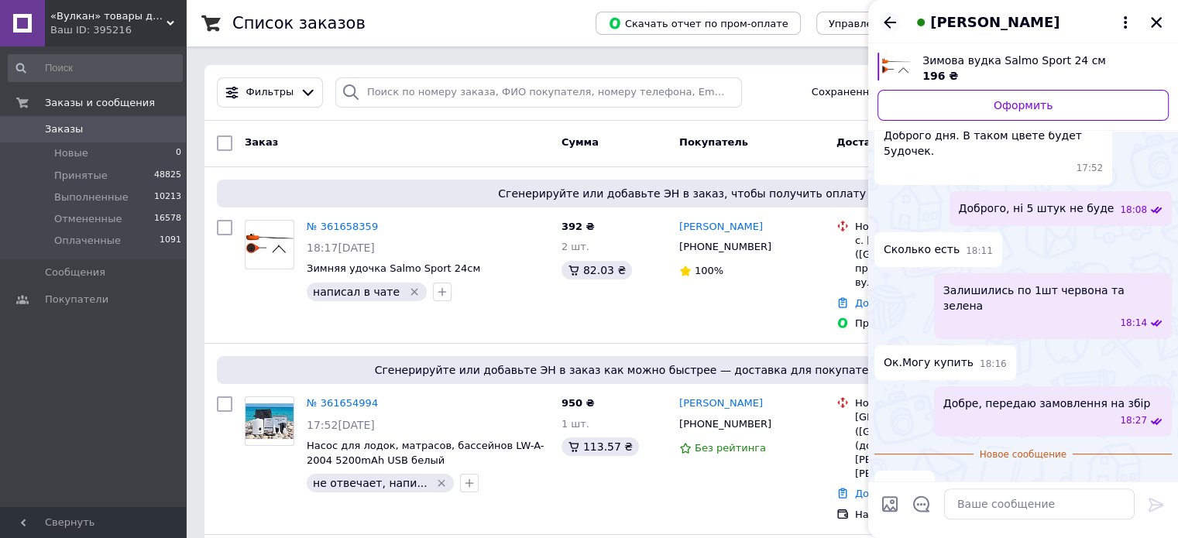
click at [890, 19] on icon "Назад" at bounding box center [889, 22] width 19 height 19
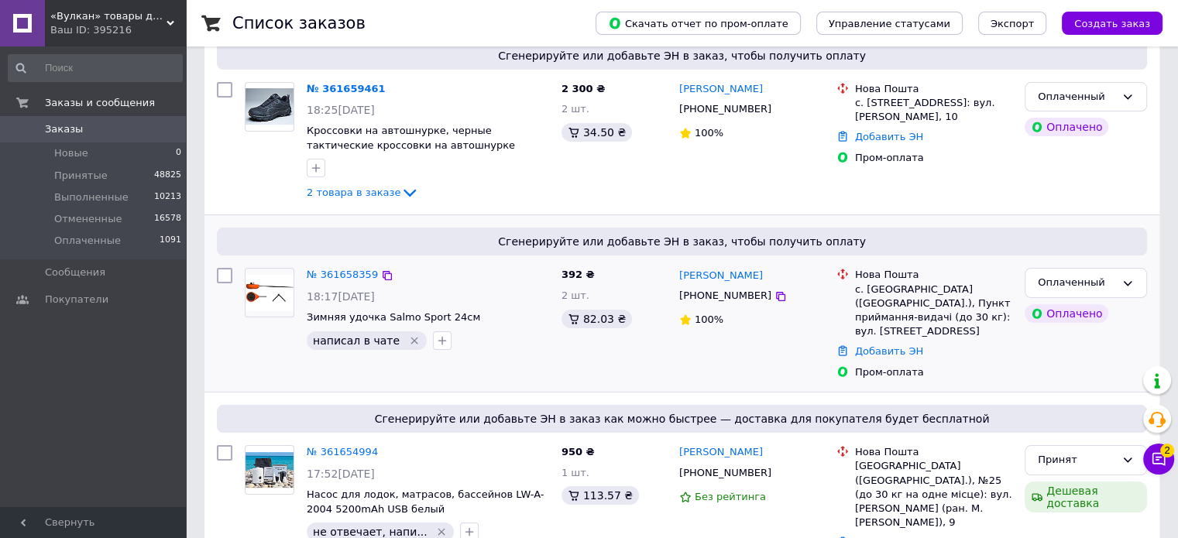
scroll to position [155, 0]
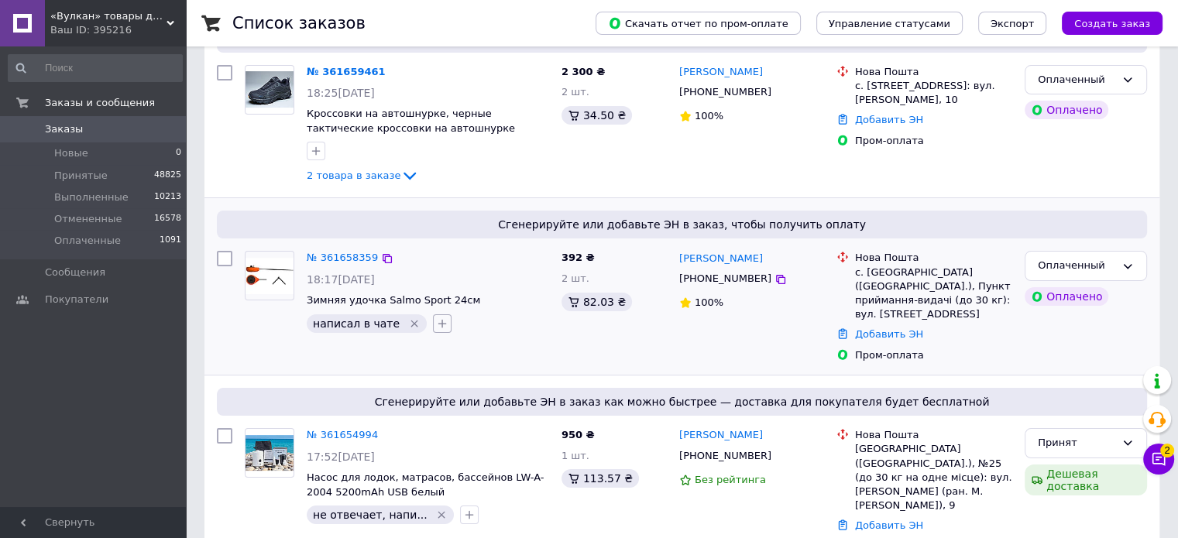
click at [438, 322] on icon "button" at bounding box center [442, 323] width 9 height 9
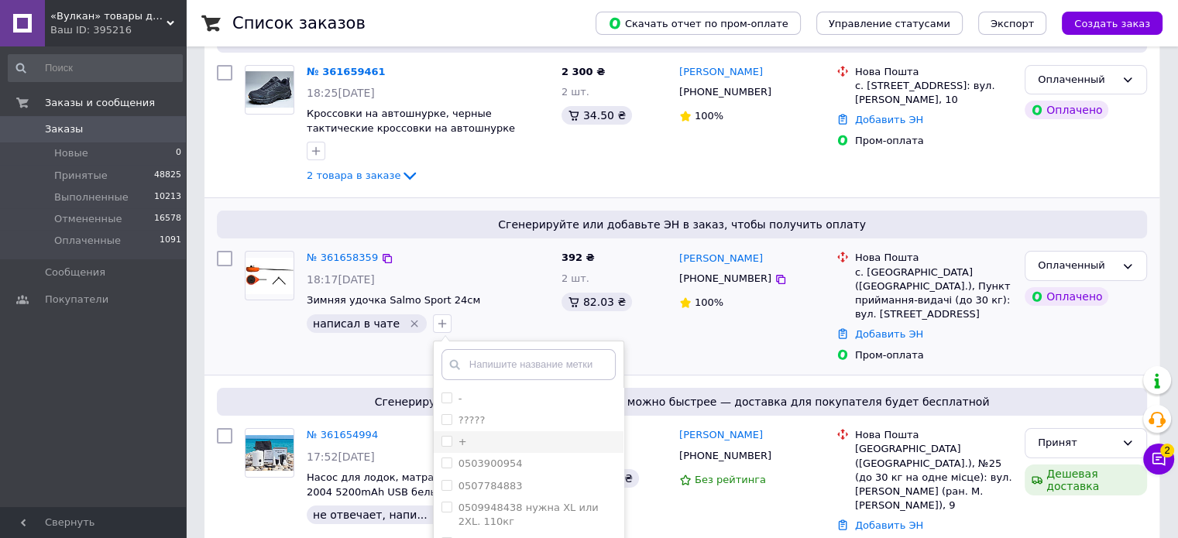
click at [434, 438] on li "+" at bounding box center [529, 442] width 190 height 22
checkbox input "true"
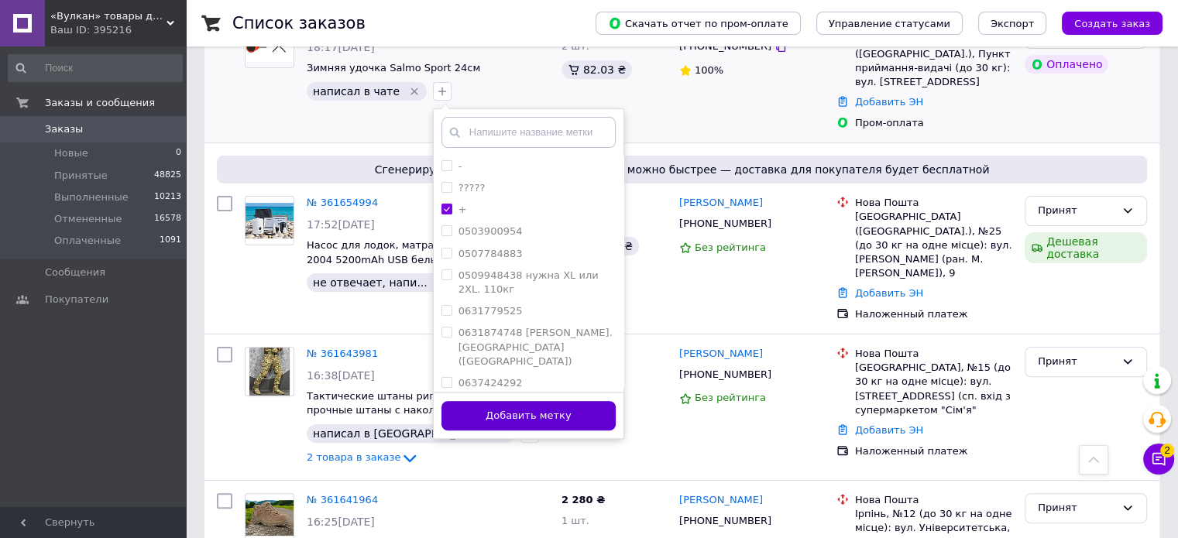
click at [542, 414] on button "Добавить метку" at bounding box center [528, 416] width 174 height 30
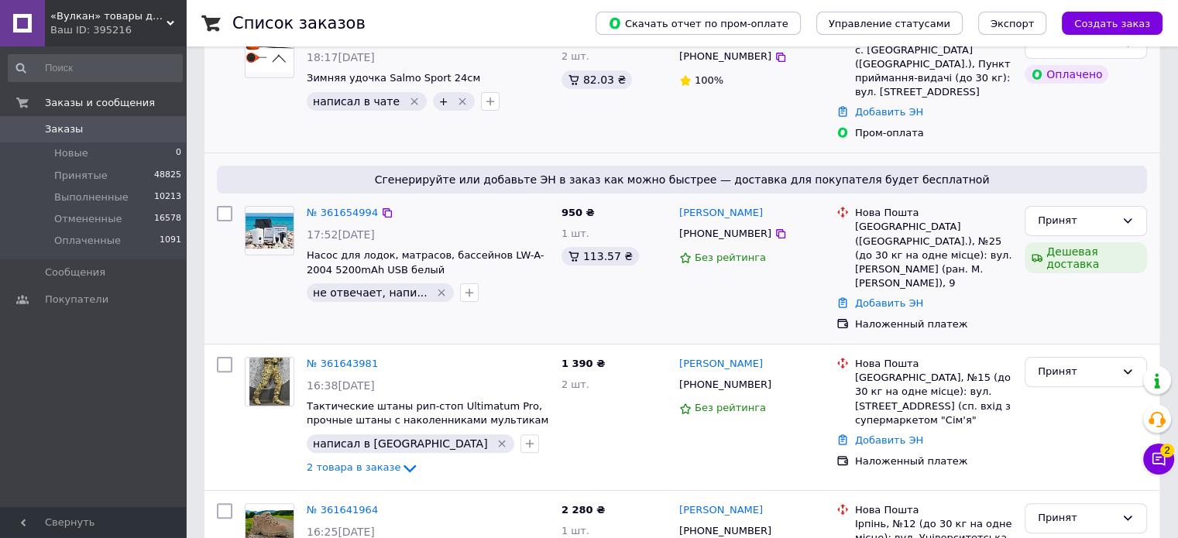
scroll to position [387, 0]
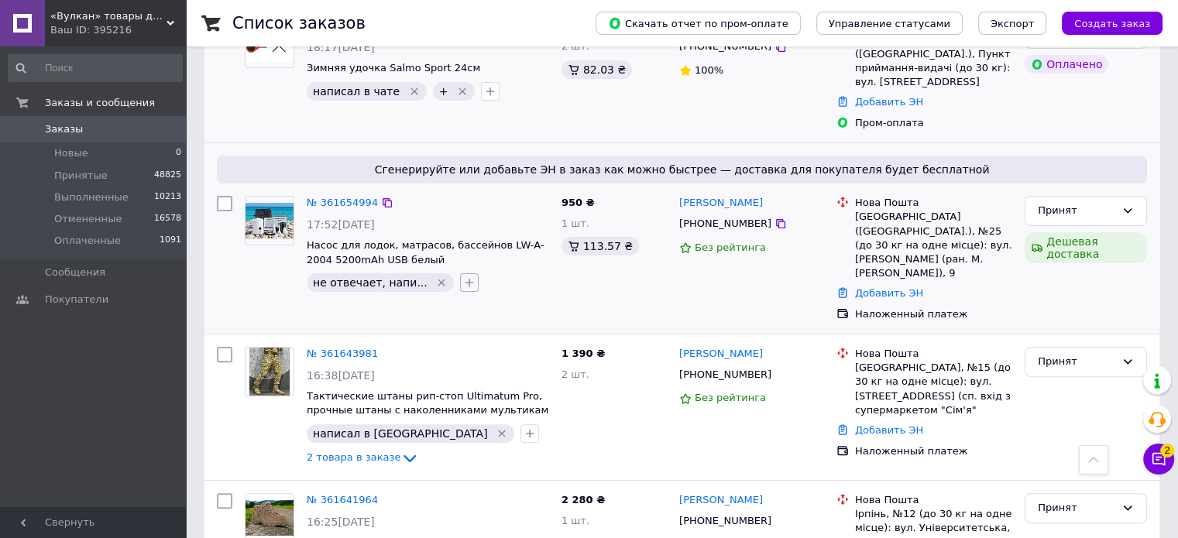
click at [463, 276] on icon "button" at bounding box center [469, 282] width 12 height 12
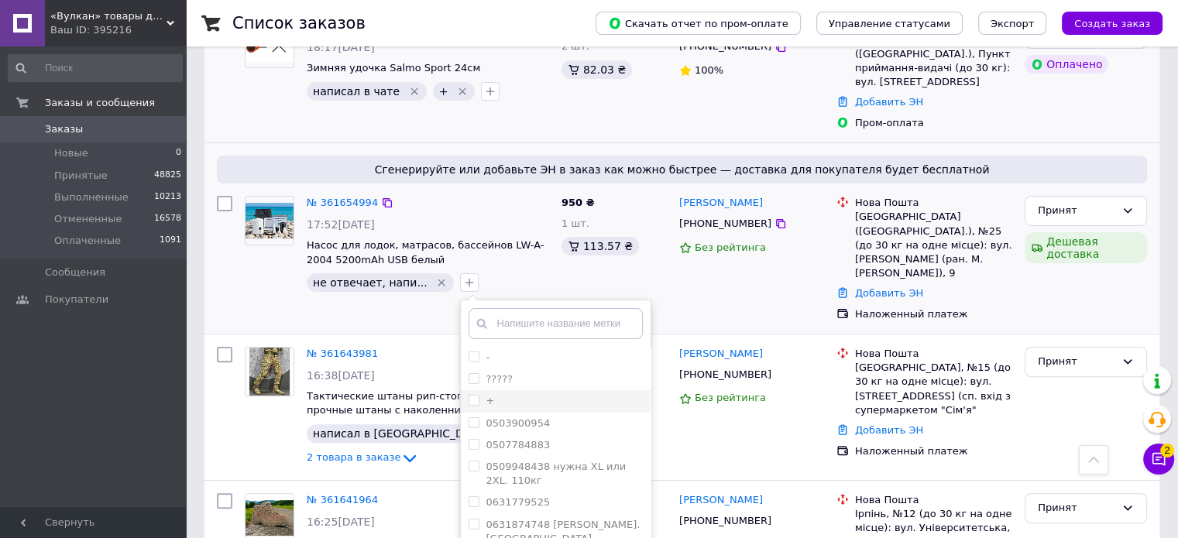
click at [468, 395] on input "+" at bounding box center [473, 400] width 10 height 10
checkbox input "true"
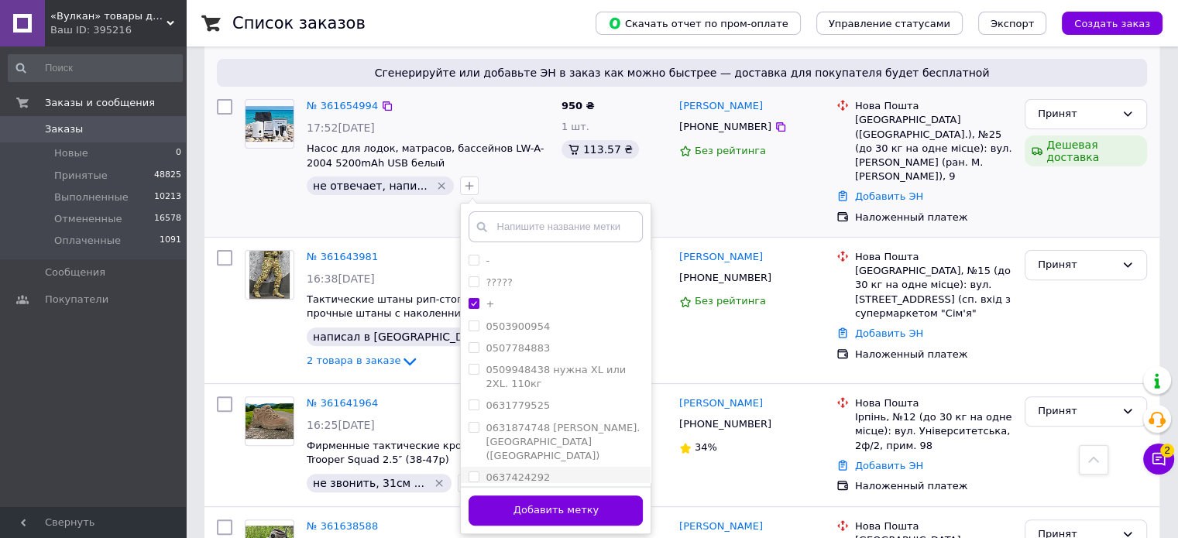
scroll to position [619, 0]
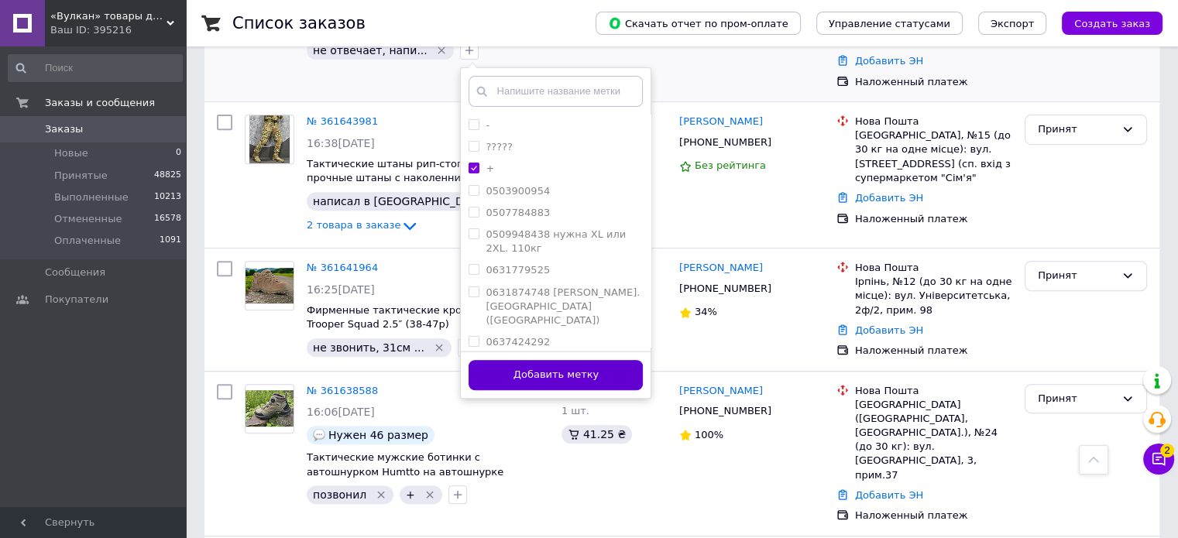
click at [547, 365] on button "Добавить метку" at bounding box center [555, 375] width 174 height 30
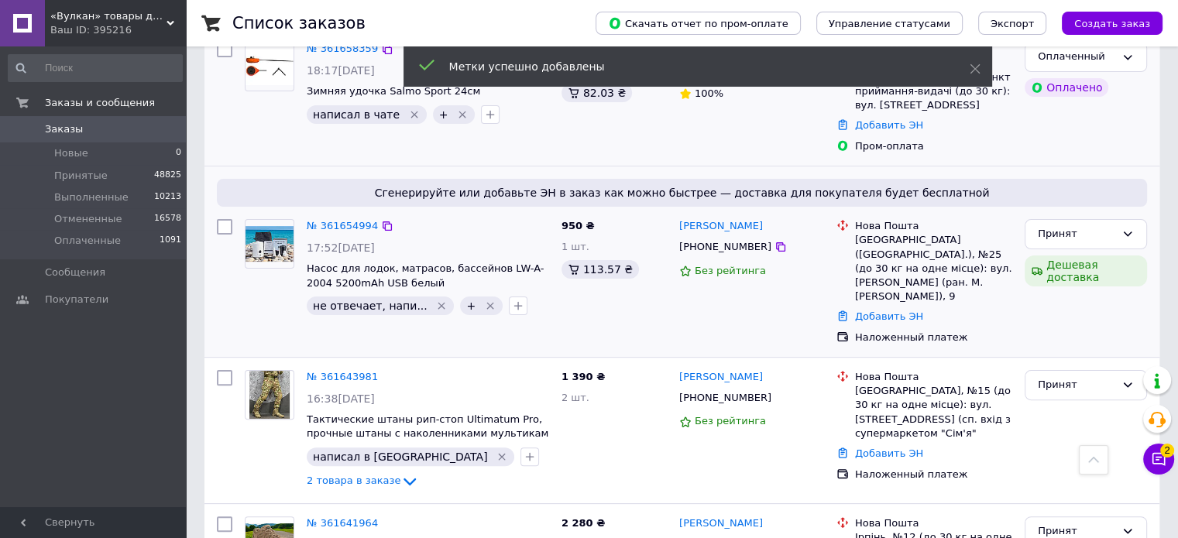
scroll to position [232, 0]
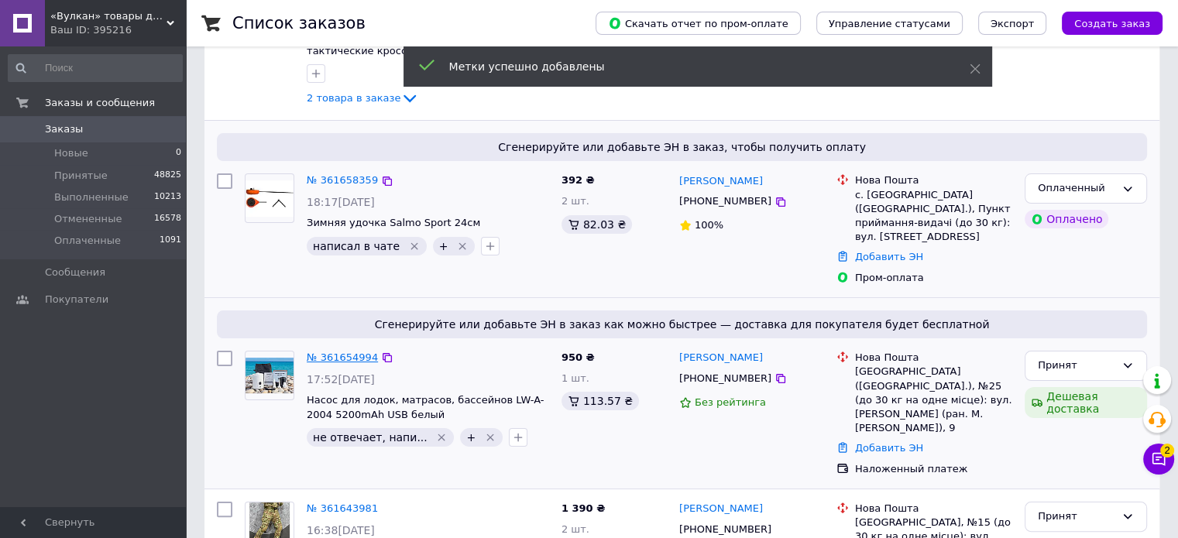
click at [339, 352] on link "№ 361654994" at bounding box center [342, 358] width 71 height 12
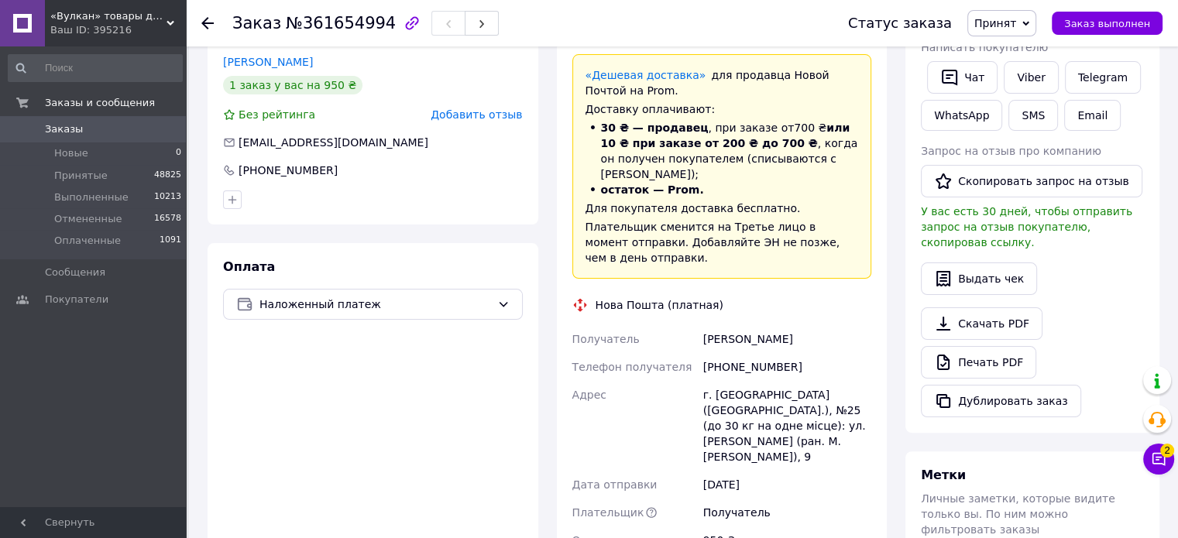
scroll to position [415, 0]
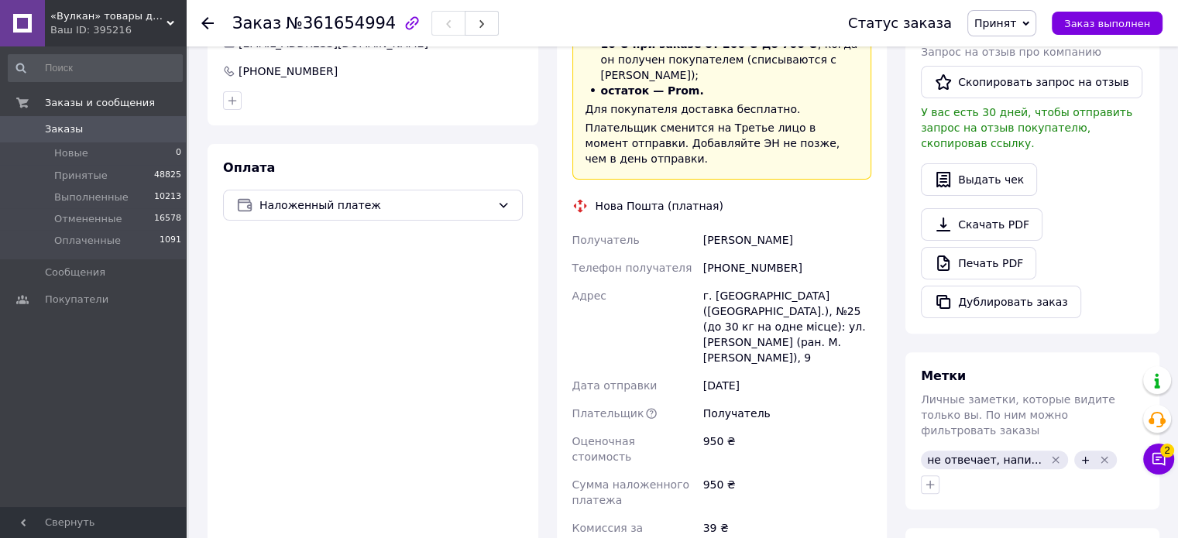
drag, startPoint x: 783, startPoint y: 232, endPoint x: 697, endPoint y: 214, distance: 87.8
click at [697, 226] on div "Получатель [PERSON_NAME] Телефон получателя [PHONE_NUMBER] Адрес г. [GEOGRAPHIC…" at bounding box center [722, 429] width 306 height 406
copy div "Получатель [PERSON_NAME]"
click at [780, 254] on div "[PHONE_NUMBER]" at bounding box center [787, 268] width 174 height 28
drag, startPoint x: 781, startPoint y: 252, endPoint x: 701, endPoint y: 249, distance: 79.8
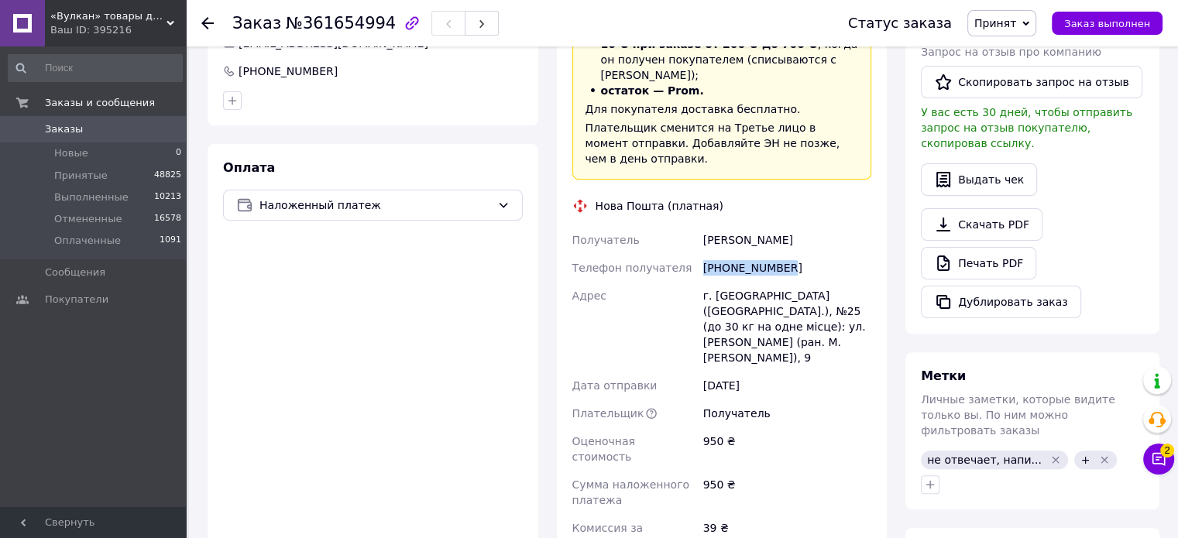
click at [701, 254] on div "[PHONE_NUMBER]" at bounding box center [787, 268] width 174 height 28
copy div "[PHONE_NUMBER]"
drag, startPoint x: 702, startPoint y: 280, endPoint x: 843, endPoint y: 287, distance: 140.3
click at [843, 287] on div "г. [GEOGRAPHIC_DATA] ([GEOGRAPHIC_DATA].), №25 (до 30 кг на одне місце): ул. [P…" at bounding box center [787, 327] width 174 height 90
copy div "г. [GEOGRAPHIC_DATA] ([GEOGRAPHIC_DATA].), №25"
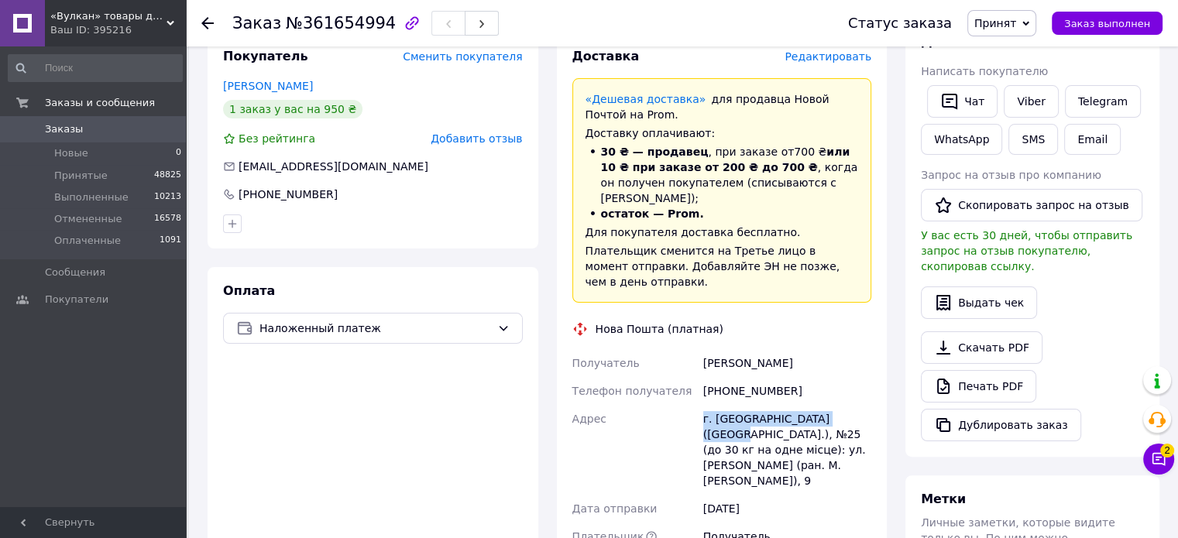
scroll to position [619, 0]
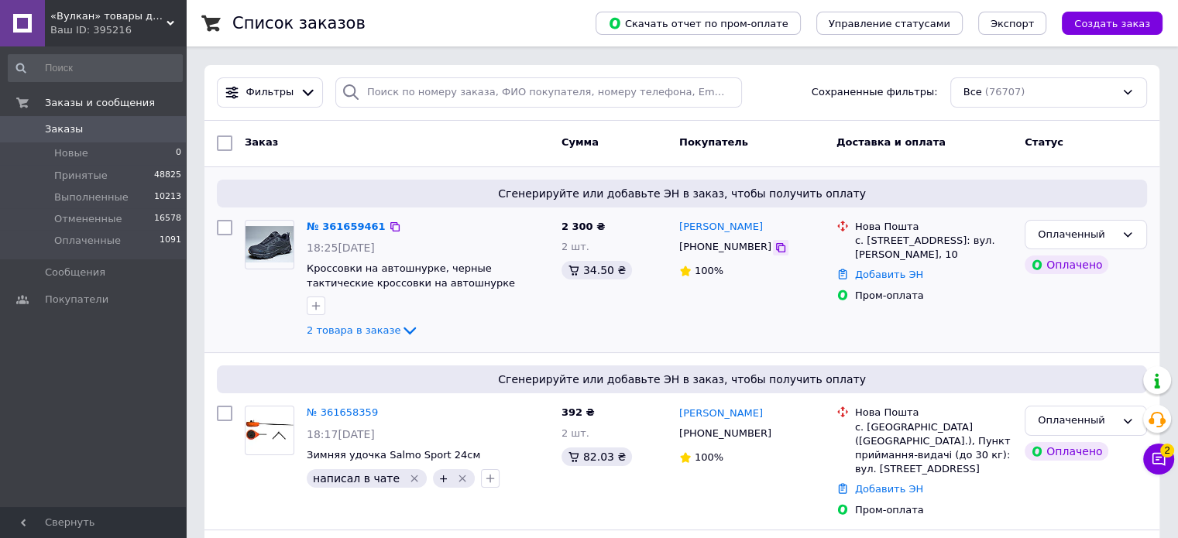
click at [776, 252] on icon at bounding box center [780, 247] width 9 height 9
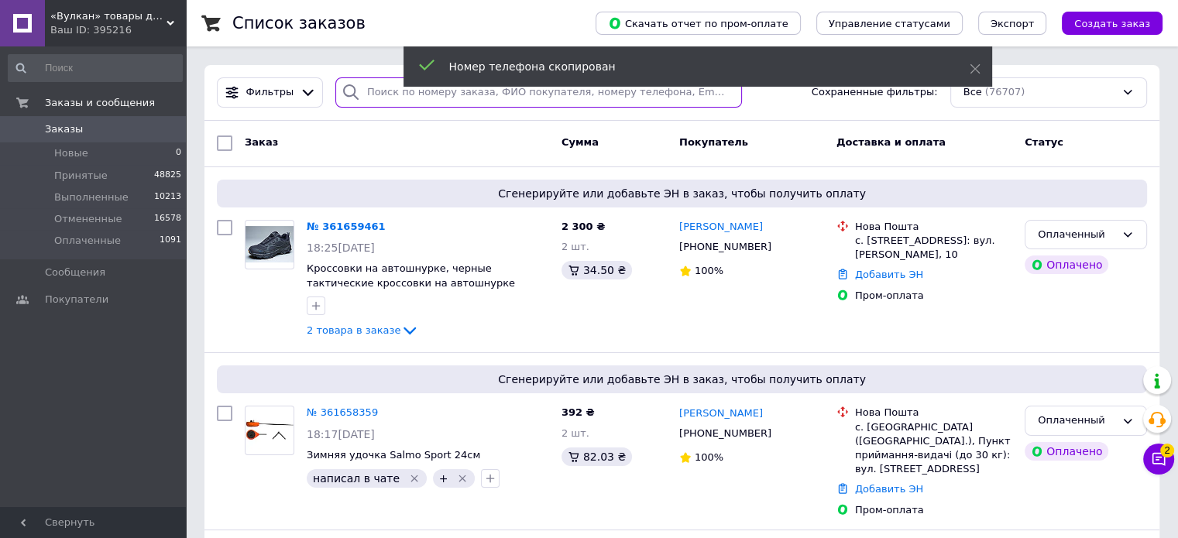
click at [383, 94] on input "search" at bounding box center [538, 92] width 407 height 30
